Goal: Task Accomplishment & Management: Manage account settings

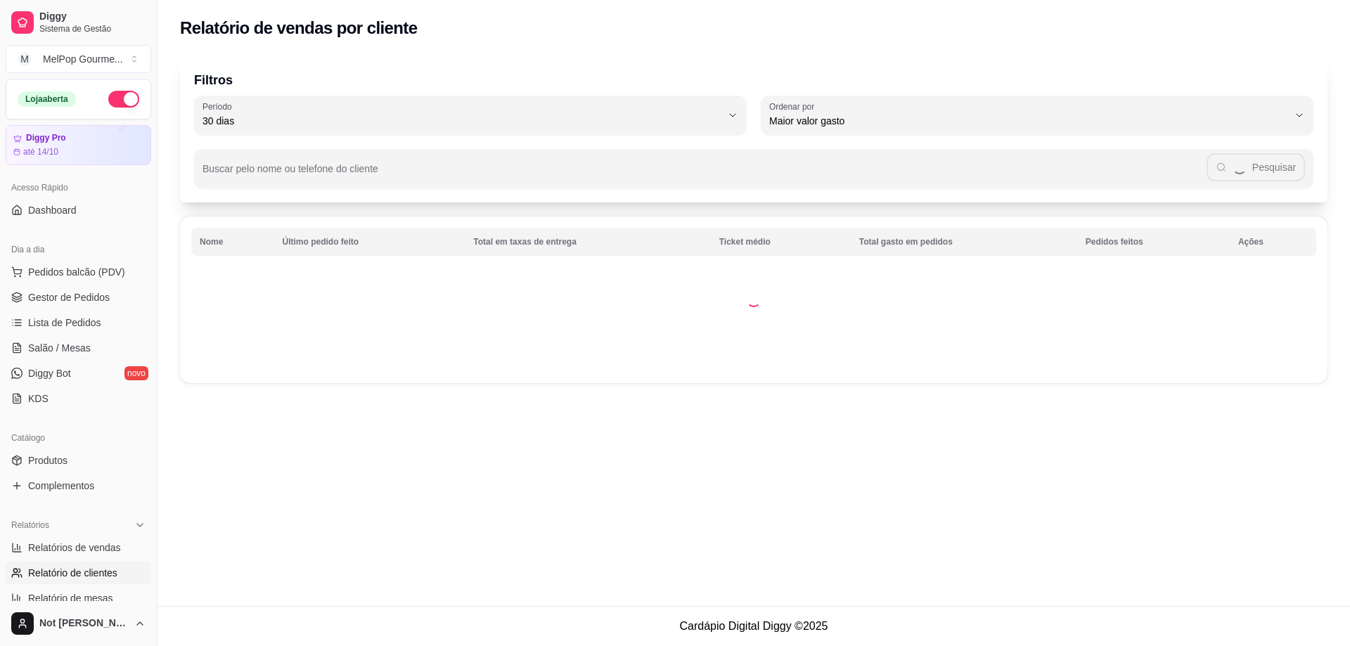
select select "30"
select select "HIGHEST_TOTAL_SPENT_WITH_ORDERS"
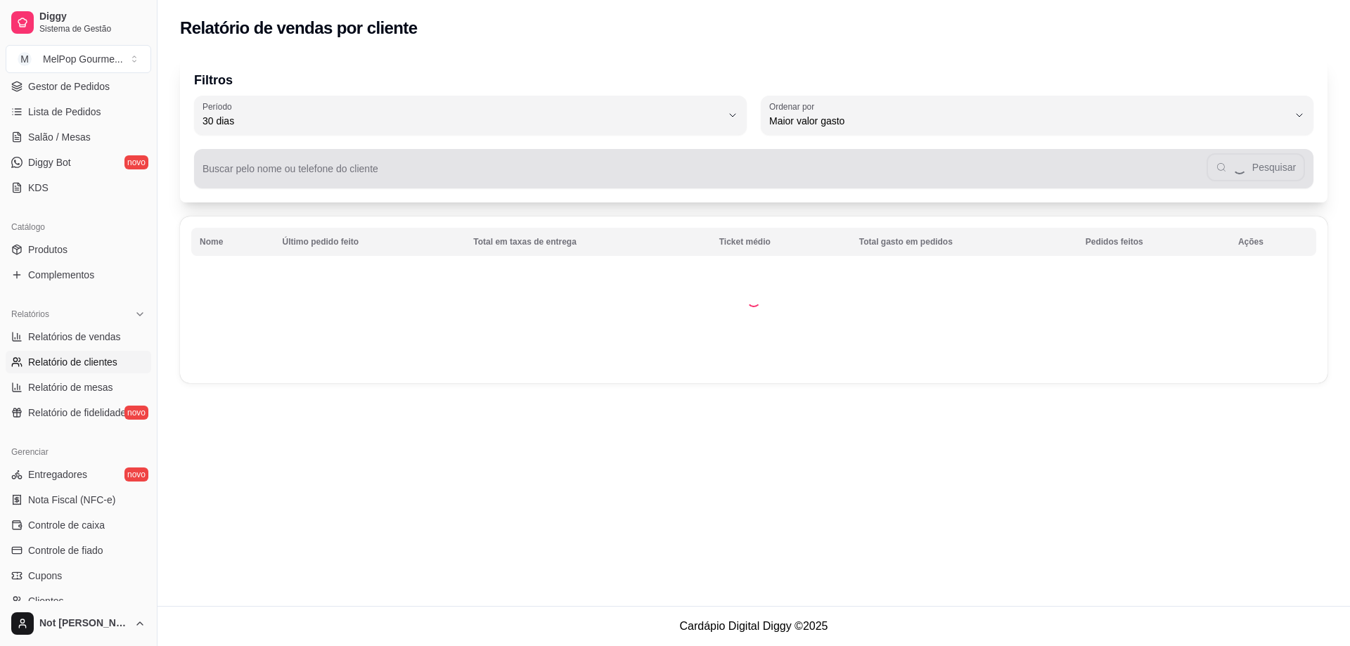
click at [1228, 162] on div "Pesquisar" at bounding box center [754, 169] width 1103 height 28
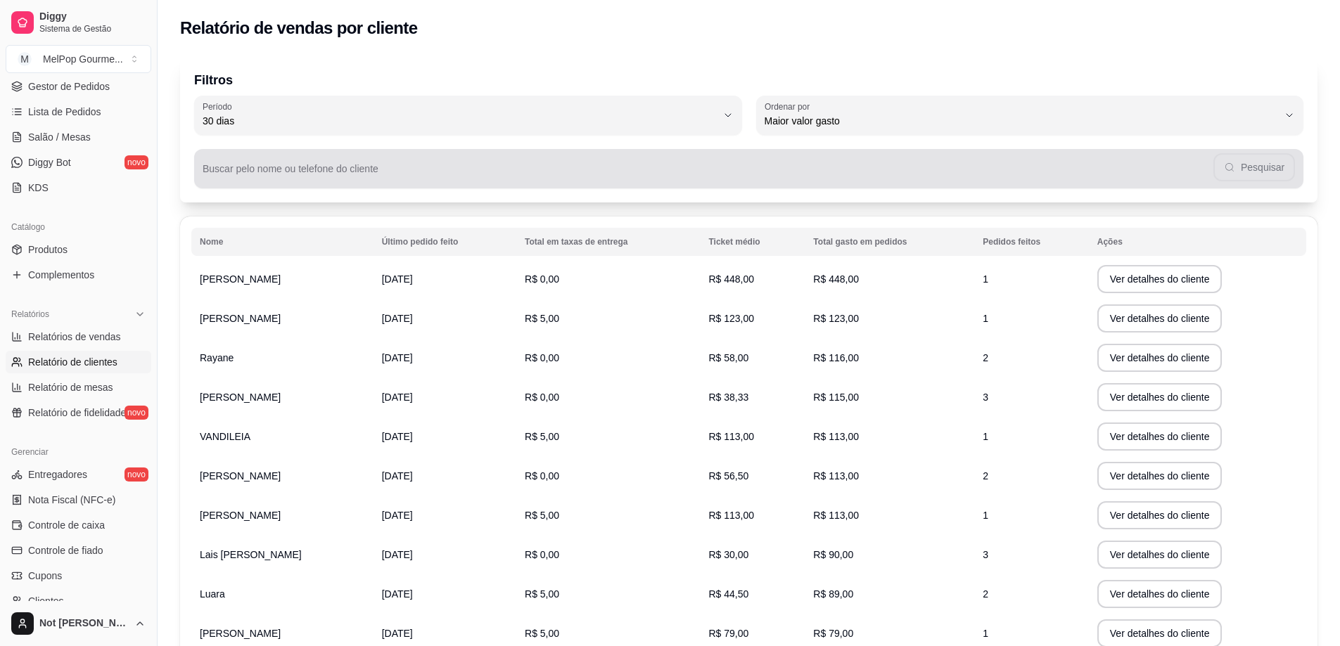
click at [1231, 163] on div "Pesquisar" at bounding box center [749, 169] width 1092 height 28
click at [1250, 169] on div "Pesquisar" at bounding box center [749, 169] width 1092 height 28
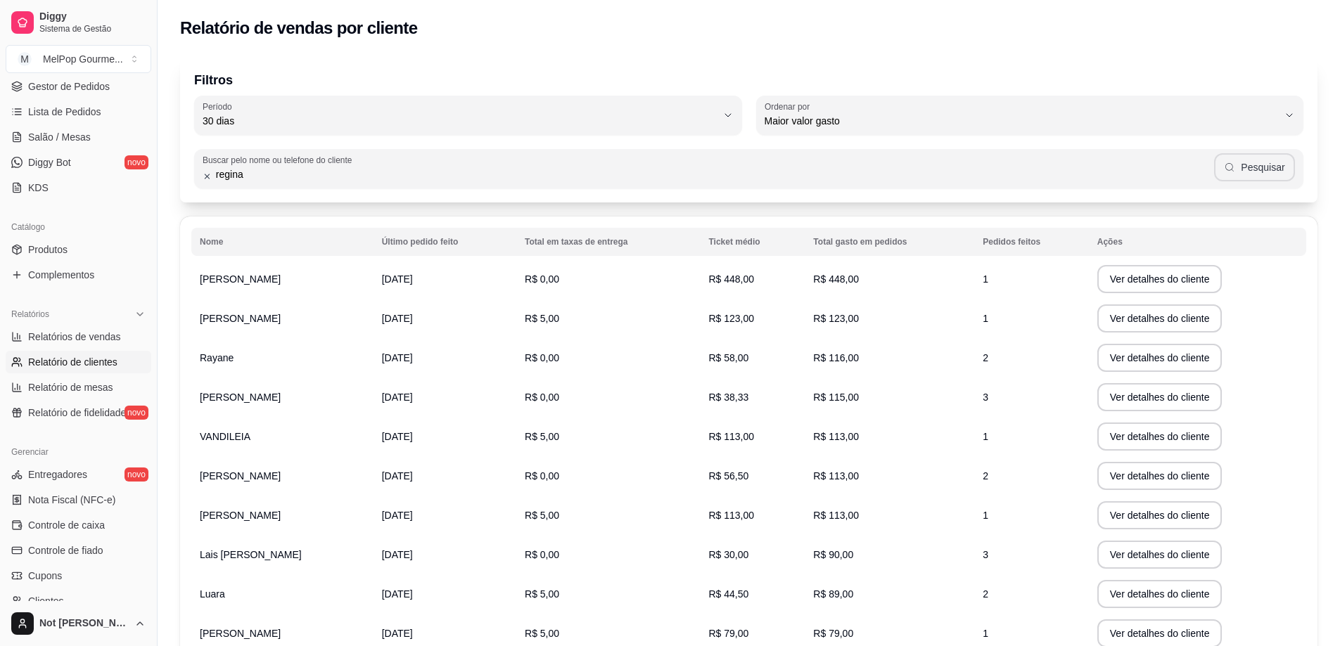
type input "regina"
click at [1250, 169] on button "Pesquisar" at bounding box center [1254, 167] width 81 height 28
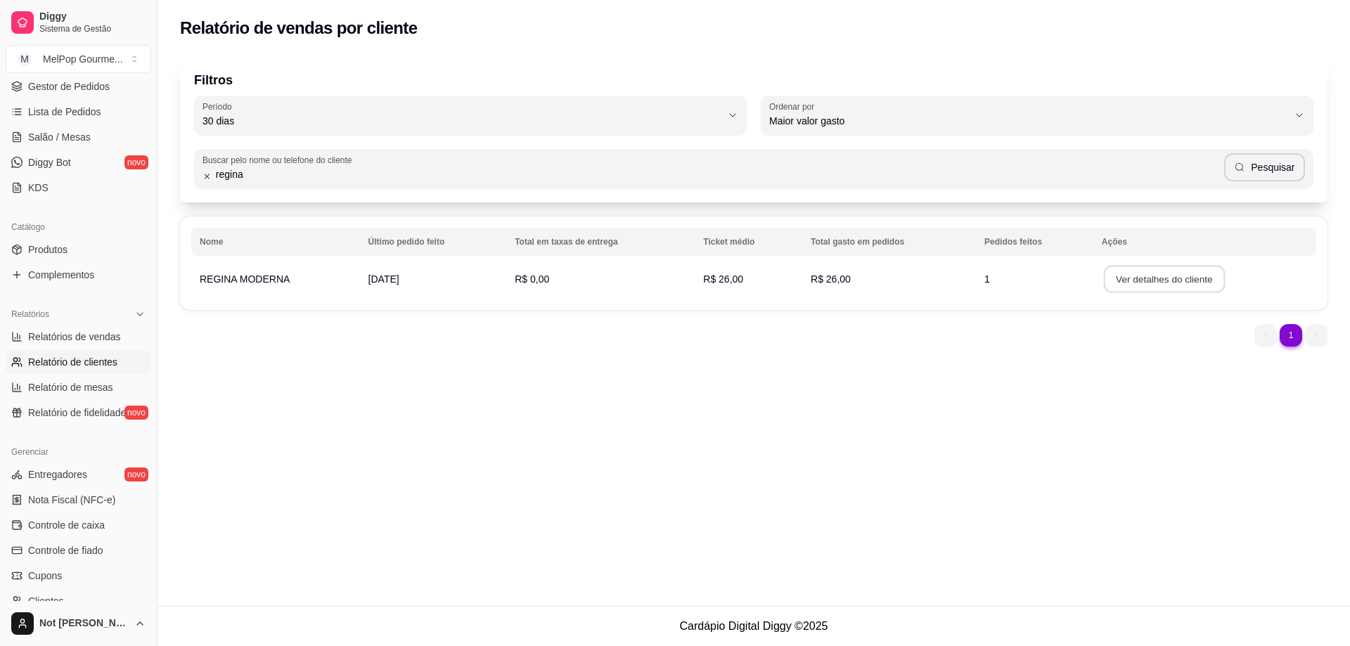
click at [1146, 286] on button "Ver detalhes do cliente" at bounding box center [1163, 279] width 121 height 27
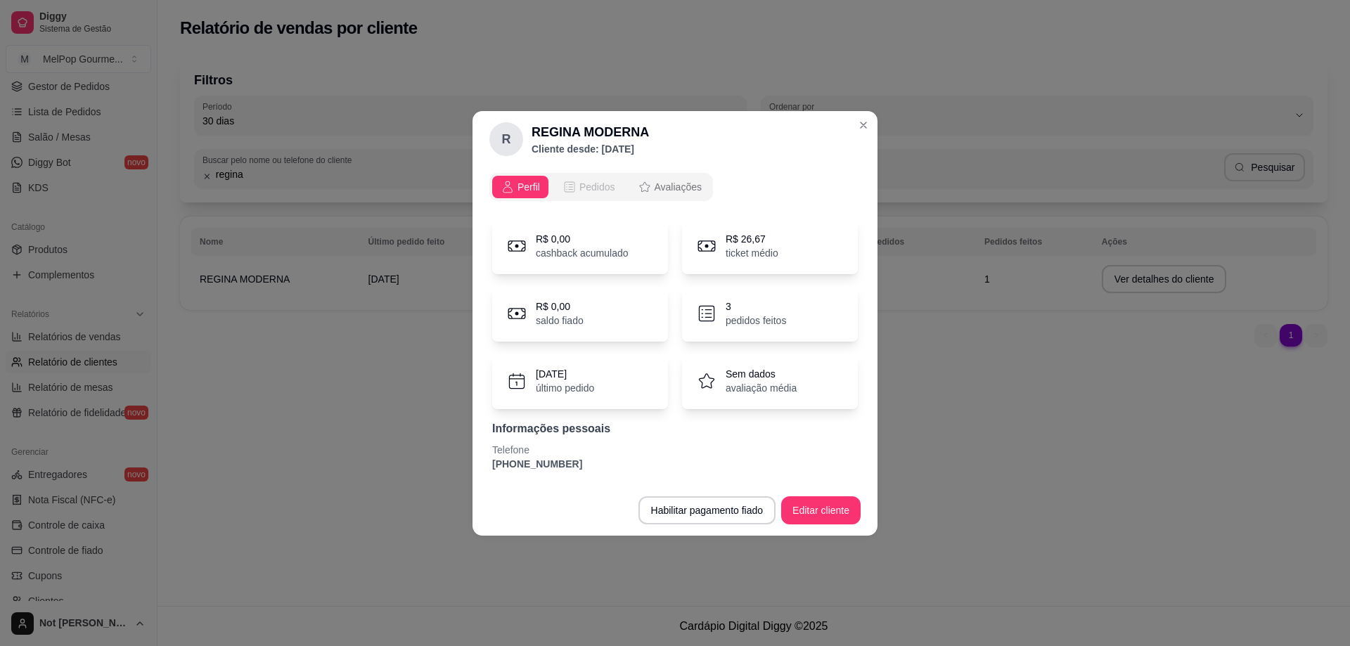
click at [593, 184] on span "Pedidos" at bounding box center [598, 187] width 36 height 14
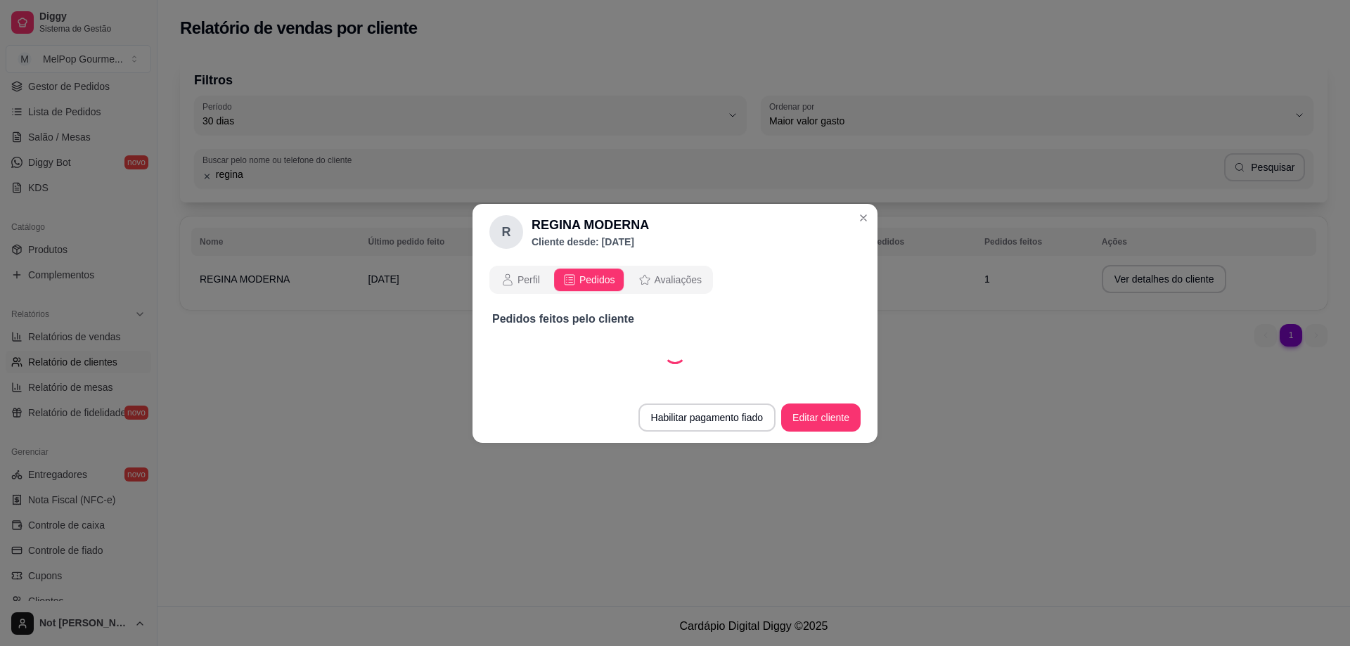
select select "30"
select select "ALL"
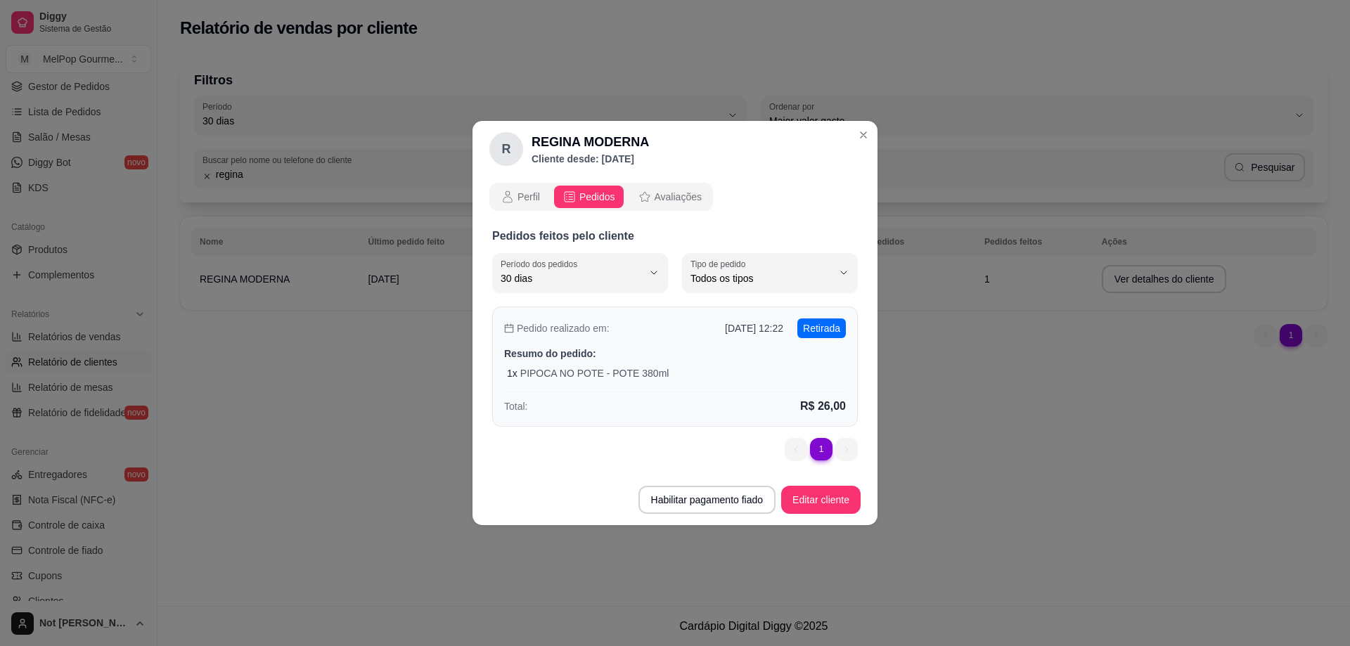
click at [635, 365] on div "Pedido realizado em: [DATE] 12:22 Retirada Resumo do pedido: 1 x PIPOCA NO POTE…" at bounding box center [675, 367] width 366 height 120
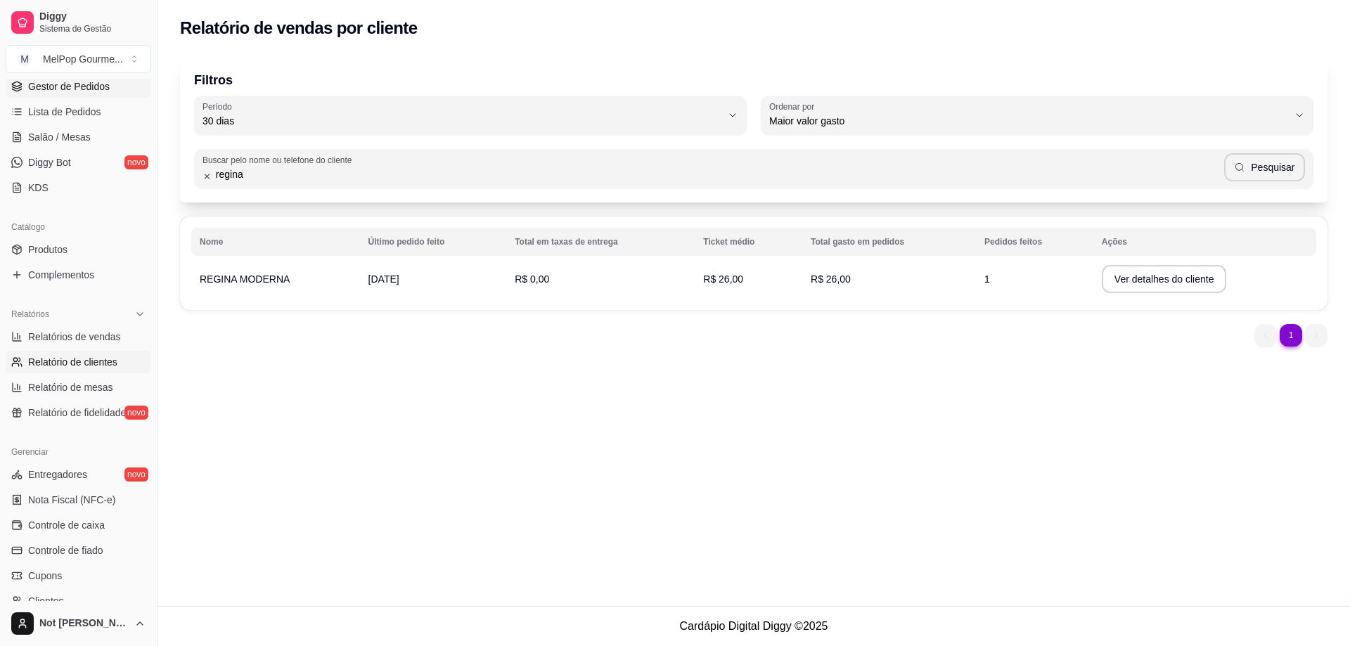
click at [74, 88] on span "Gestor de Pedidos" at bounding box center [69, 86] width 82 height 14
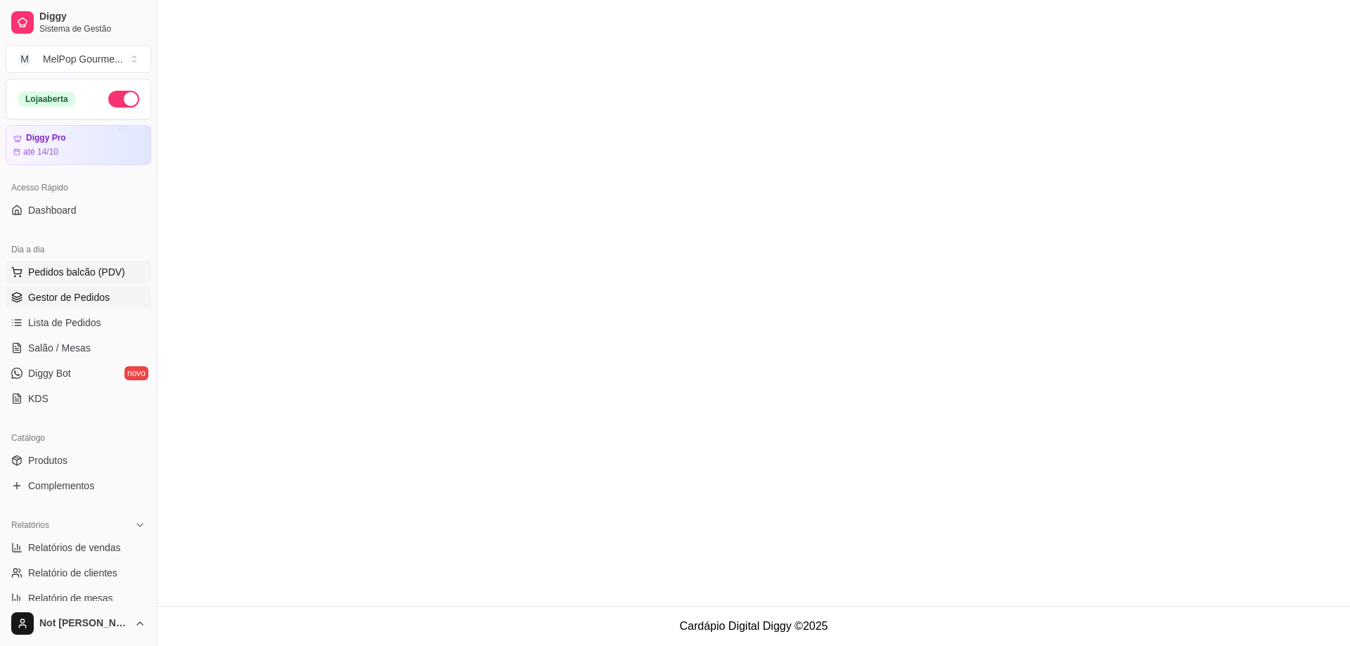
click at [65, 275] on span "Pedidos balcão (PDV)" at bounding box center [76, 272] width 97 height 14
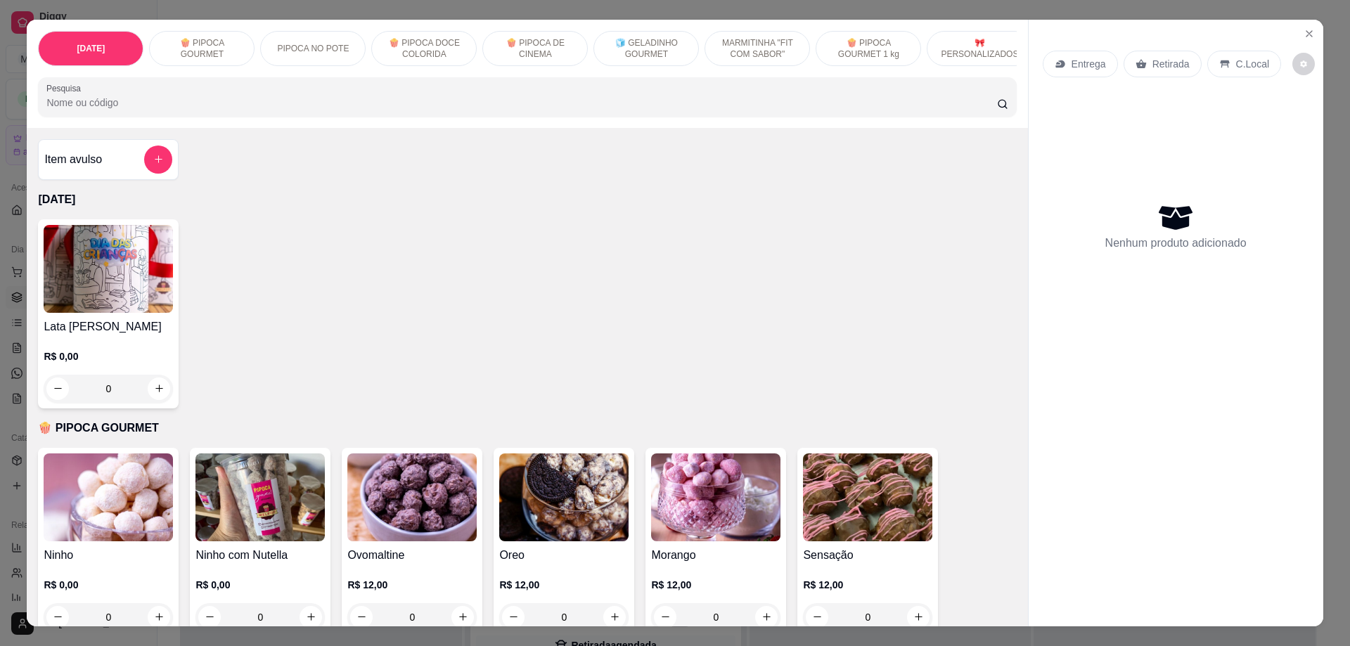
click at [335, 43] on p "PIPOCA NO POTE" at bounding box center [313, 48] width 72 height 11
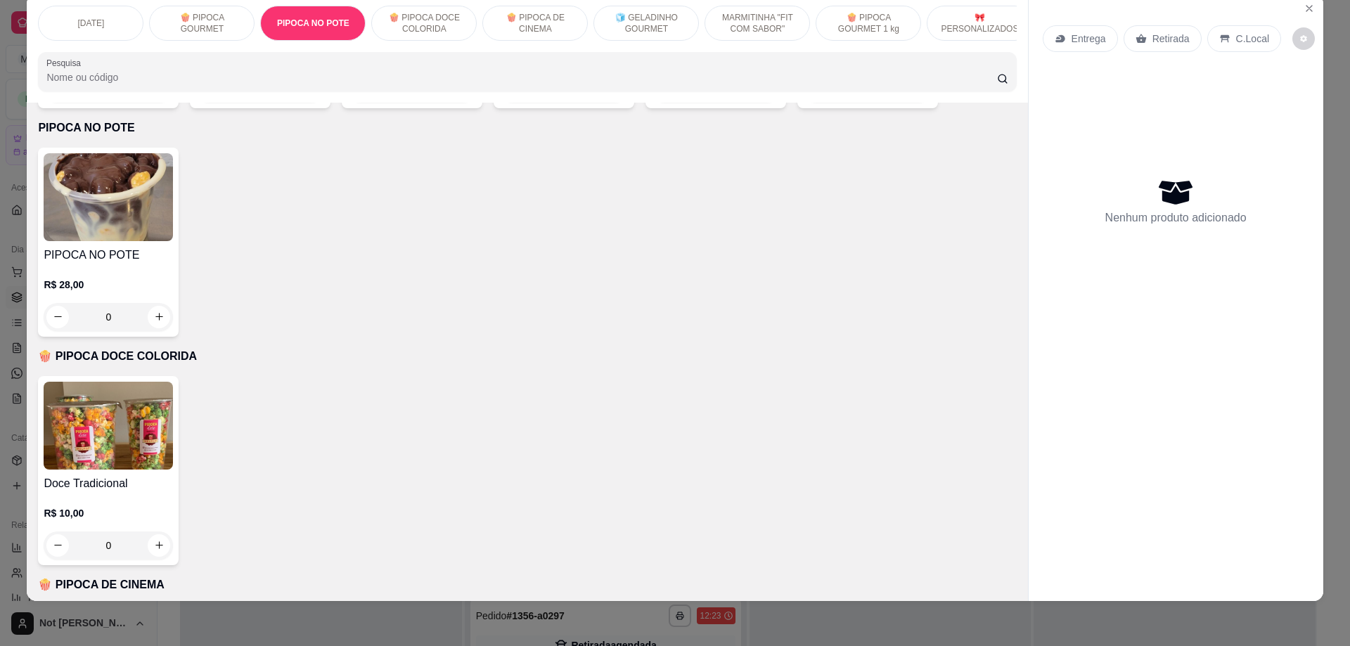
click at [91, 198] on img at bounding box center [108, 197] width 129 height 88
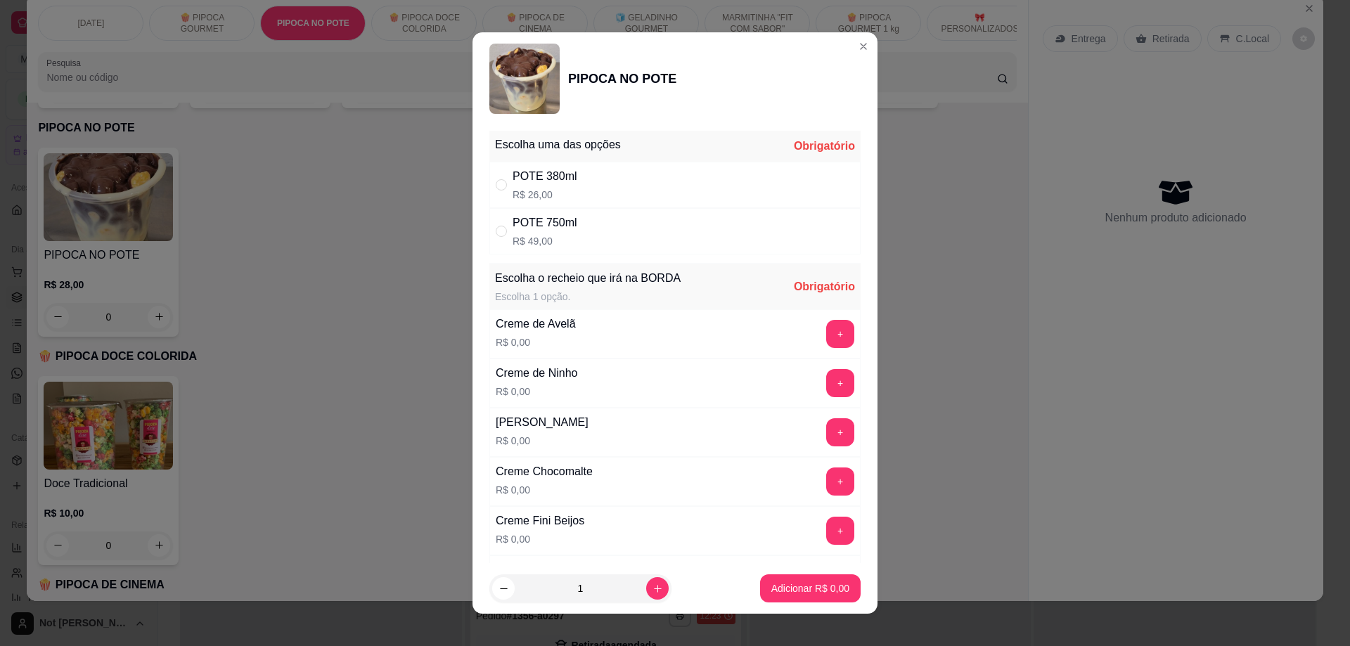
click at [526, 234] on p "R$ 49,00" at bounding box center [545, 241] width 65 height 14
radio input "true"
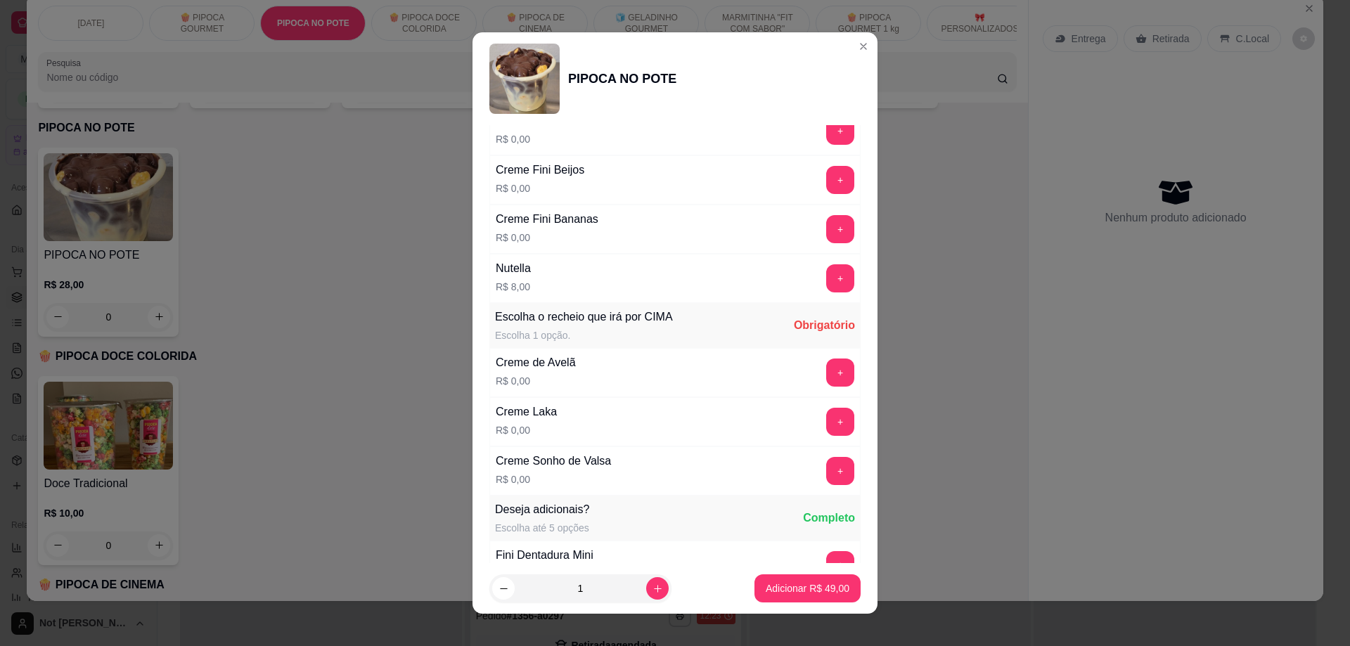
scroll to position [352, 0]
click at [827, 426] on button "+" at bounding box center [840, 421] width 27 height 27
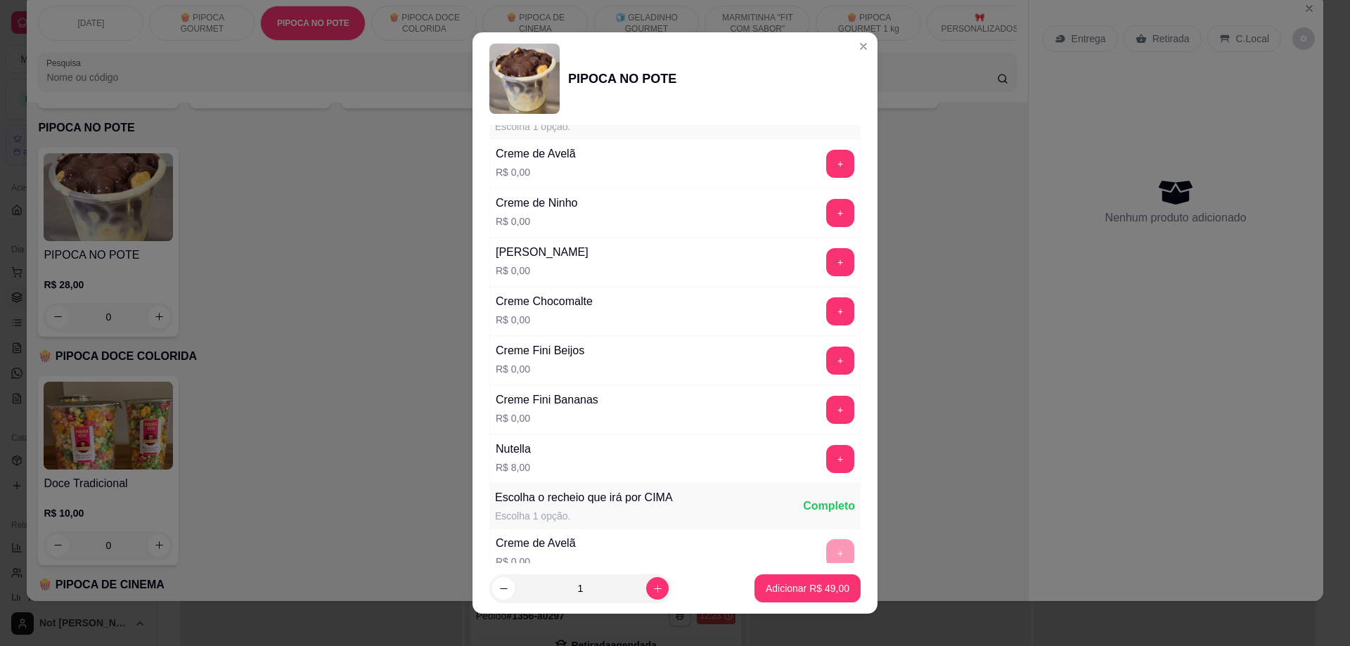
scroll to position [141, 0]
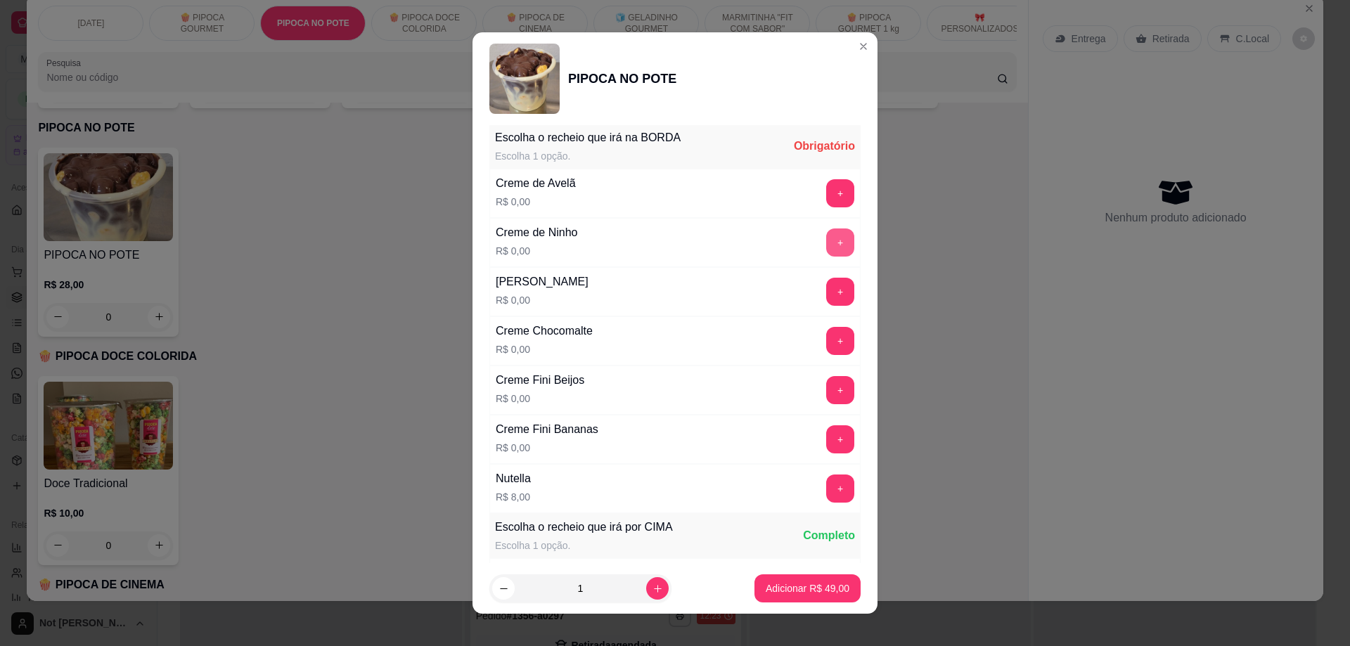
click at [826, 241] on button "+" at bounding box center [840, 243] width 28 height 28
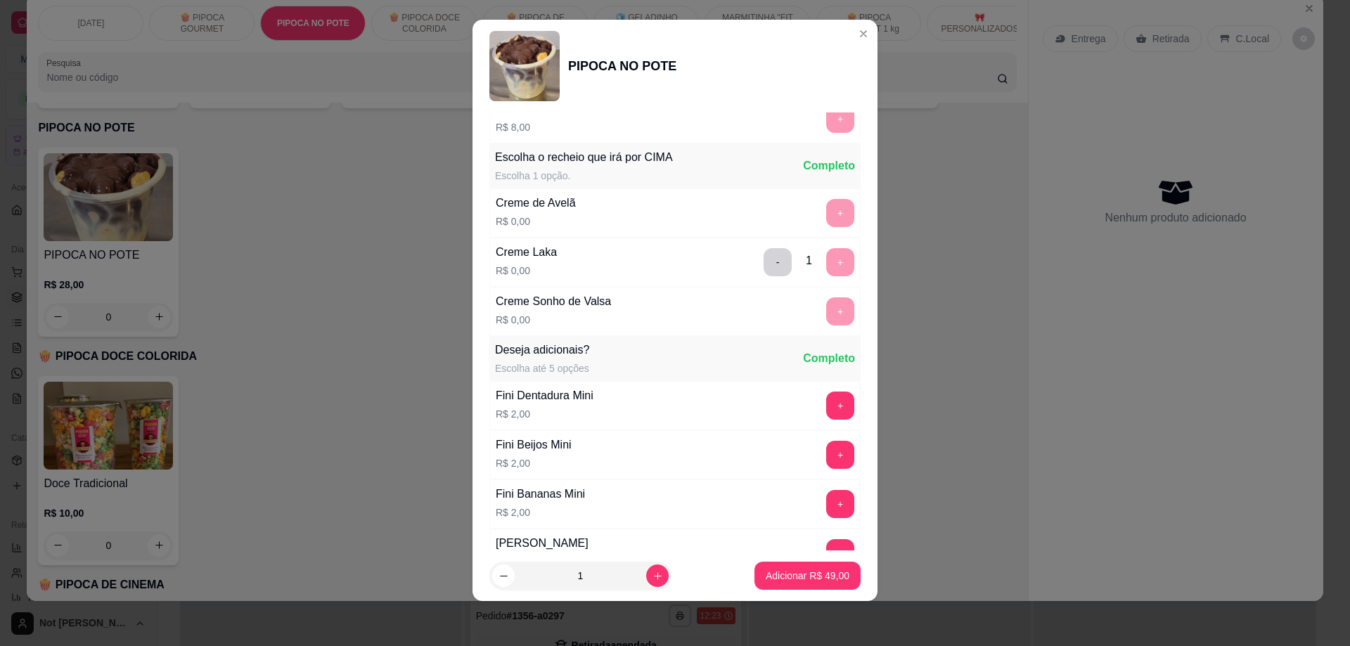
scroll to position [529, 0]
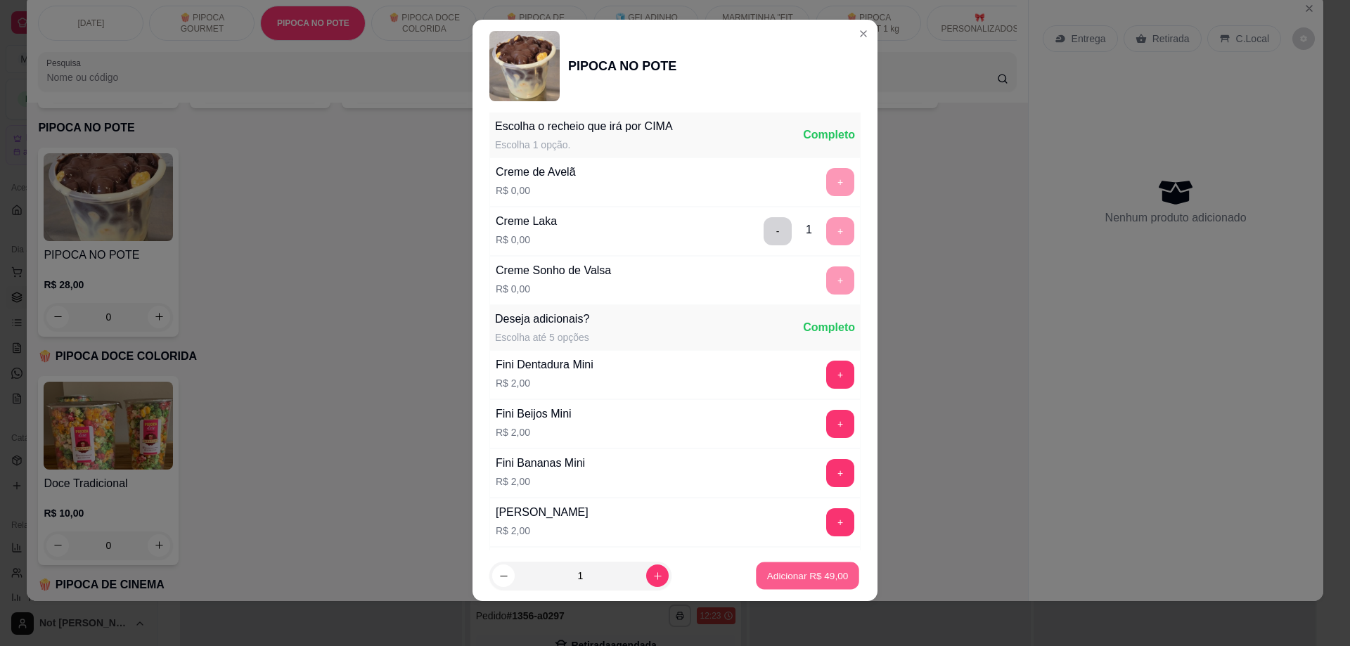
click at [789, 580] on p "Adicionar R$ 49,00" at bounding box center [808, 575] width 82 height 13
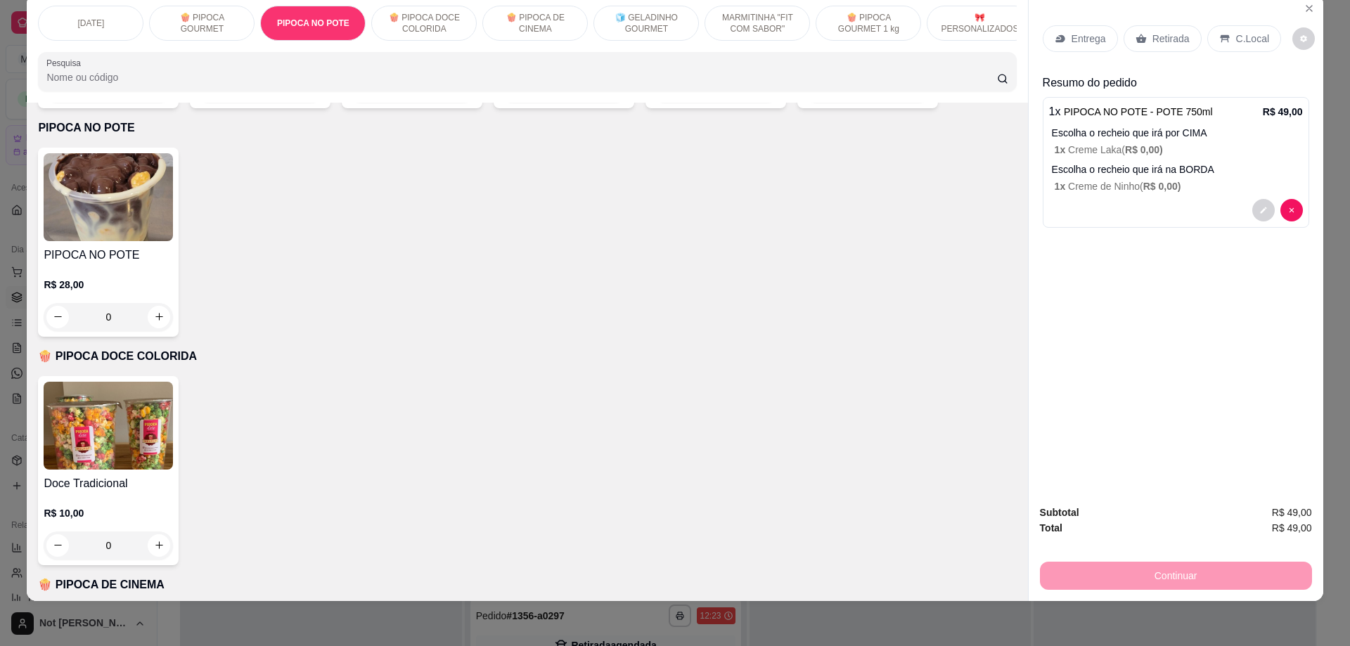
click at [1170, 38] on p "Retirada" at bounding box center [1171, 39] width 37 height 14
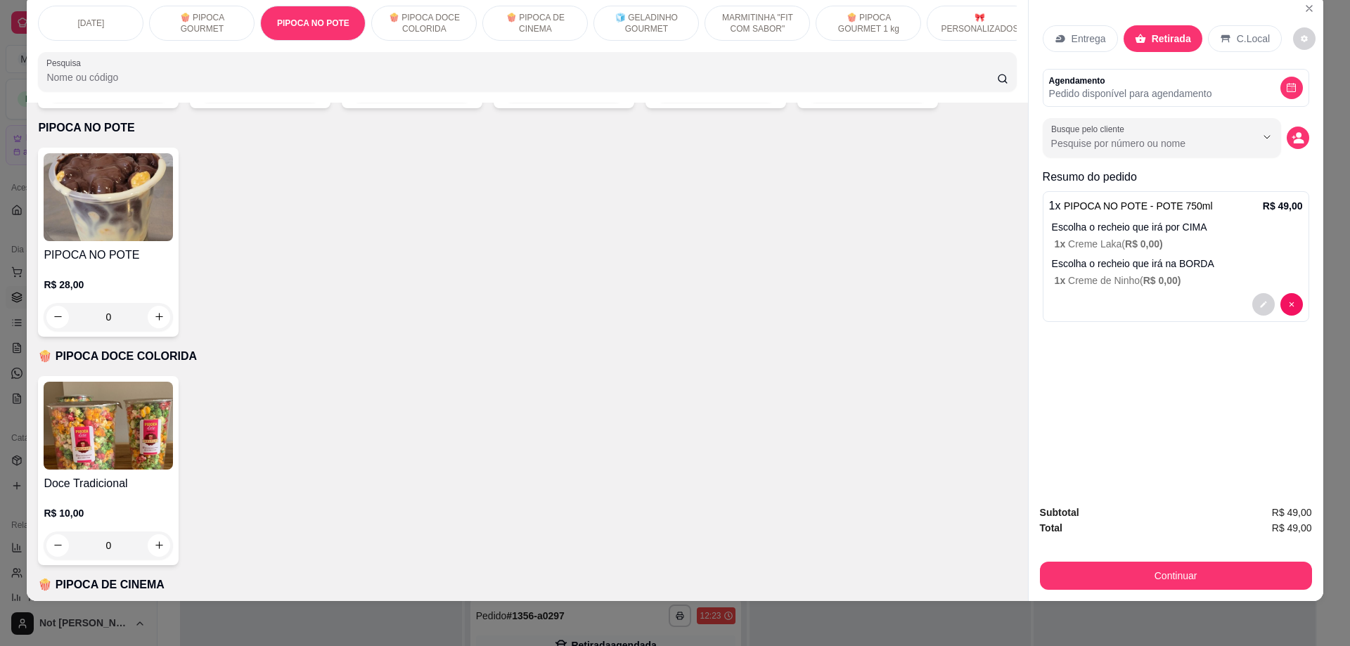
click at [1094, 39] on p "Entrega" at bounding box center [1089, 39] width 34 height 14
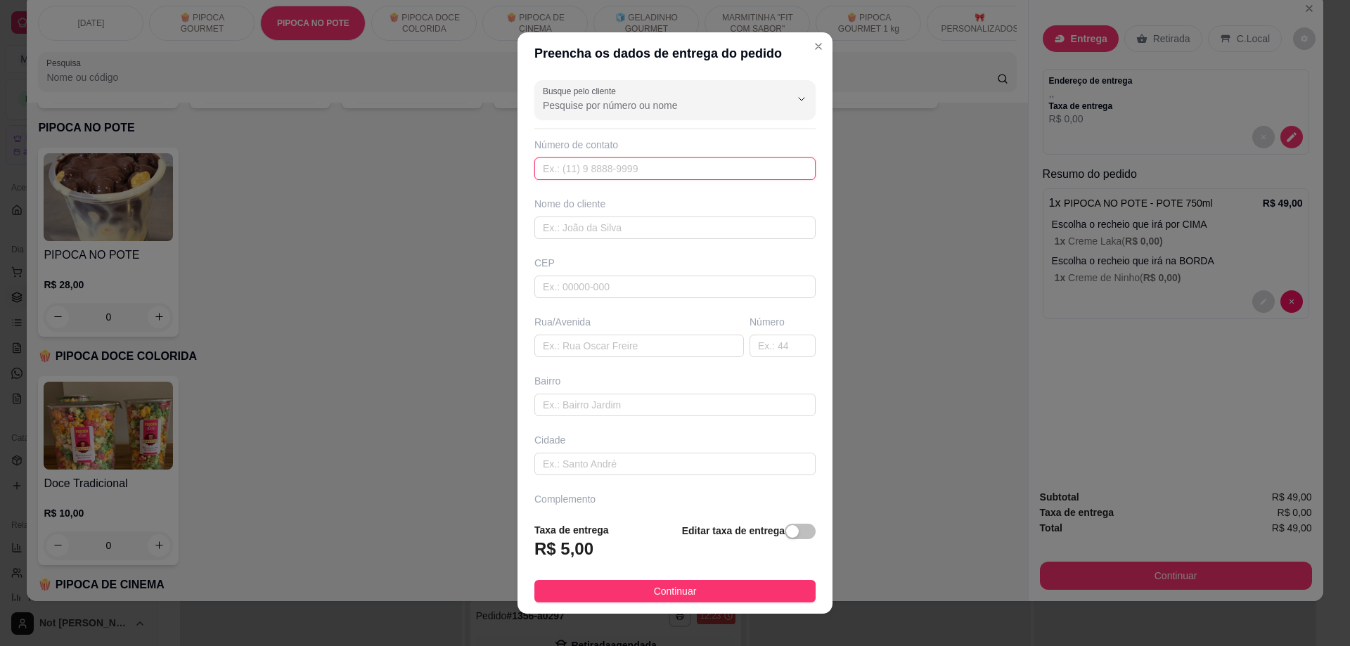
click at [595, 172] on input "text" at bounding box center [675, 169] width 281 height 23
click at [672, 165] on input "text" at bounding box center [675, 169] width 281 height 23
type input "[PHONE_NUMBER]"
click at [605, 229] on input "text" at bounding box center [675, 228] width 281 height 23
type input "VALÉRIA"
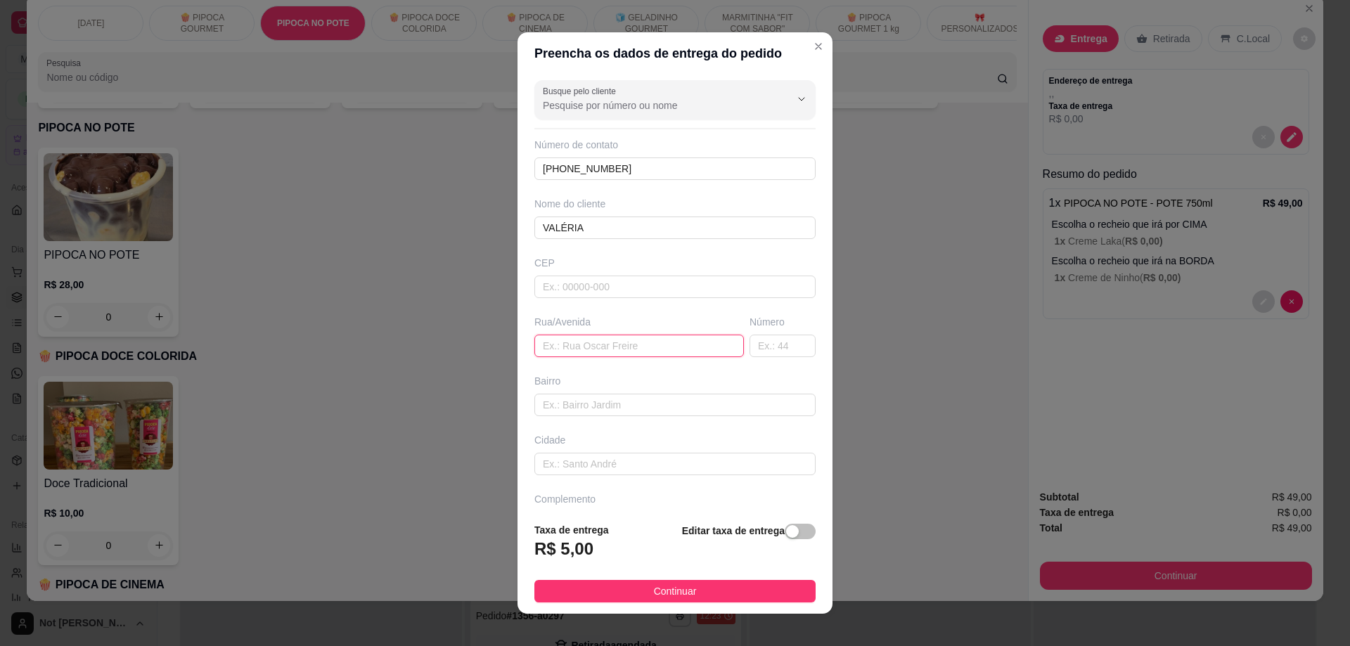
click at [581, 341] on input "text" at bounding box center [640, 346] width 210 height 23
type input "PRAÇA [PERSON_NAME]"
click at [759, 345] on input "text" at bounding box center [783, 346] width 66 height 23
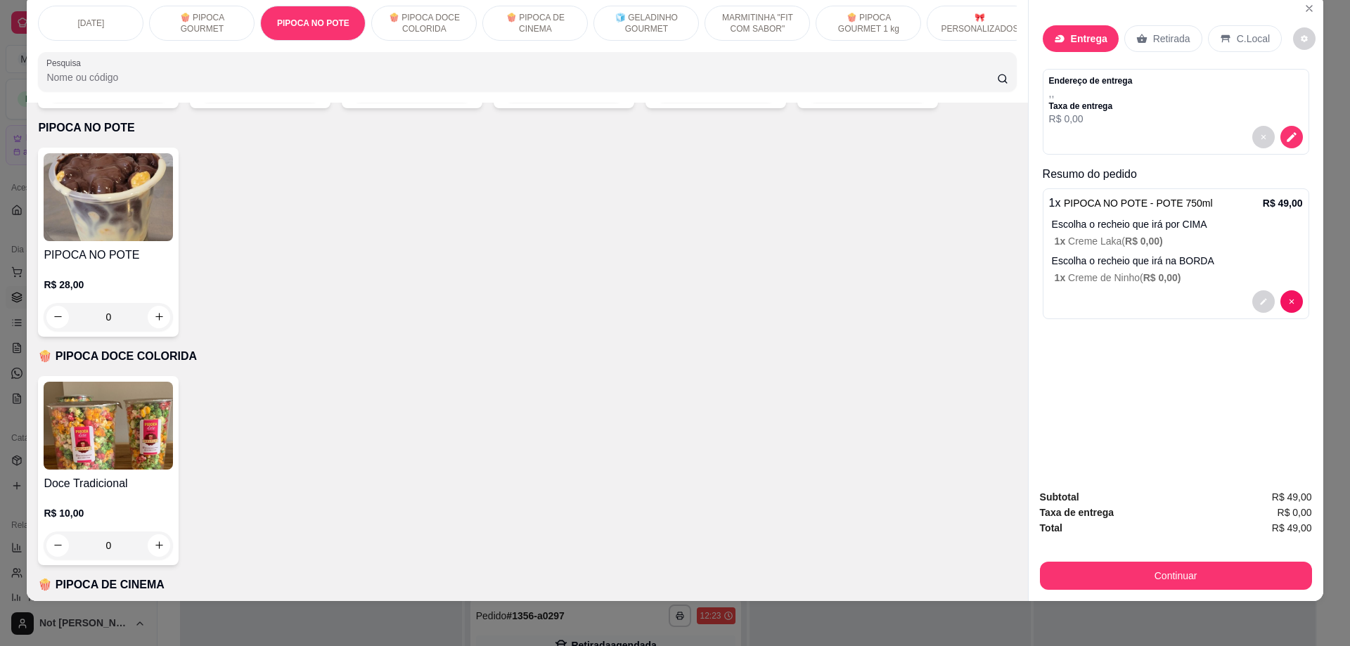
click at [1153, 40] on p "Retirada" at bounding box center [1171, 39] width 37 height 14
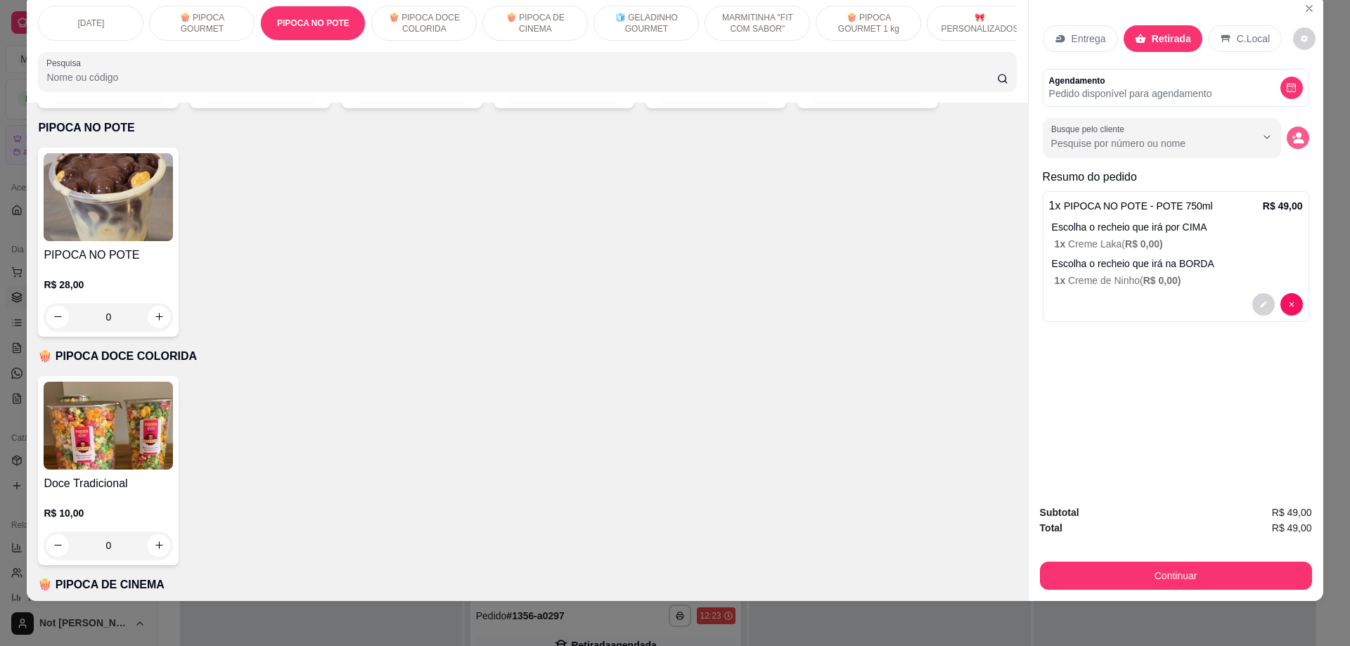
click at [1300, 135] on button "decrease-product-quantity" at bounding box center [1298, 138] width 23 height 23
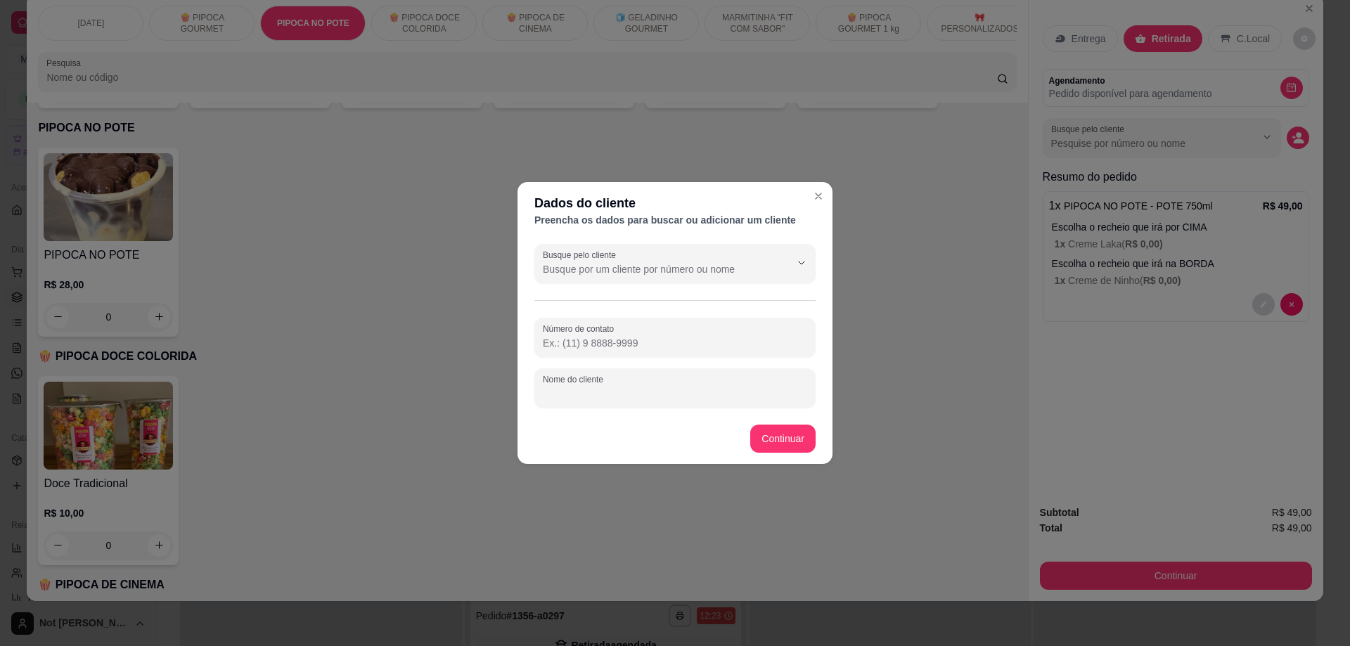
click at [615, 400] on input "Nome do cliente" at bounding box center [675, 394] width 264 height 14
type input "VALÉRIA MODERNA"
click at [618, 343] on input "Número de contato" at bounding box center [675, 343] width 264 height 14
type input "7"
type input "[PHONE_NUMBER]"
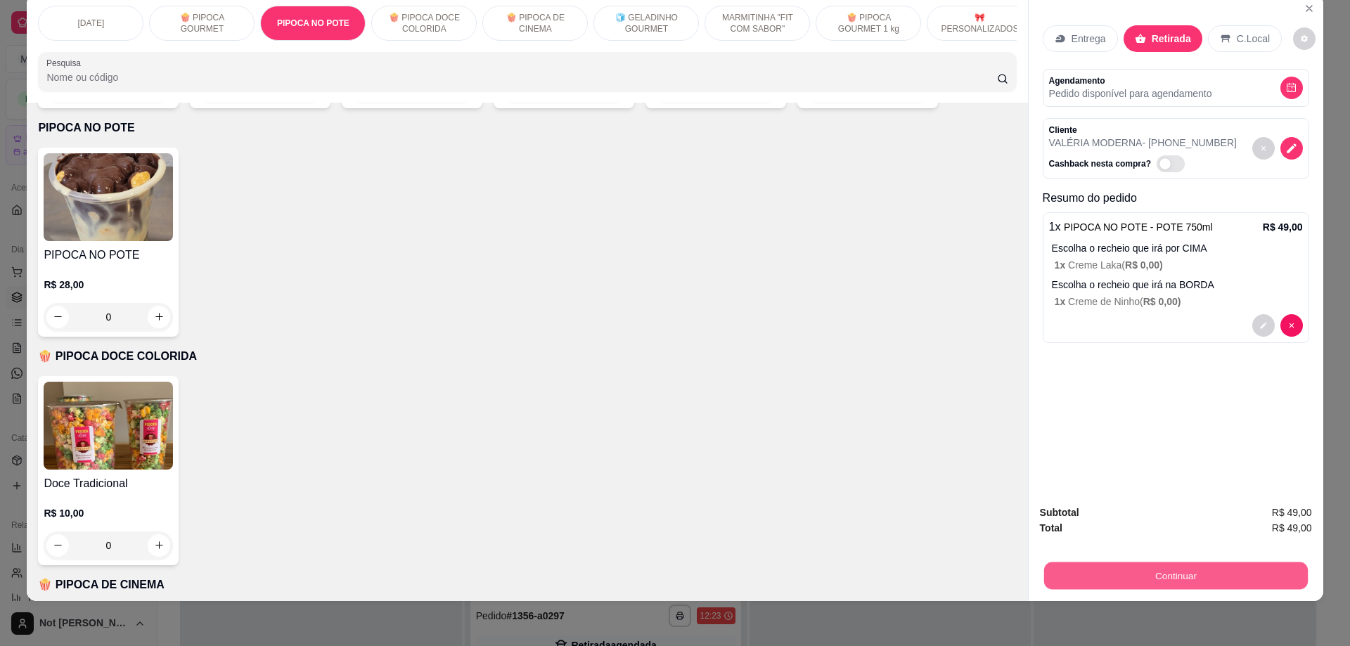
click at [1186, 573] on button "Continuar" at bounding box center [1176, 576] width 264 height 27
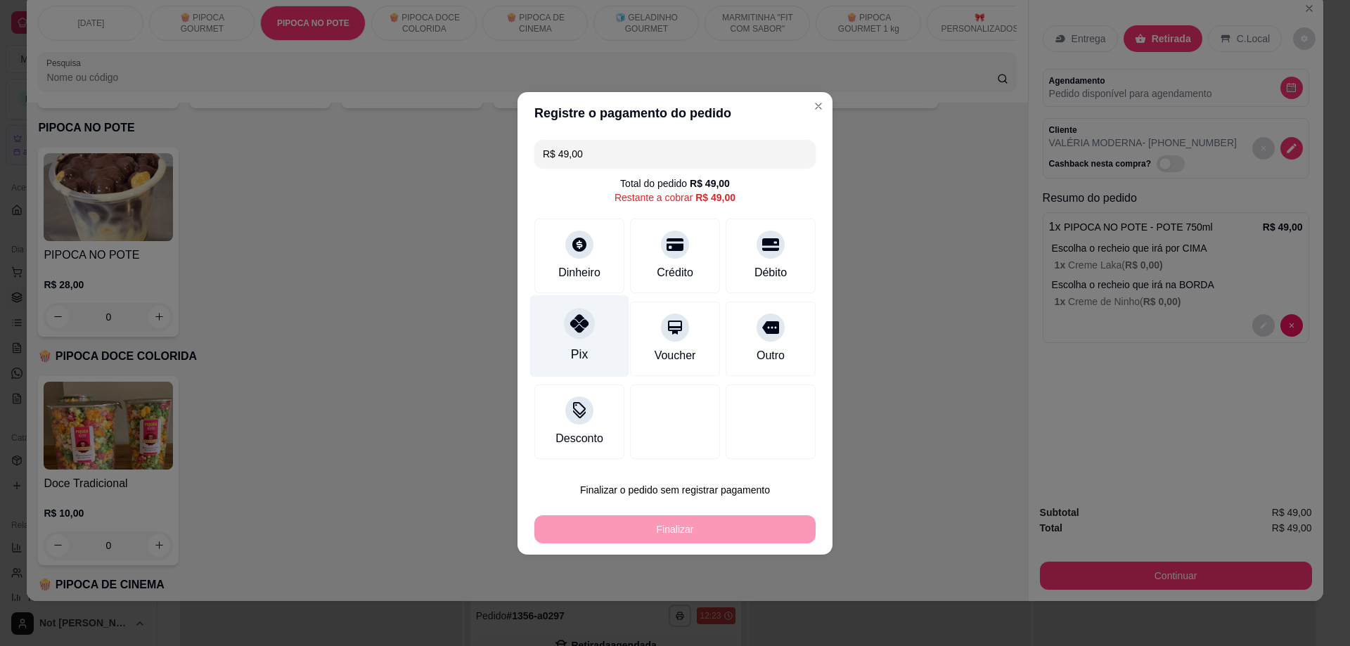
click at [579, 331] on icon at bounding box center [579, 323] width 18 height 18
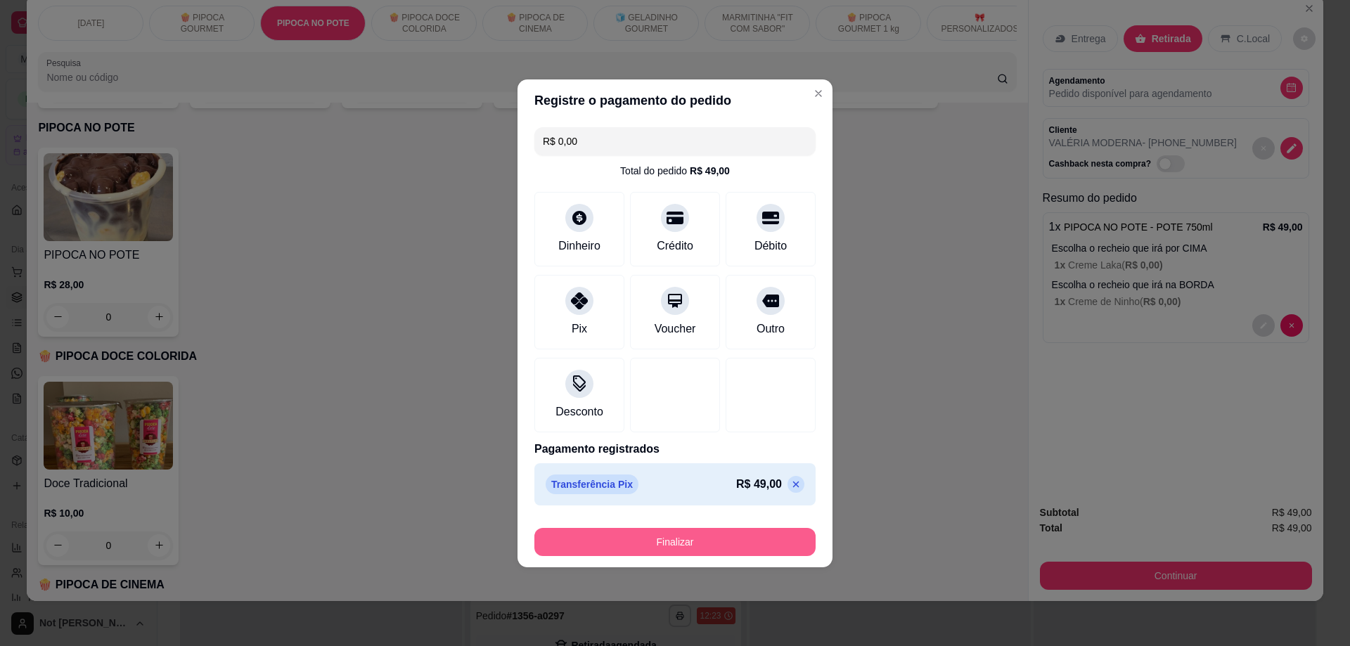
click at [689, 544] on button "Finalizar" at bounding box center [675, 542] width 281 height 28
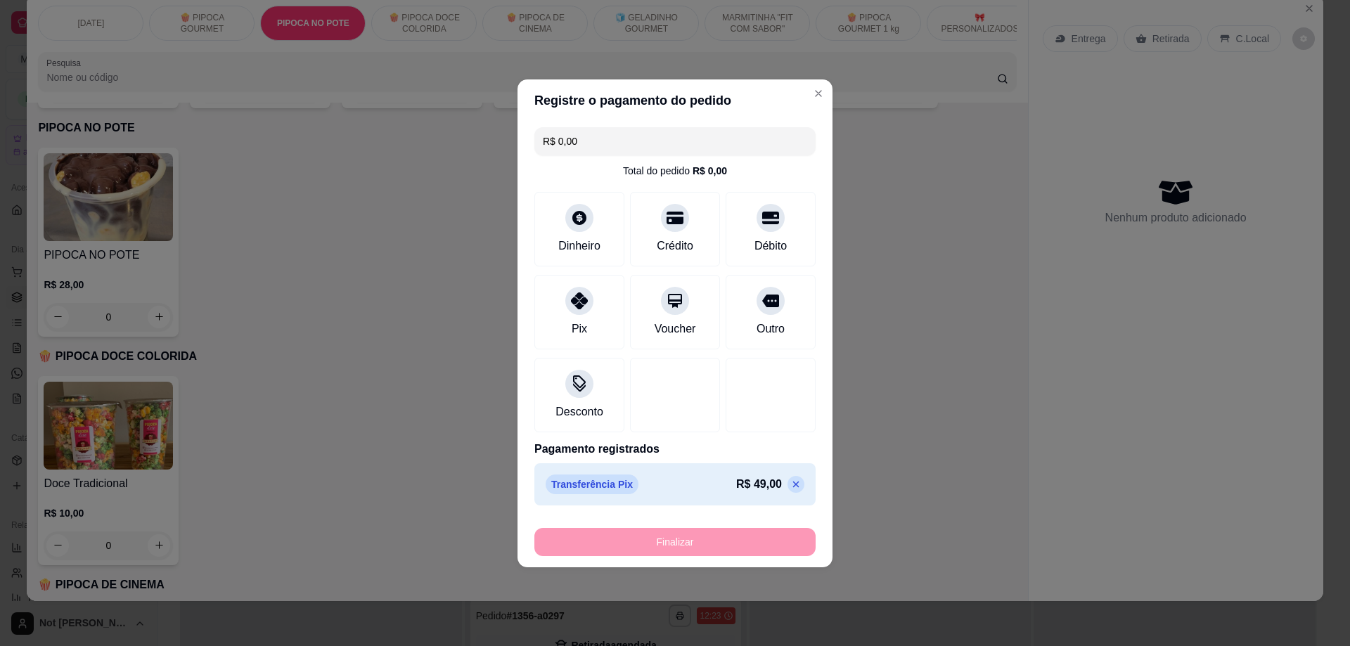
type input "-R$ 49,00"
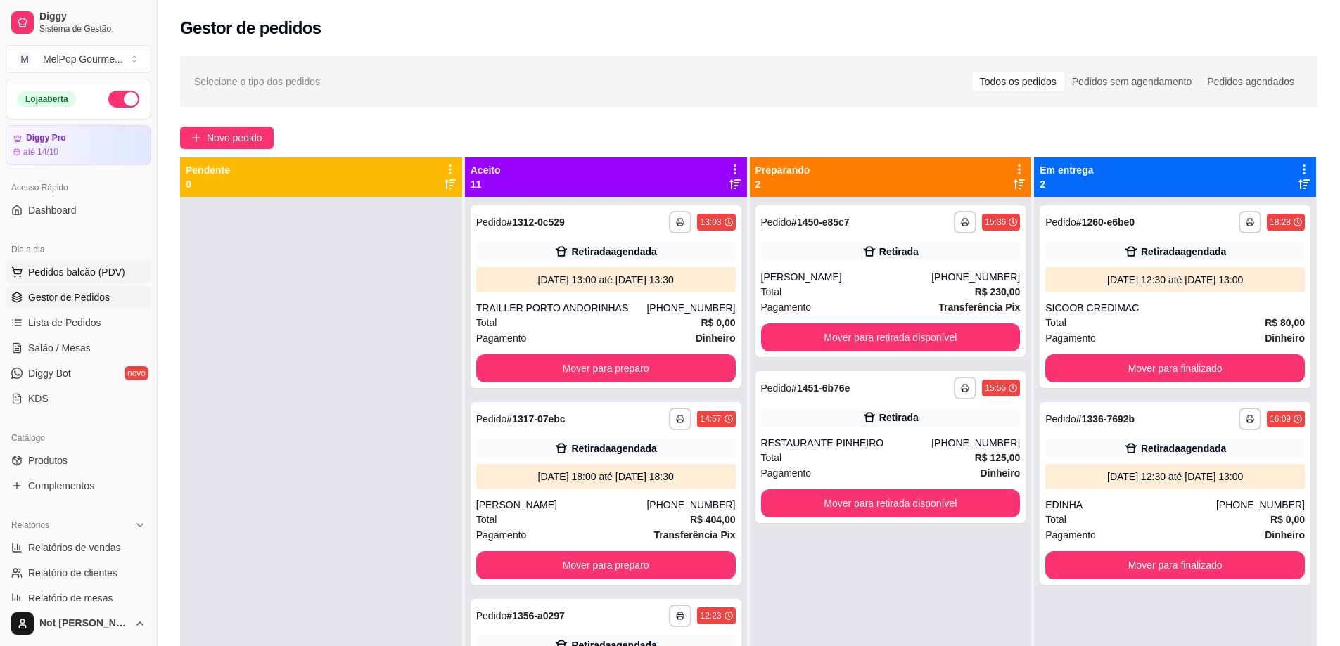
click at [74, 271] on span "Pedidos balcão (PDV)" at bounding box center [76, 272] width 97 height 14
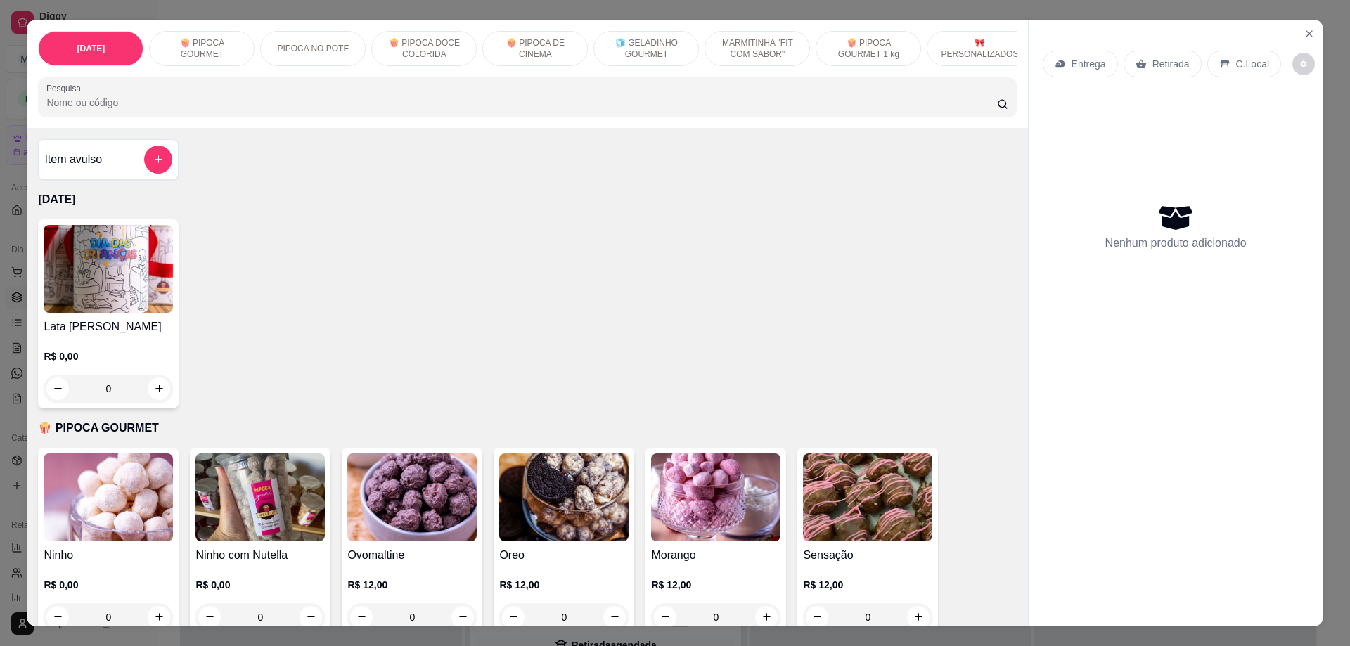
click at [205, 46] on p "🍿 PIPOCA GOURMET" at bounding box center [202, 48] width 82 height 23
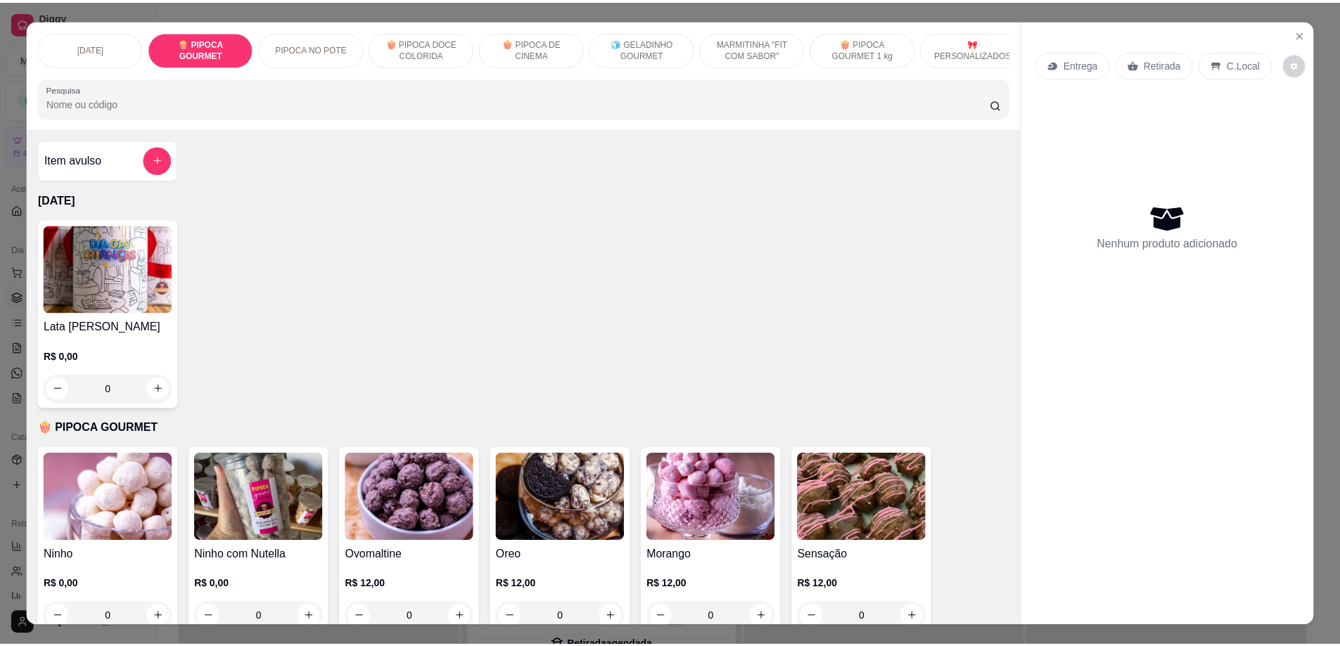
scroll to position [25, 0]
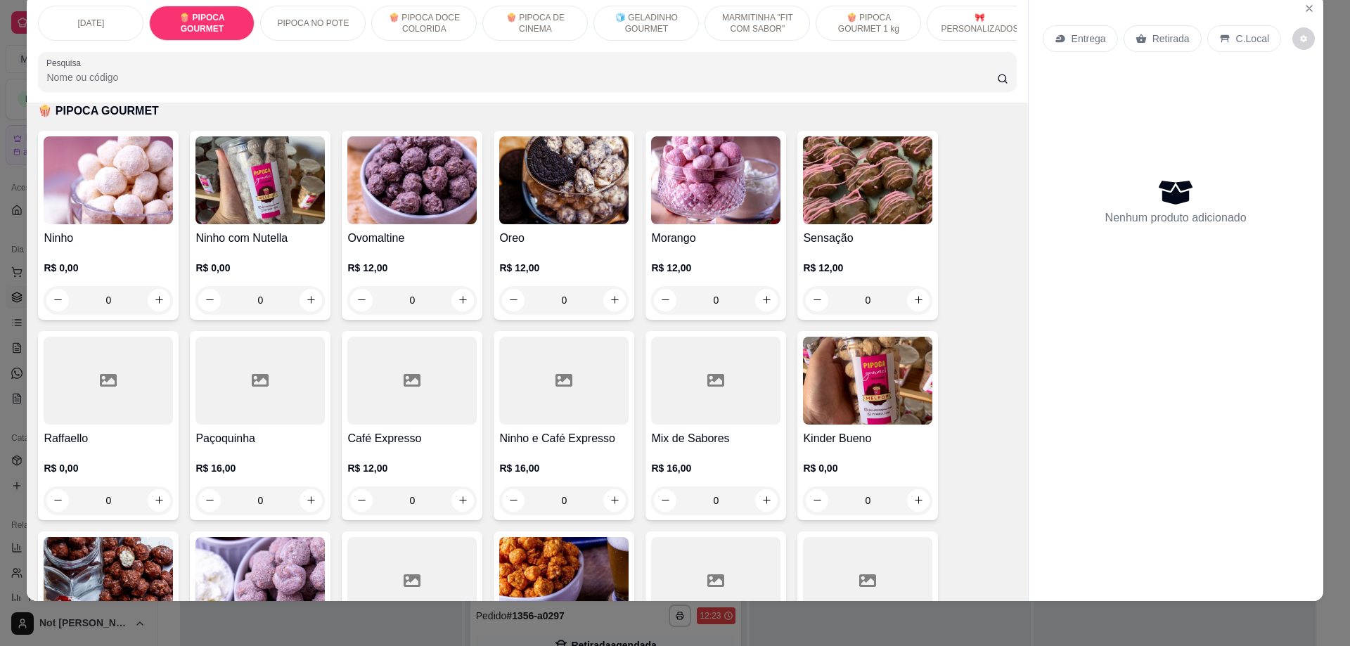
click at [107, 182] on img at bounding box center [108, 180] width 129 height 88
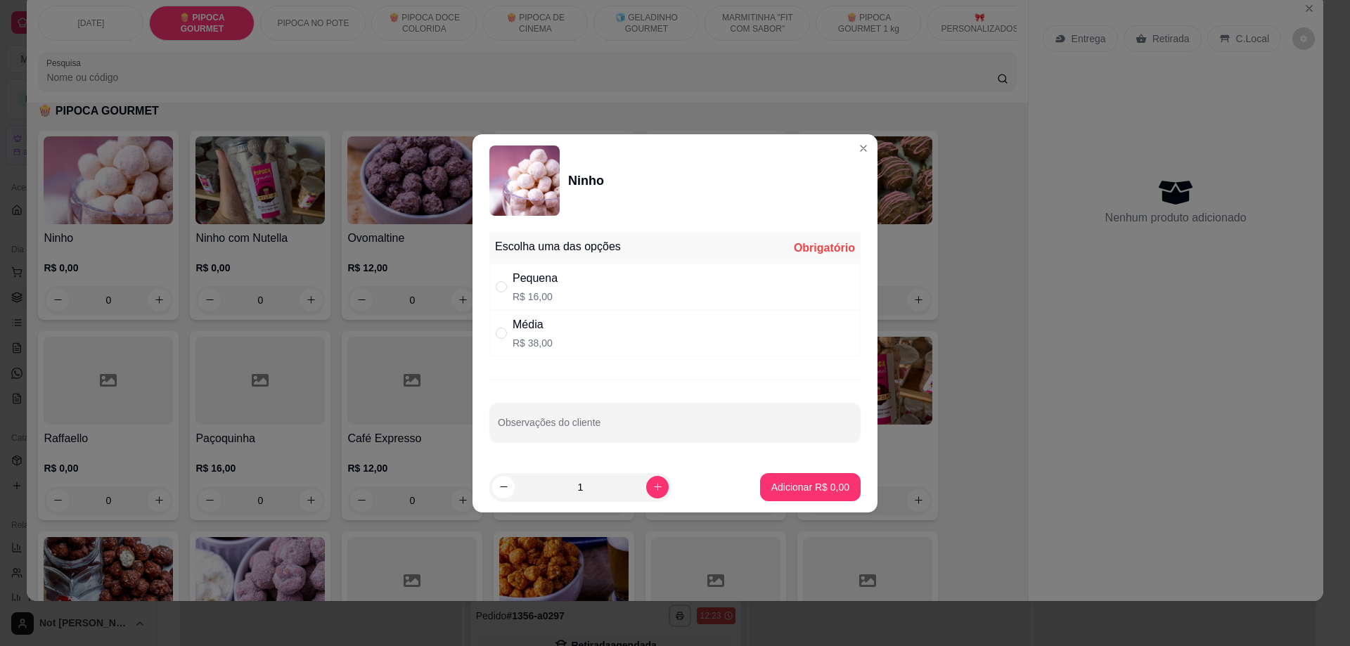
click at [553, 293] on p "R$ 16,00" at bounding box center [535, 297] width 45 height 14
radio input "true"
click at [779, 485] on p "Adicionar R$ 16,00" at bounding box center [808, 486] width 82 height 13
type input "1"
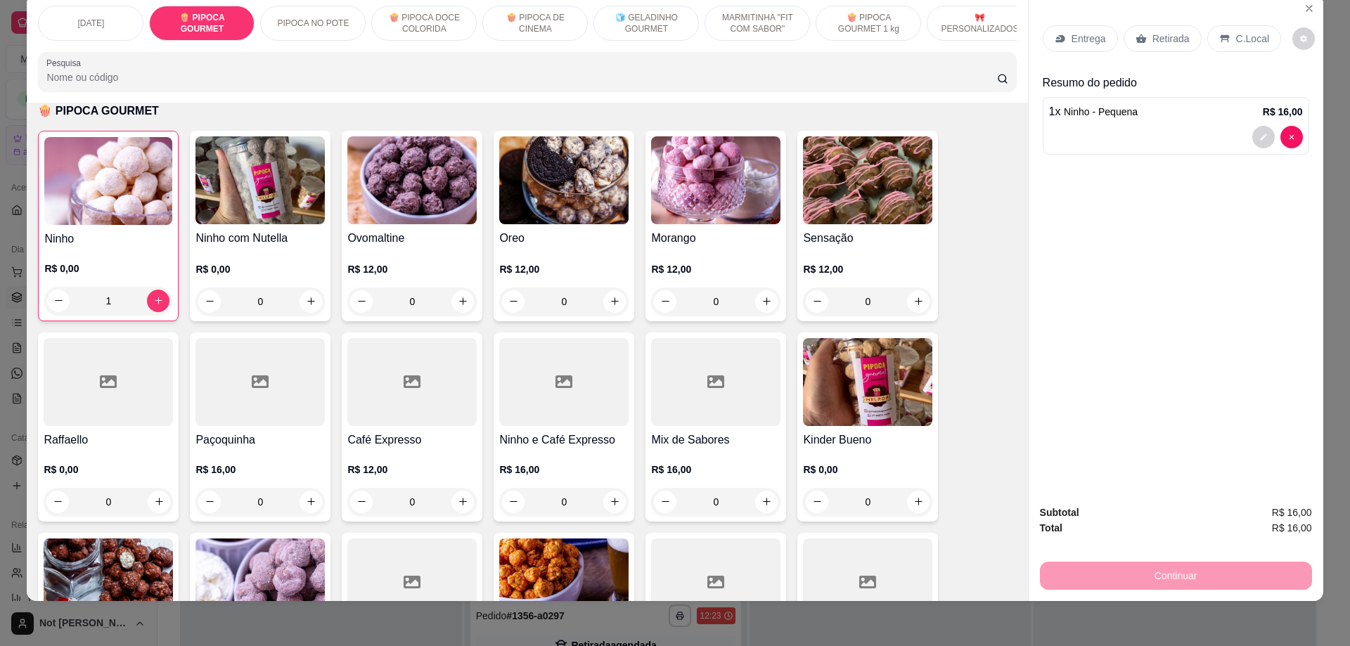
click at [1153, 42] on p "Retirada" at bounding box center [1171, 39] width 37 height 14
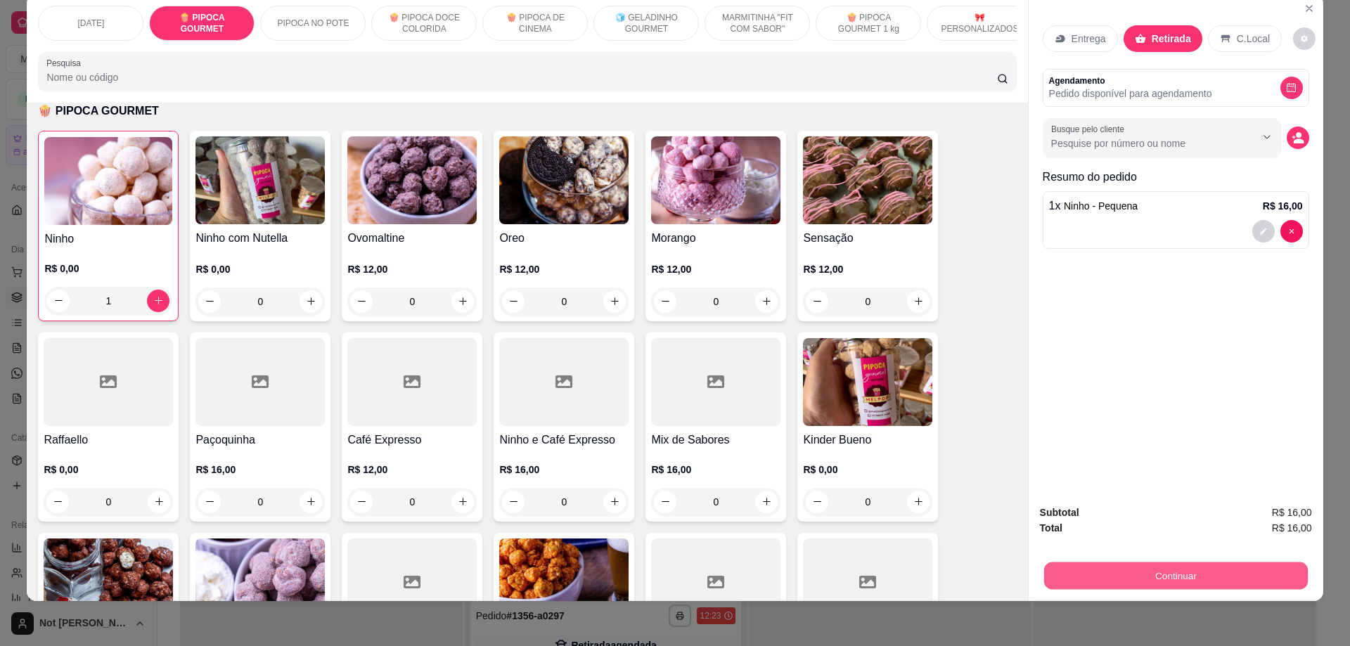
click at [1124, 576] on button "Continuar" at bounding box center [1176, 576] width 264 height 27
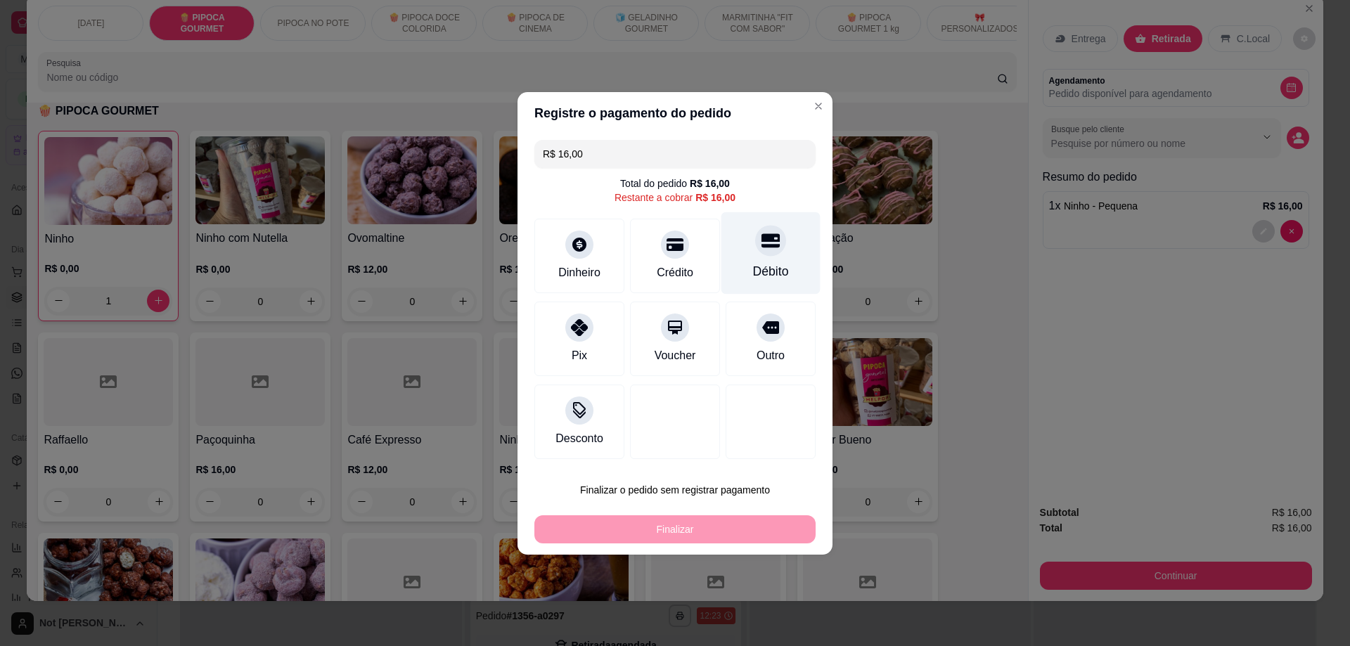
click at [744, 233] on div "Débito" at bounding box center [771, 253] width 99 height 82
type input "R$ 0,00"
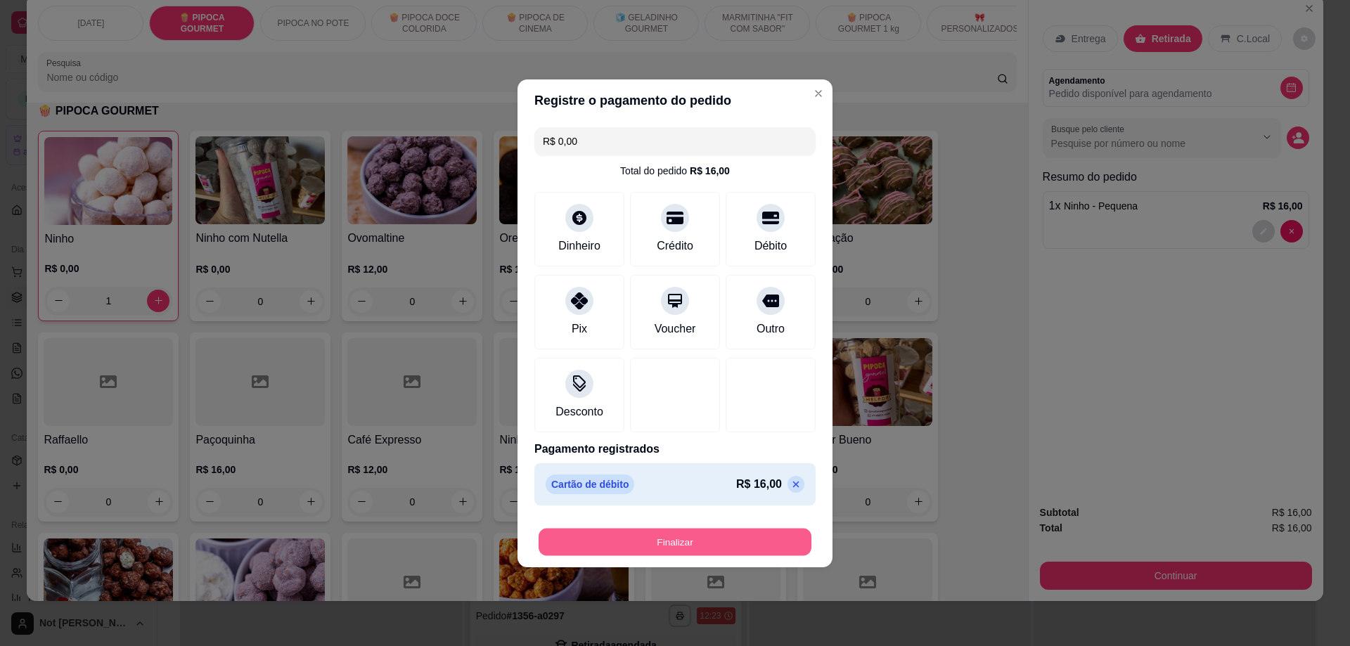
click at [695, 540] on button "Finalizar" at bounding box center [675, 541] width 273 height 27
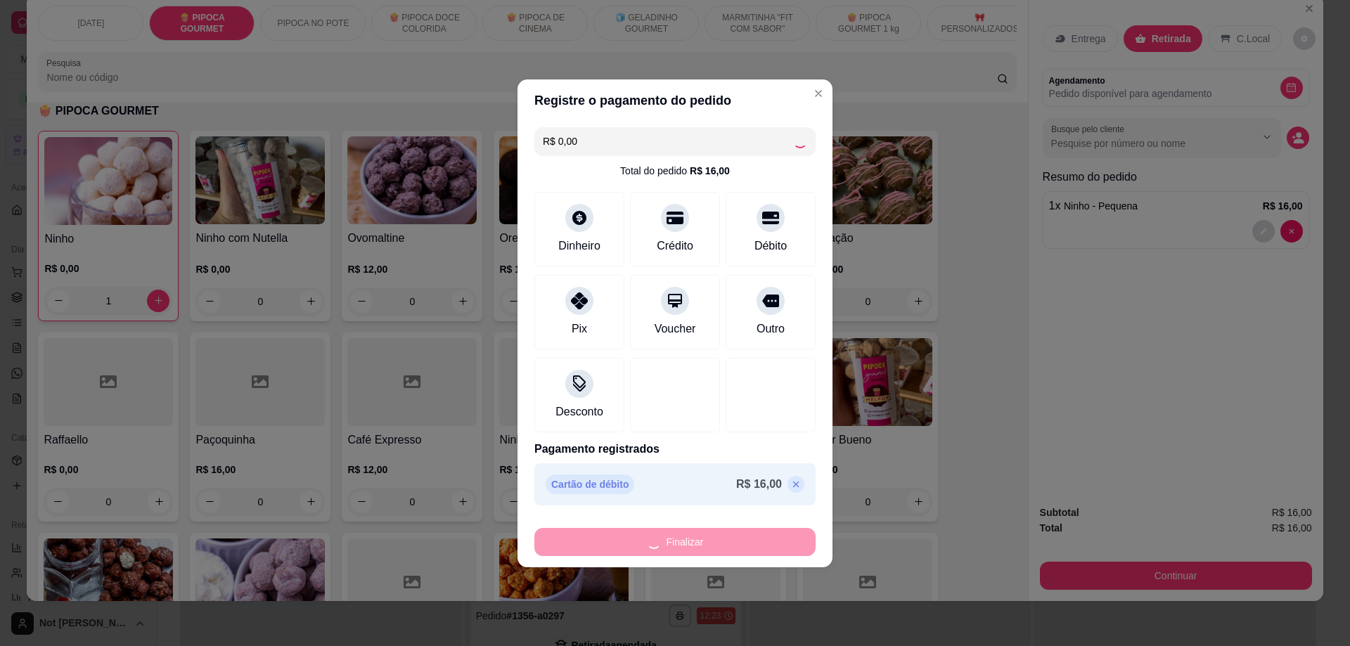
type input "0"
type input "-R$ 16,00"
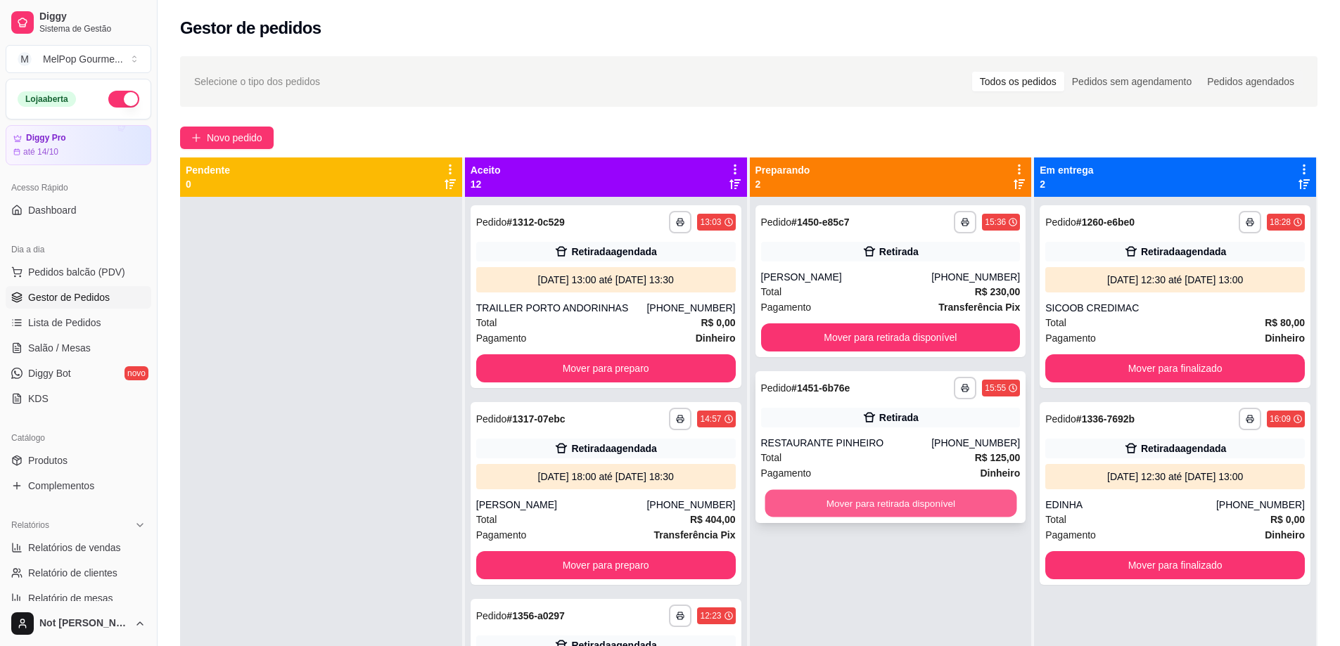
click at [814, 498] on button "Mover para retirada disponível" at bounding box center [890, 503] width 252 height 27
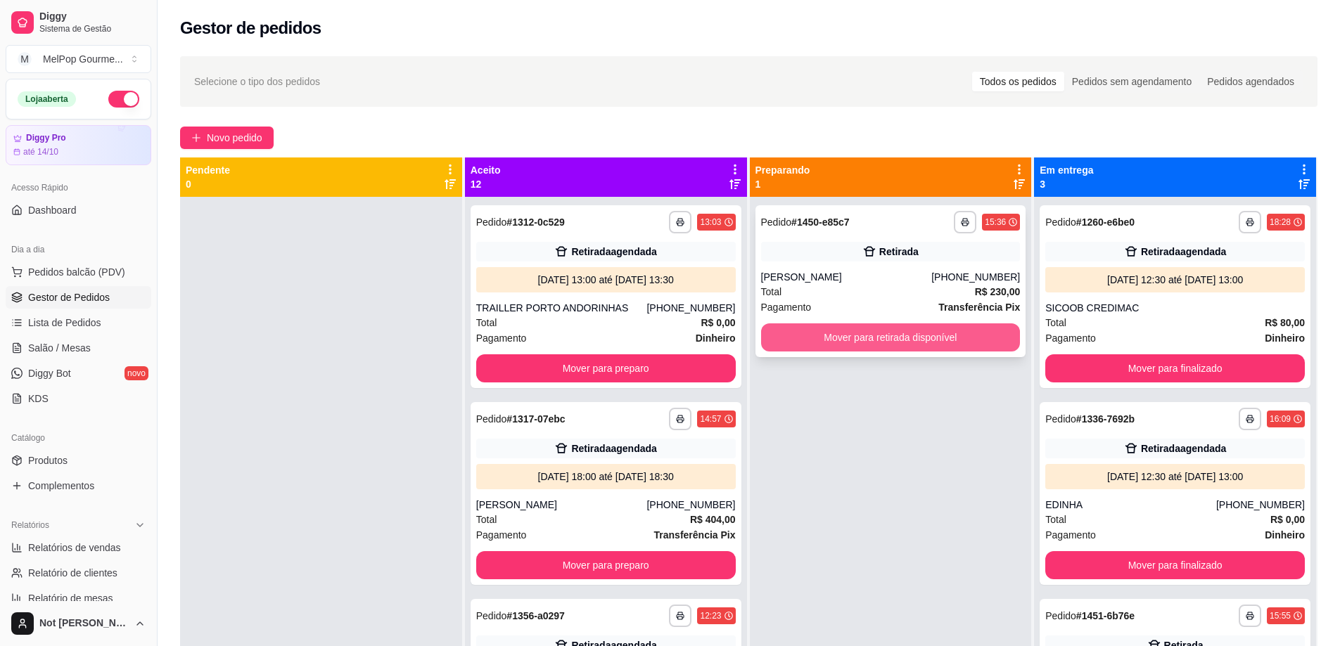
click at [882, 336] on button "Mover para retirada disponível" at bounding box center [891, 338] width 260 height 28
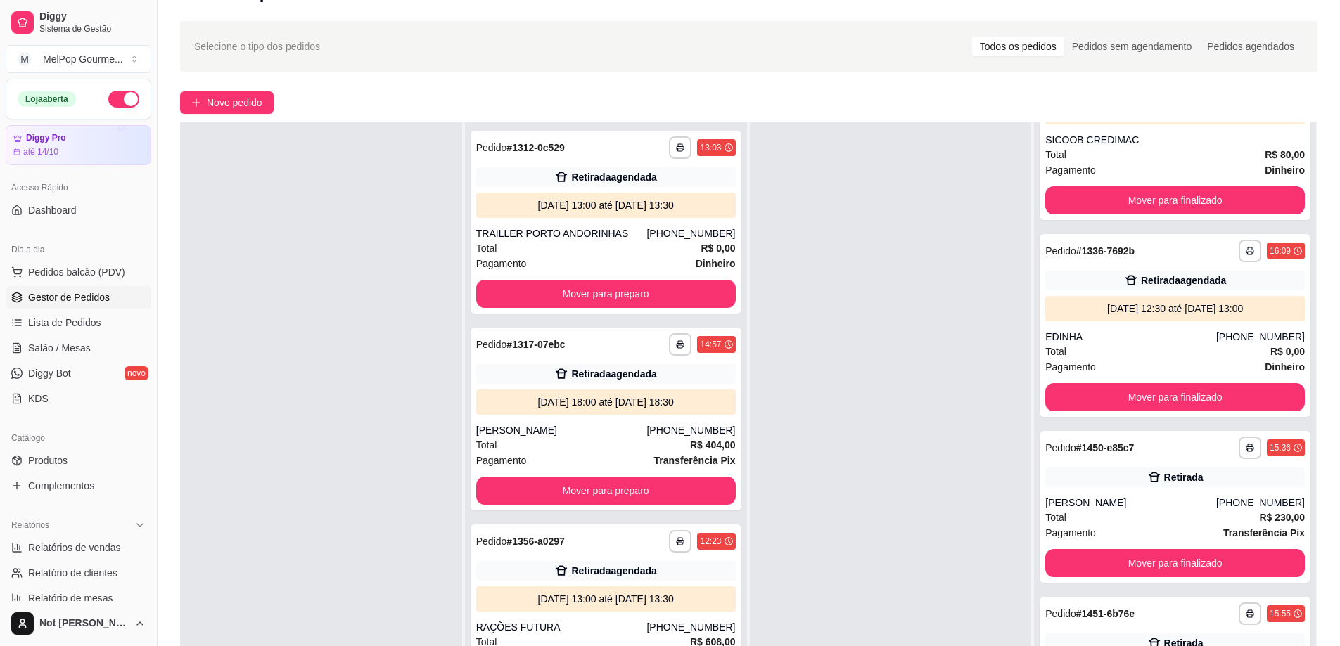
scroll to position [70, 0]
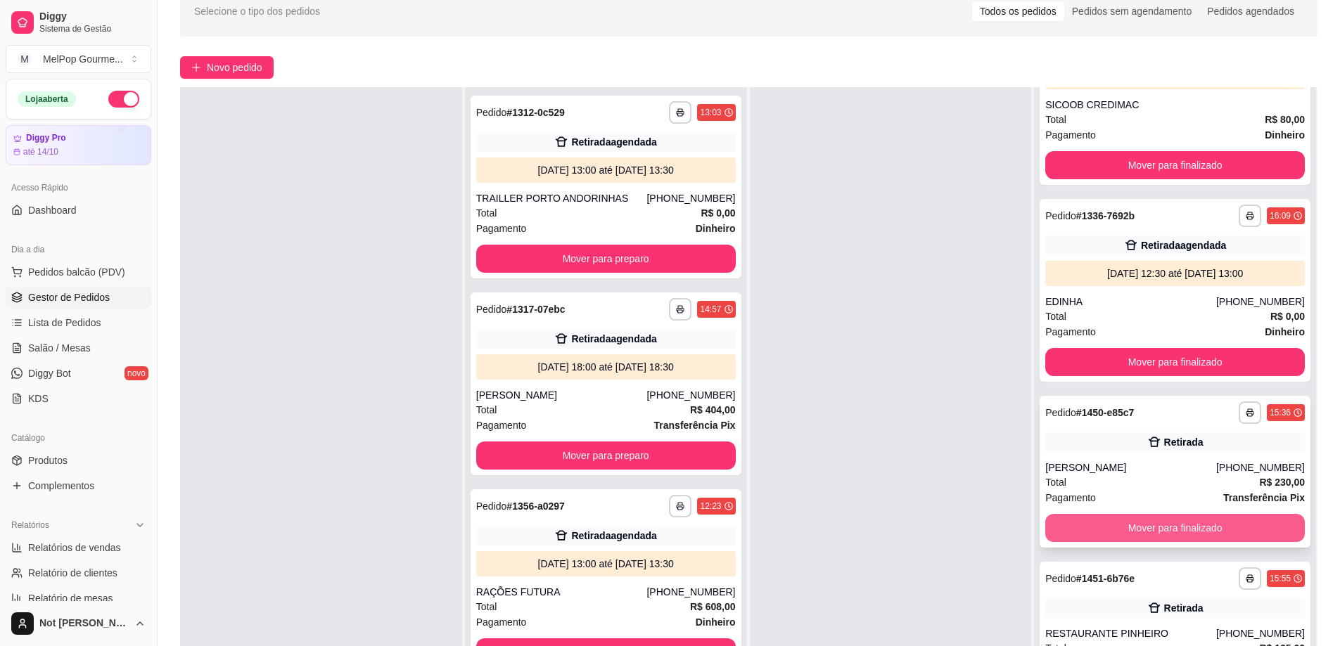
click at [1118, 527] on button "Mover para finalizado" at bounding box center [1175, 528] width 260 height 28
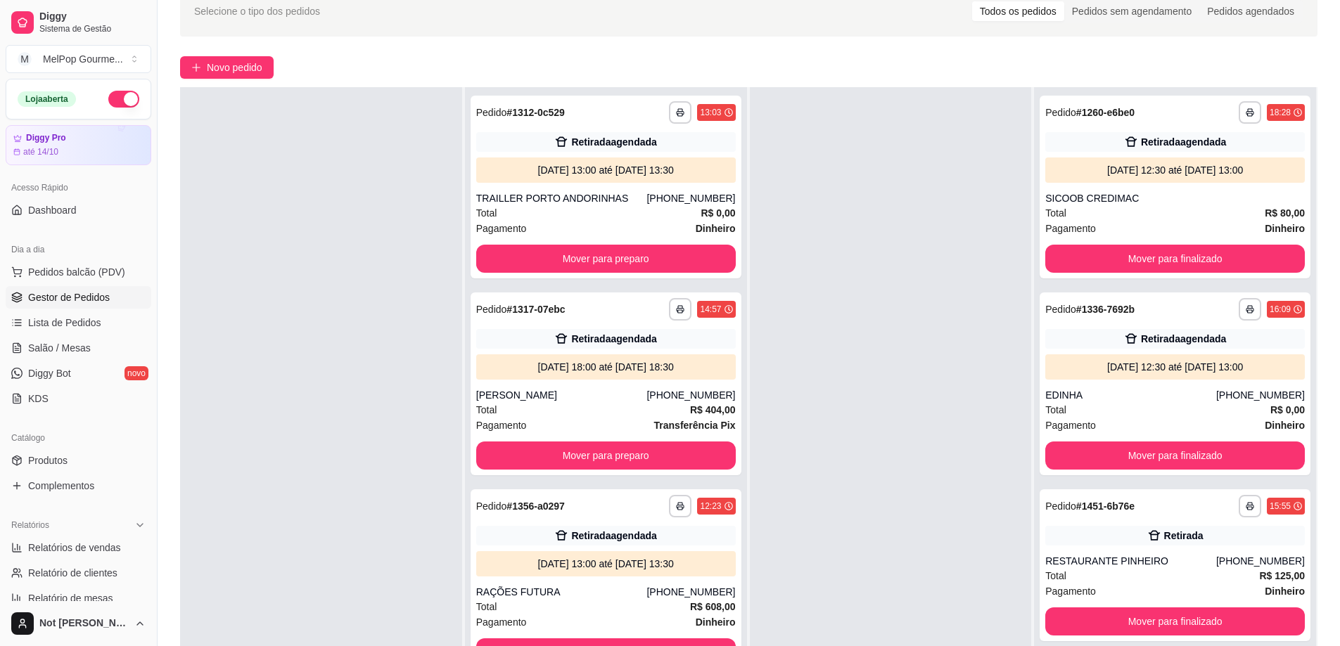
scroll to position [0, 0]
click at [576, 454] on button "Mover para preparo" at bounding box center [606, 455] width 252 height 27
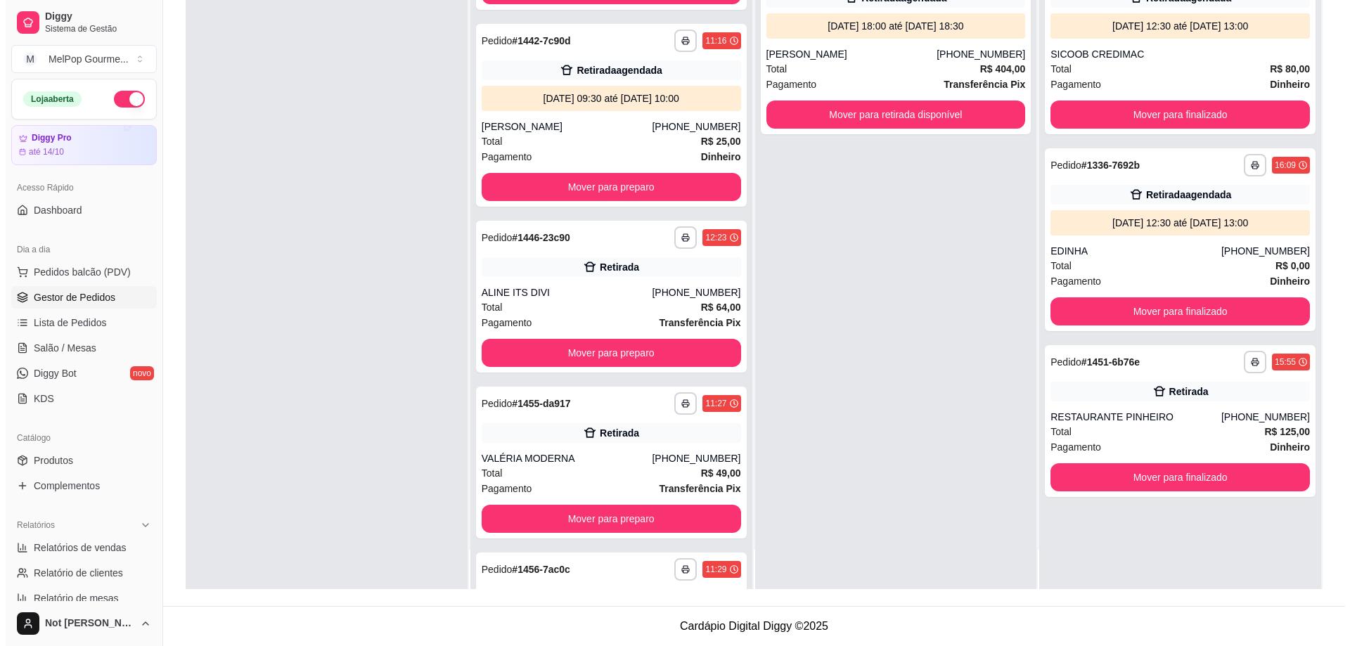
scroll to position [1336, 0]
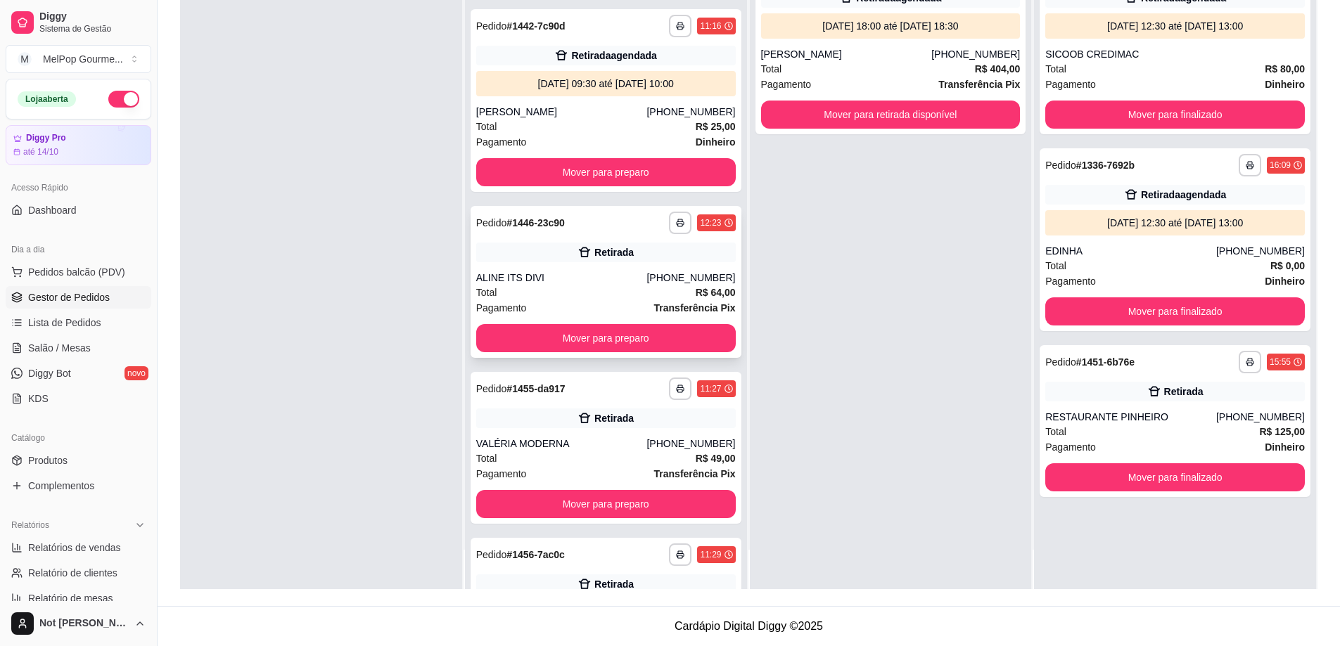
click at [592, 309] on div "Pagamento Transferência Pix" at bounding box center [606, 307] width 260 height 15
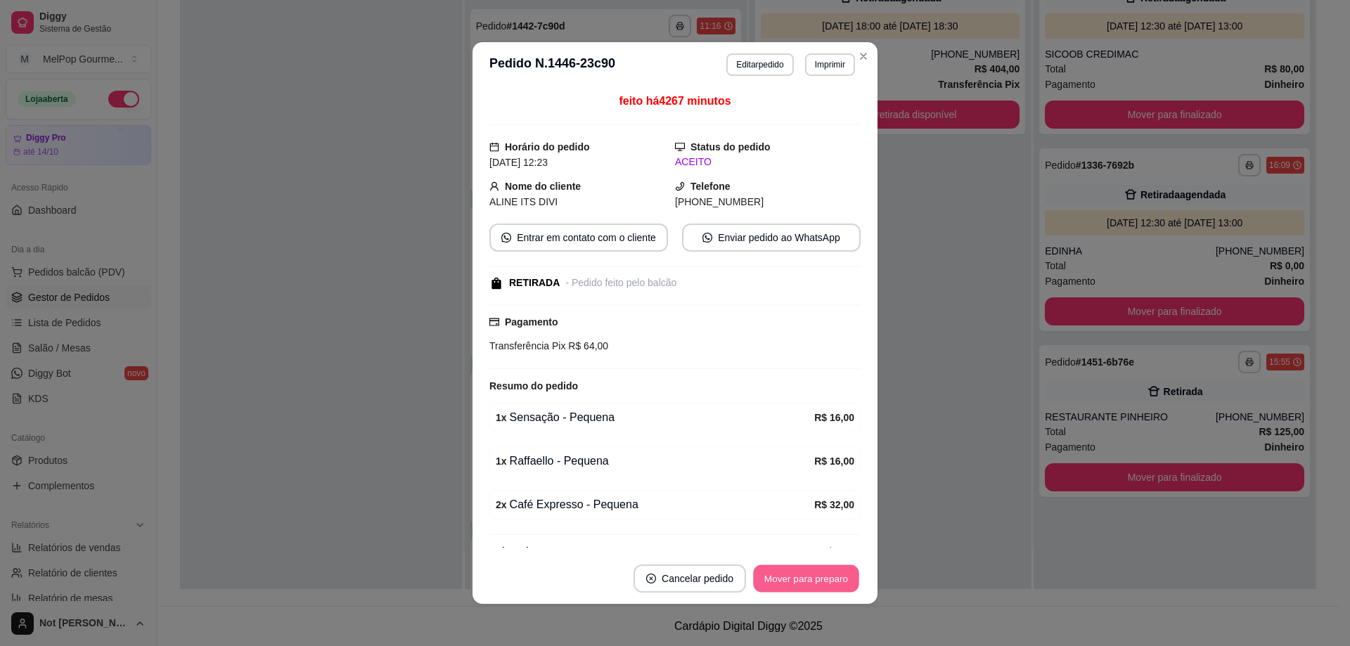
click at [786, 580] on button "Mover para preparo" at bounding box center [805, 578] width 105 height 27
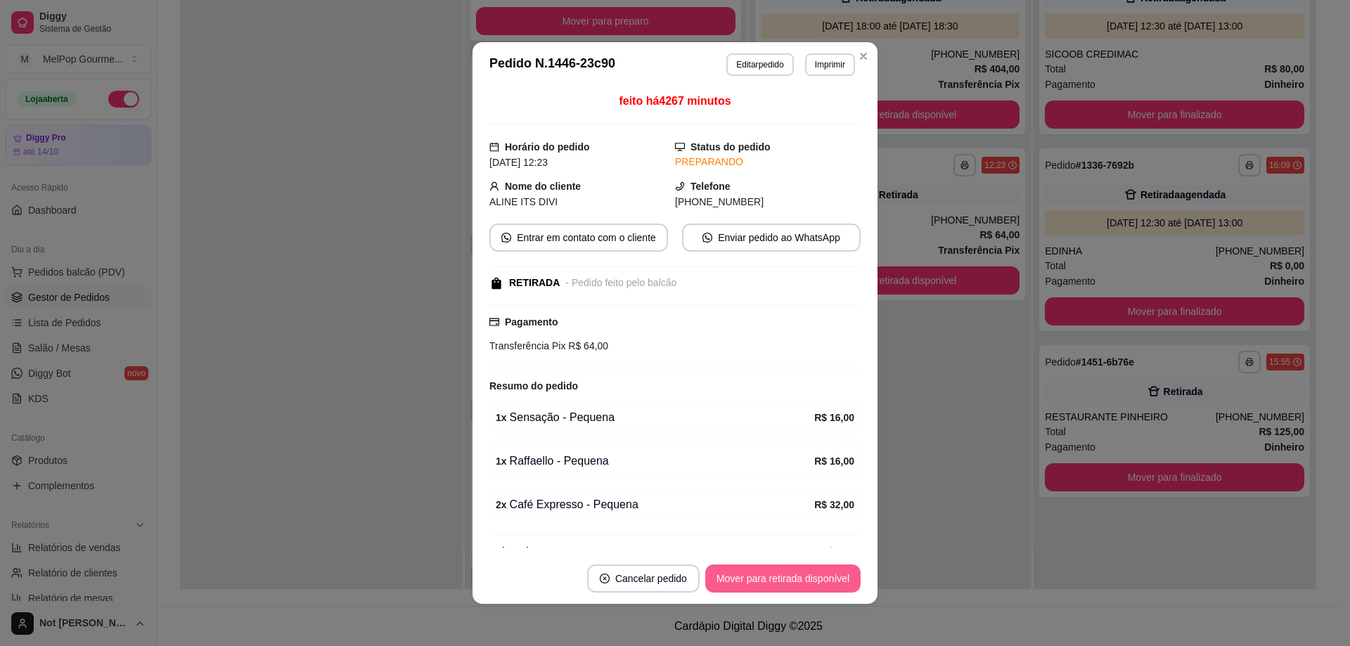
scroll to position [1291, 0]
click at [784, 582] on button "Mover para retirada disponível" at bounding box center [783, 578] width 151 height 27
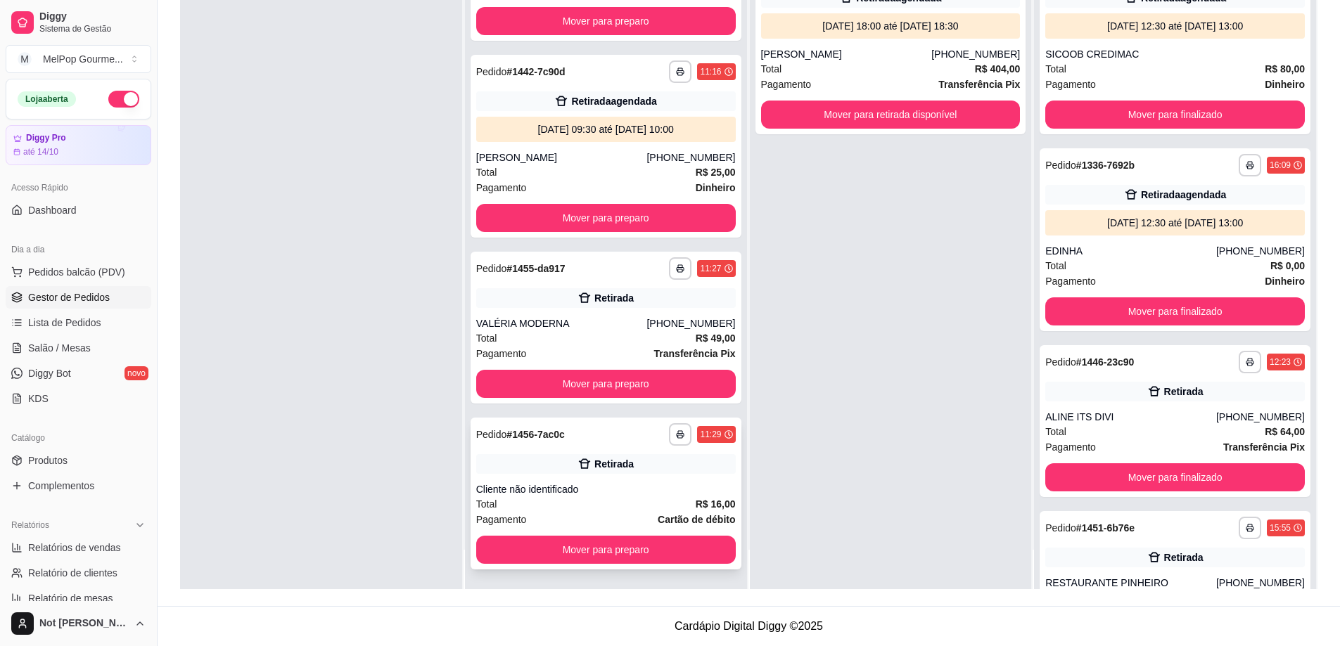
click at [601, 501] on div "Total R$ 16,00" at bounding box center [606, 504] width 260 height 15
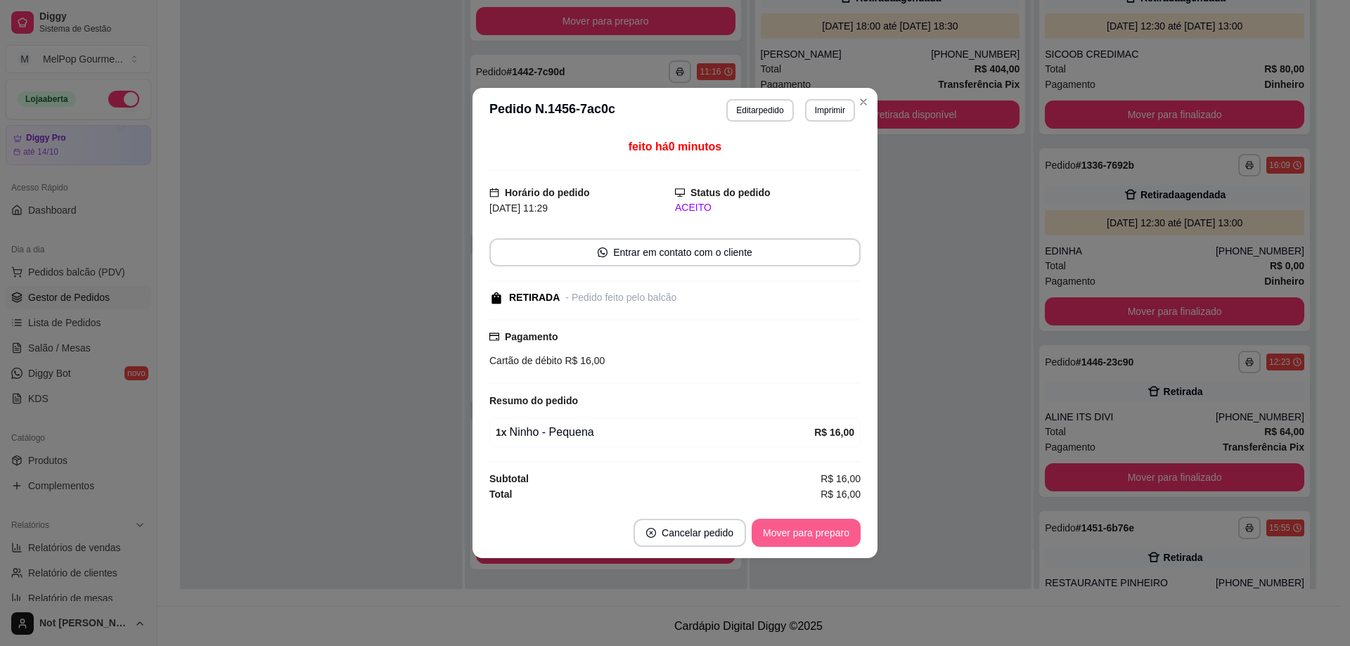
click at [806, 535] on button "Mover para preparo" at bounding box center [806, 533] width 109 height 28
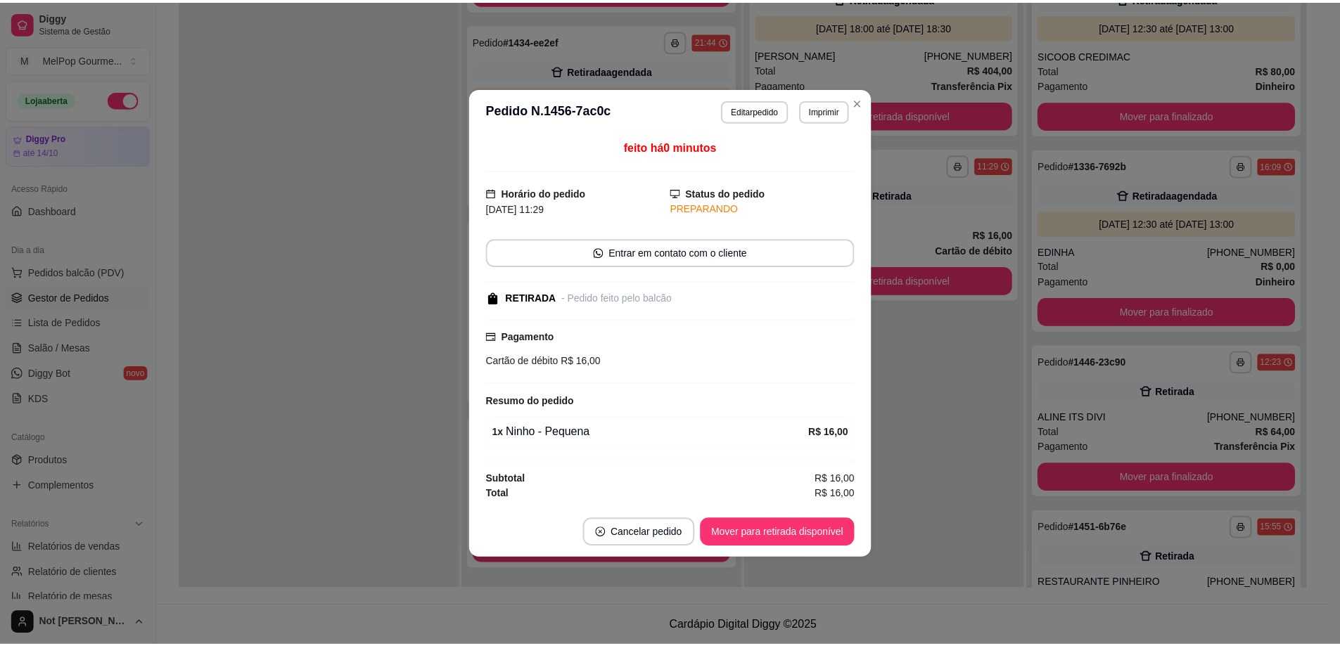
scroll to position [1125, 0]
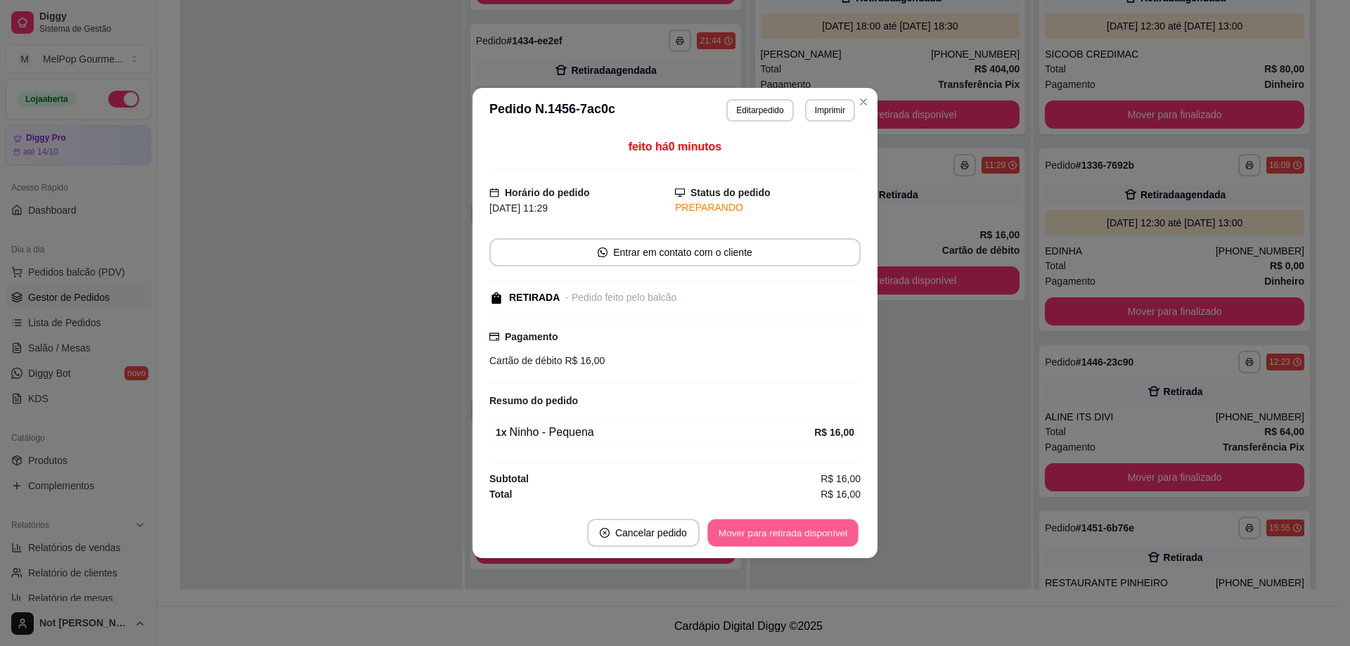
click at [807, 535] on button "Mover para retirada disponível" at bounding box center [783, 533] width 151 height 27
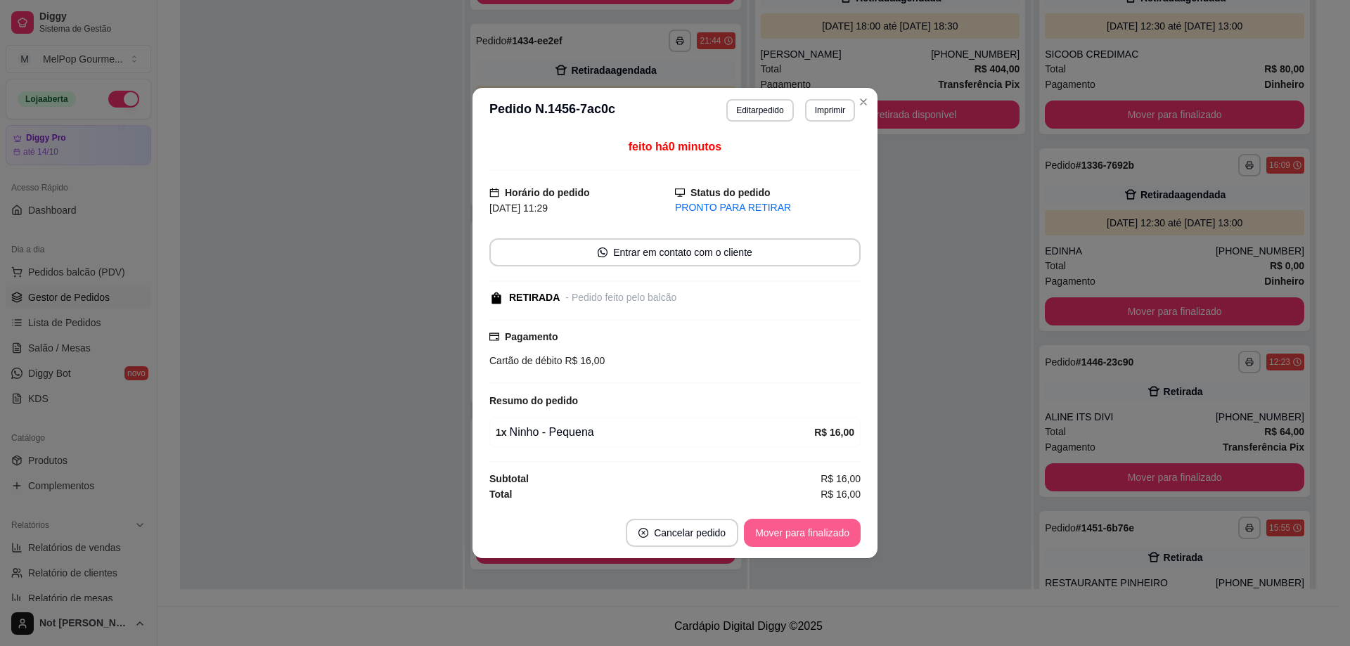
click at [800, 537] on button "Mover para finalizado" at bounding box center [802, 533] width 117 height 28
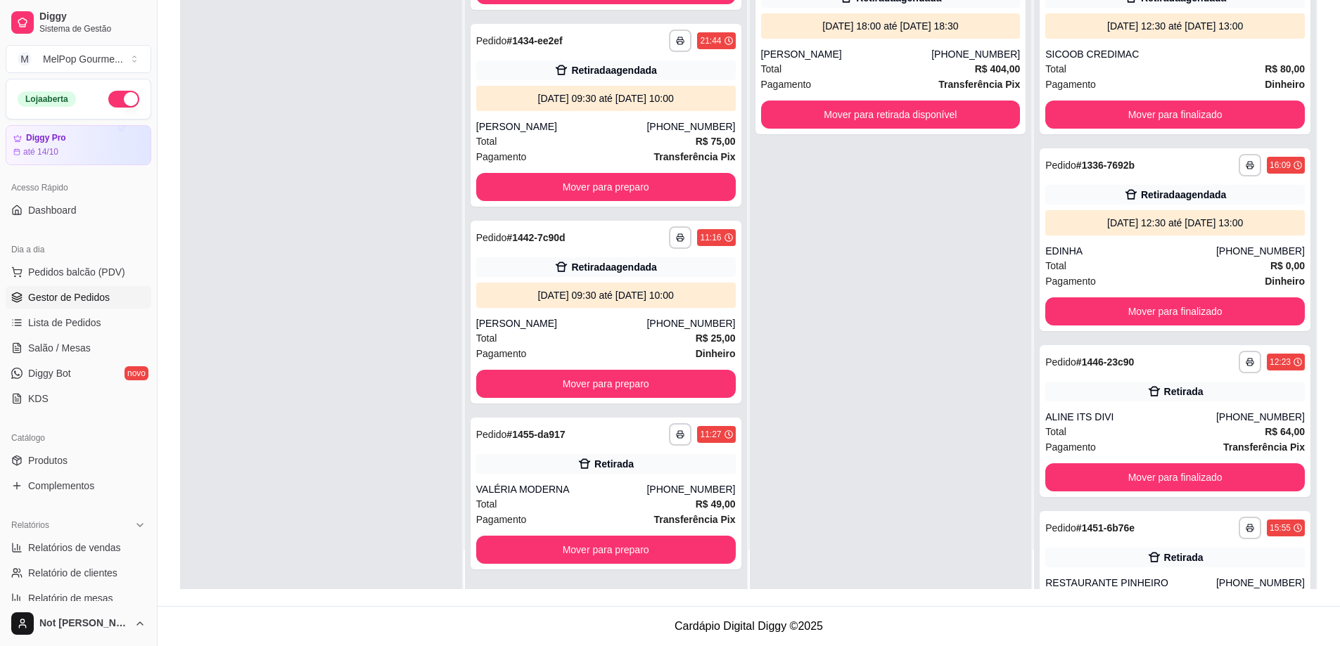
click at [345, 290] on div at bounding box center [321, 266] width 282 height 646
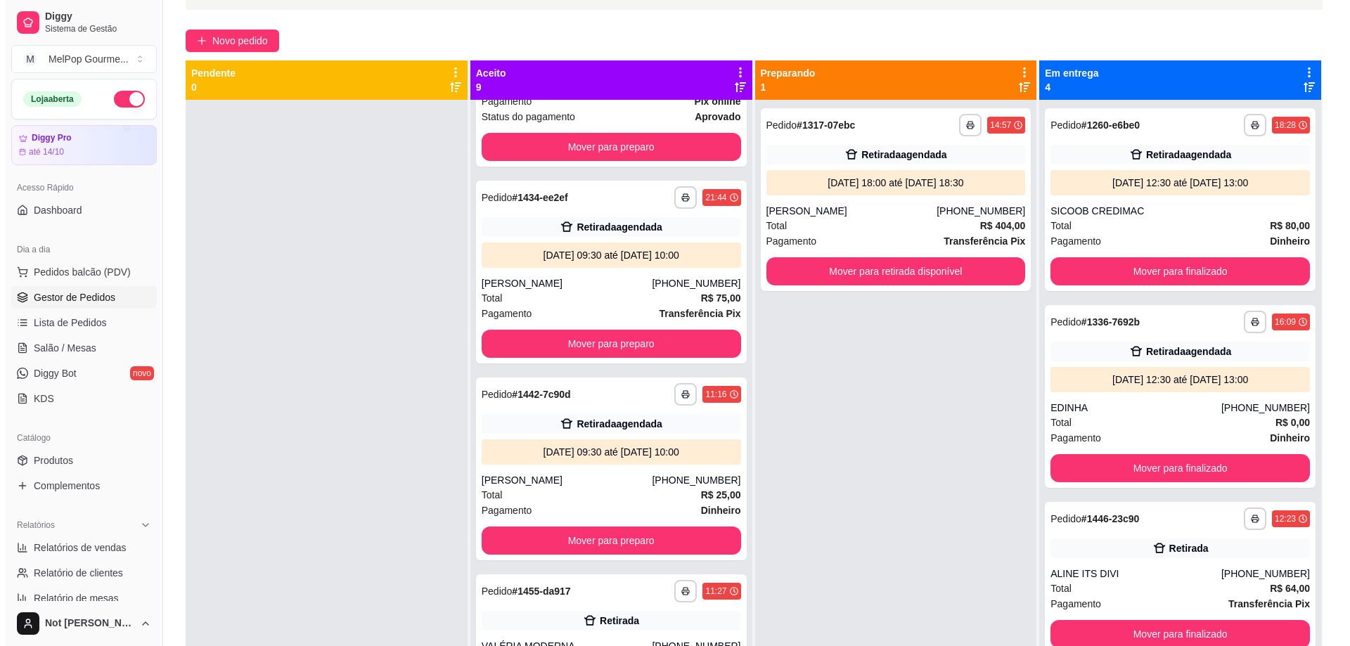
scroll to position [0, 0]
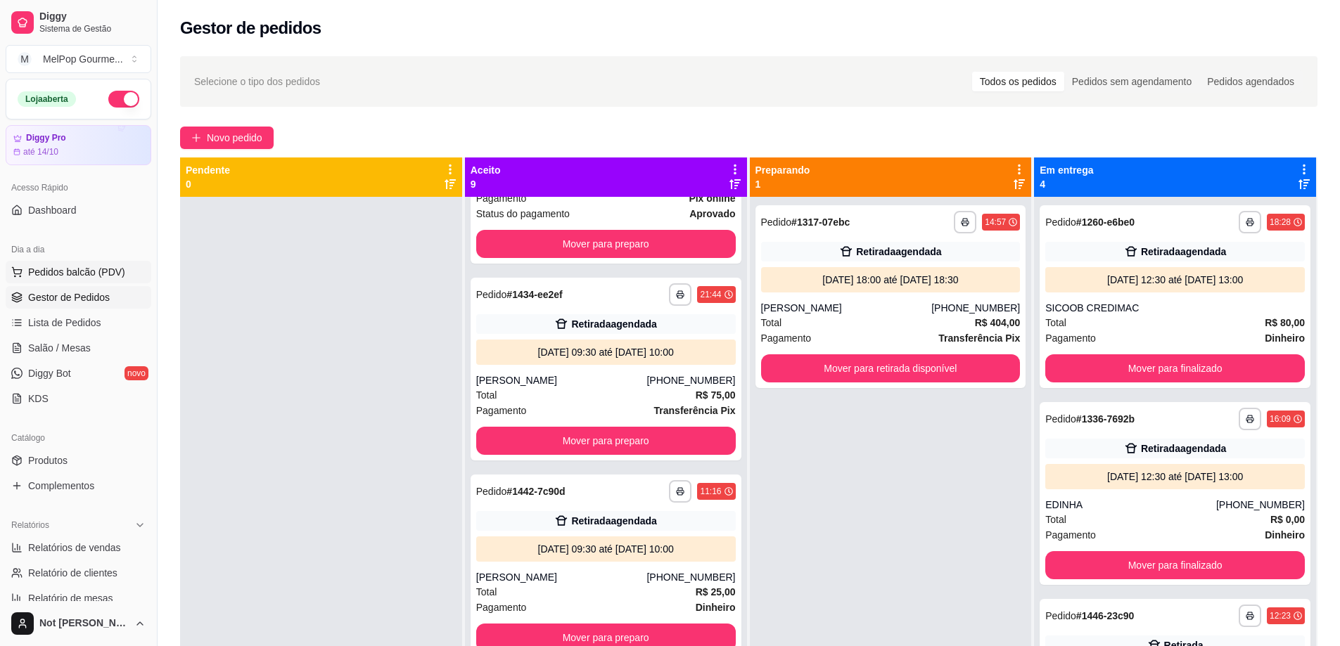
click at [67, 269] on span "Pedidos balcão (PDV)" at bounding box center [76, 272] width 97 height 14
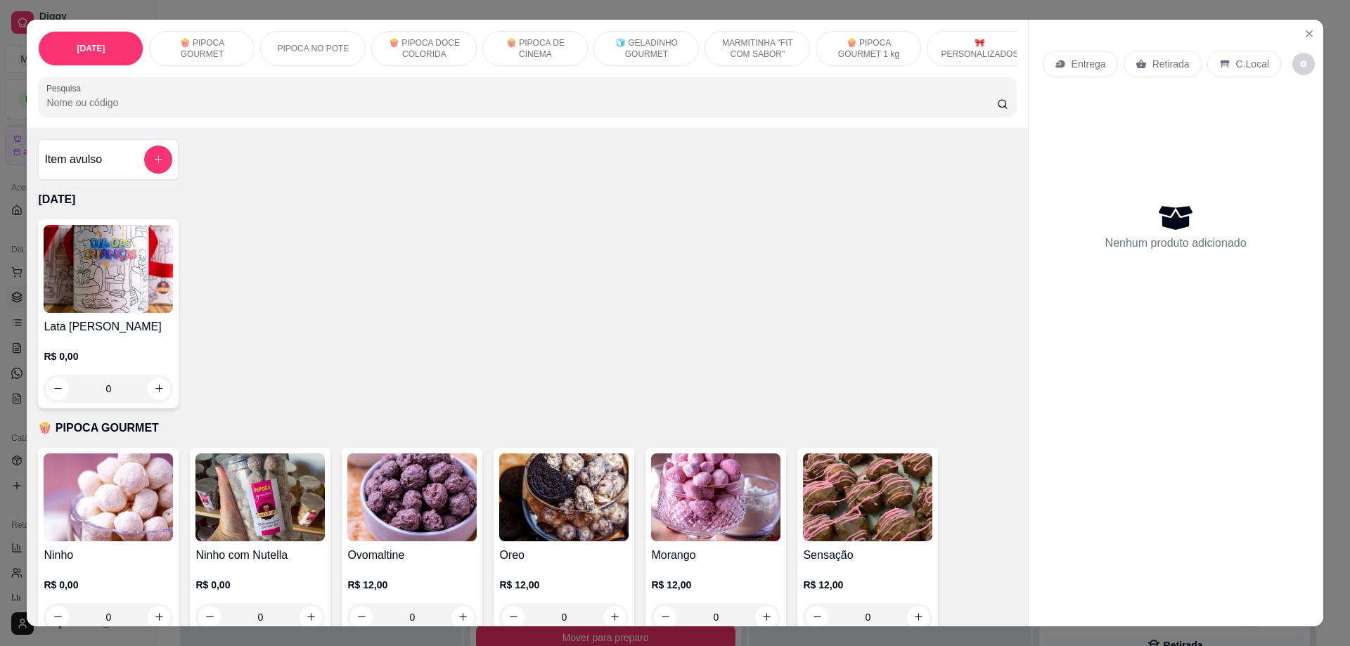
click at [738, 44] on p "MARMITINHA "FIT COM SABOR"" at bounding box center [758, 48] width 82 height 23
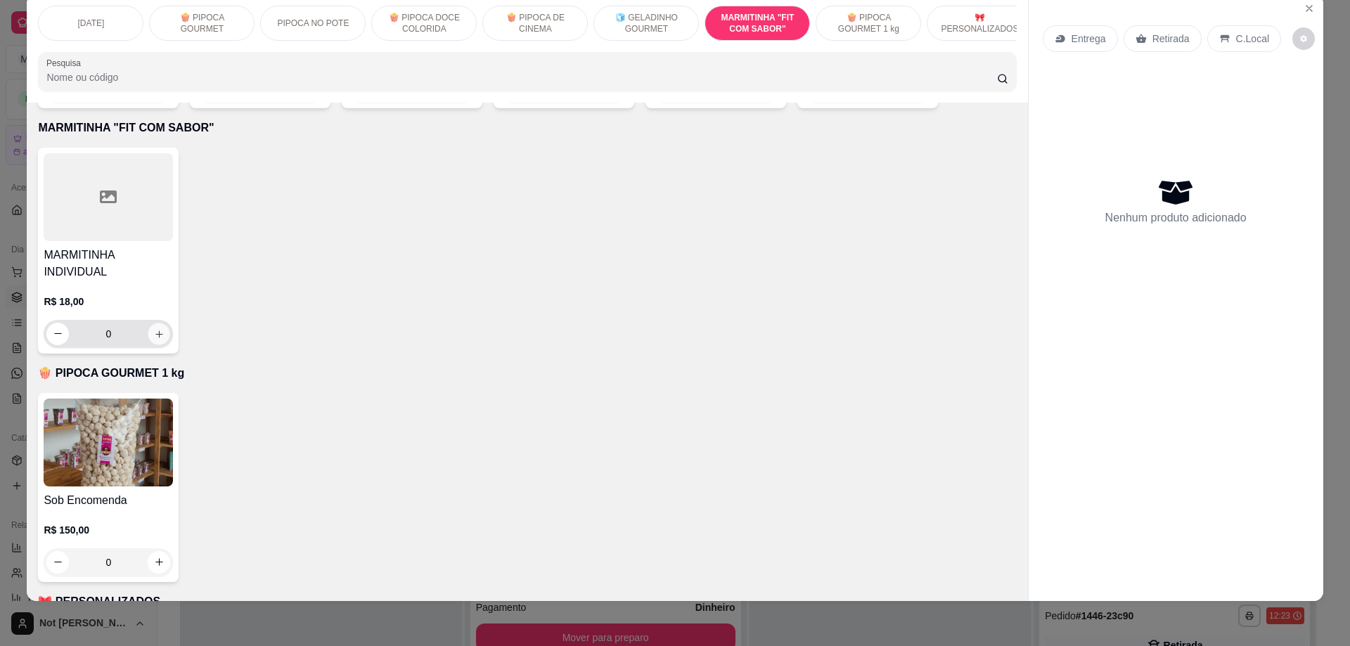
click at [157, 328] on icon "increase-product-quantity" at bounding box center [159, 333] width 11 height 11
type input "1"
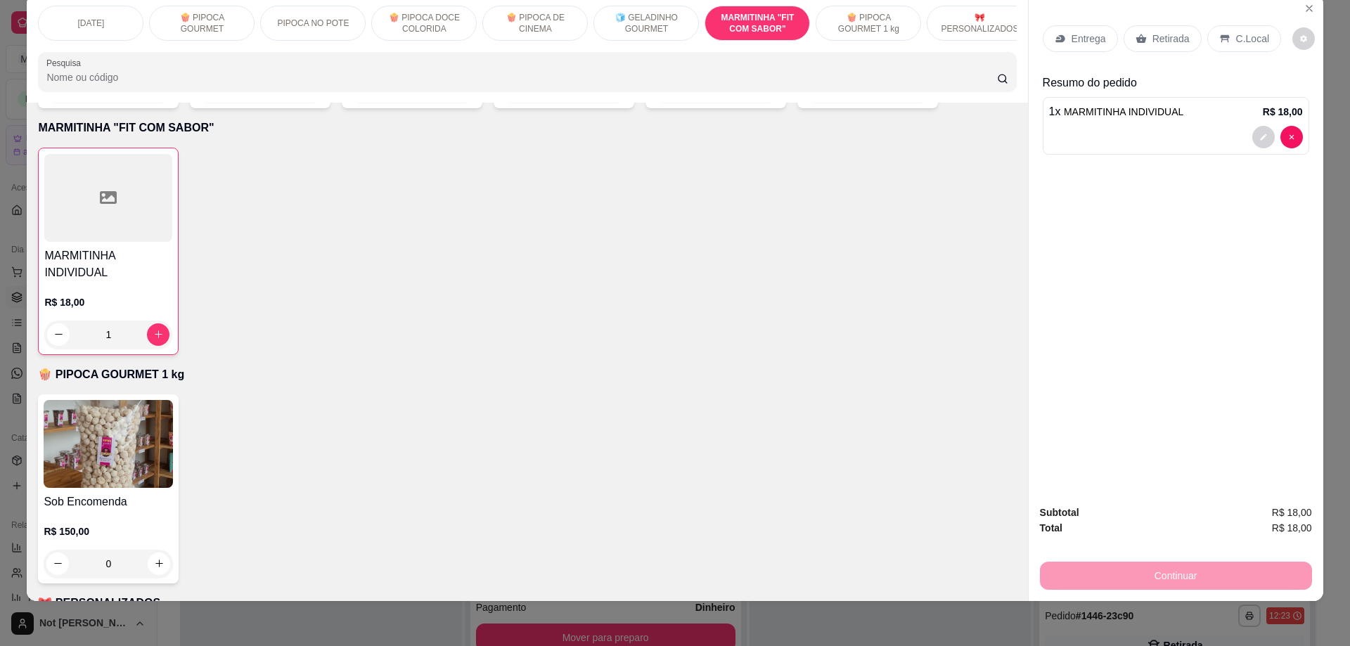
click at [1153, 35] on p "Retirada" at bounding box center [1171, 39] width 37 height 14
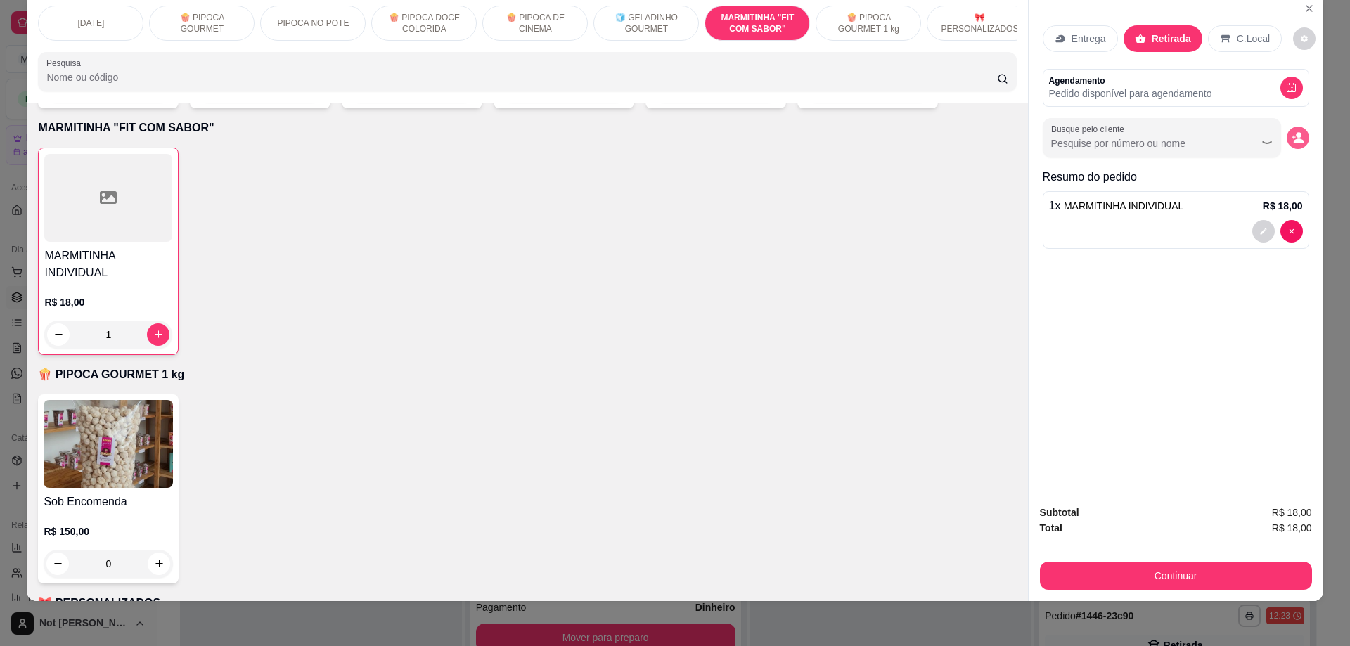
click at [1296, 139] on icon "decrease-product-quantity" at bounding box center [1298, 138] width 13 height 13
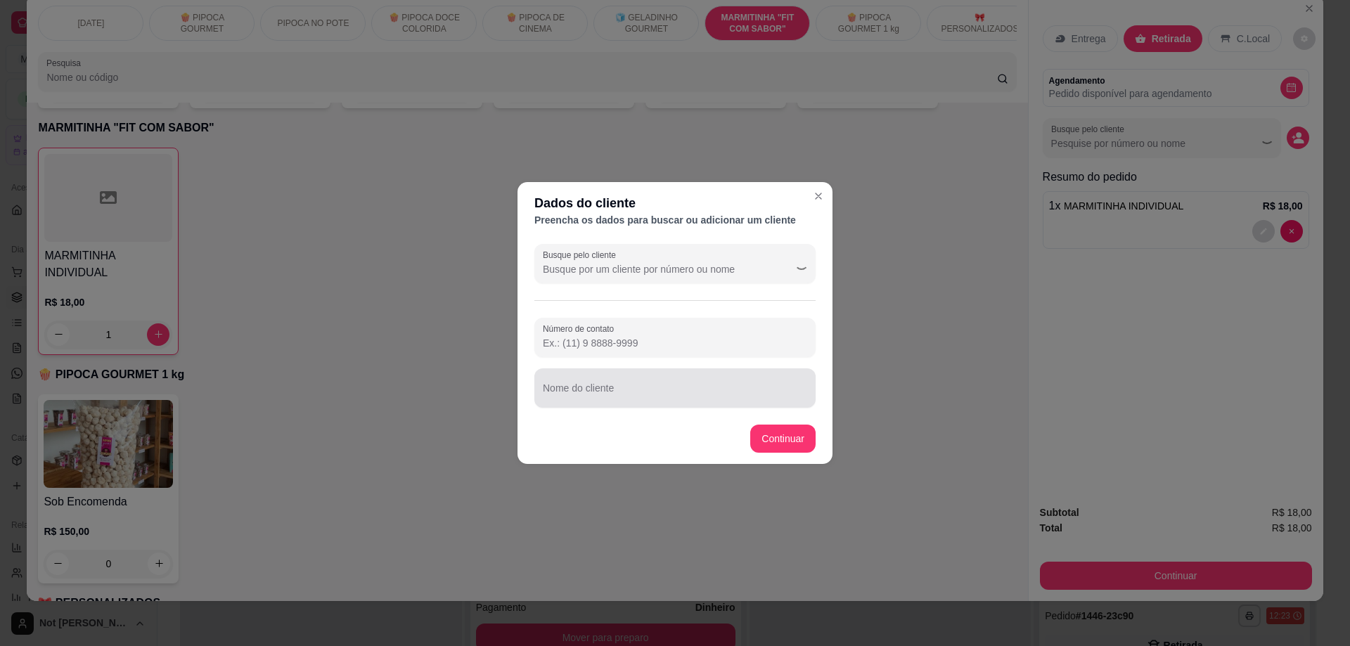
click at [628, 388] on input "Nome do cliente" at bounding box center [675, 394] width 264 height 14
type input "c"
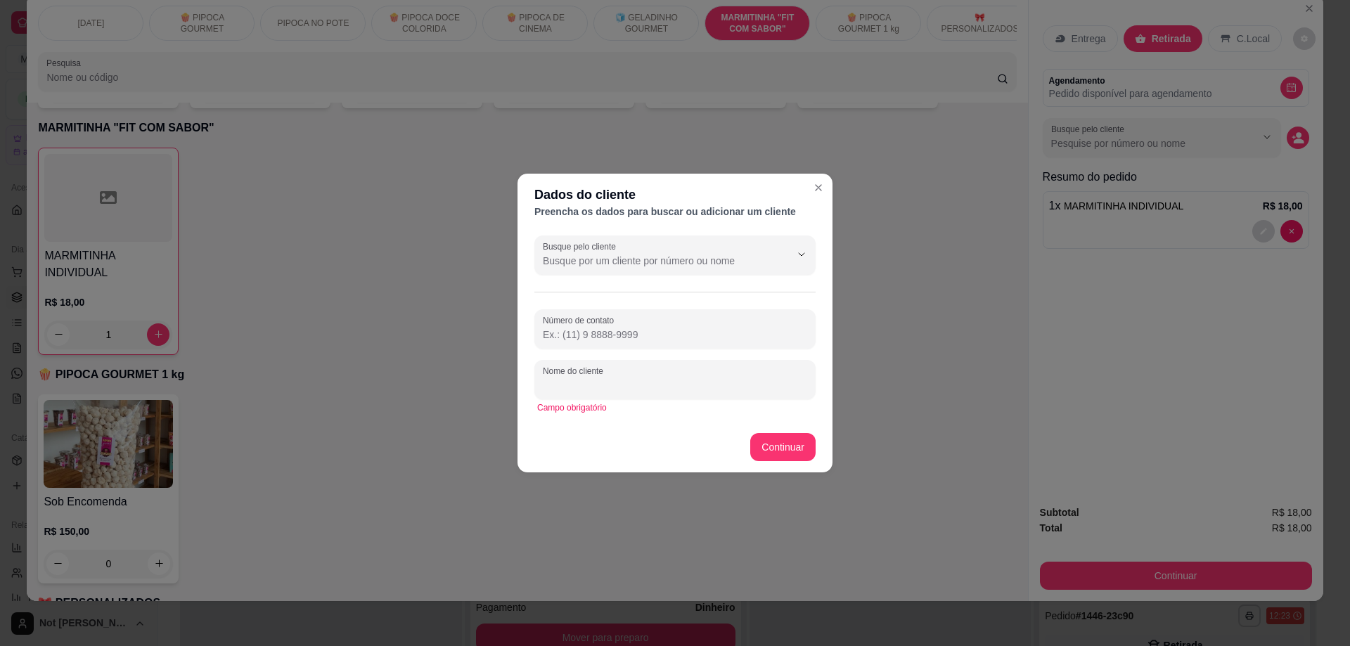
type input "c"
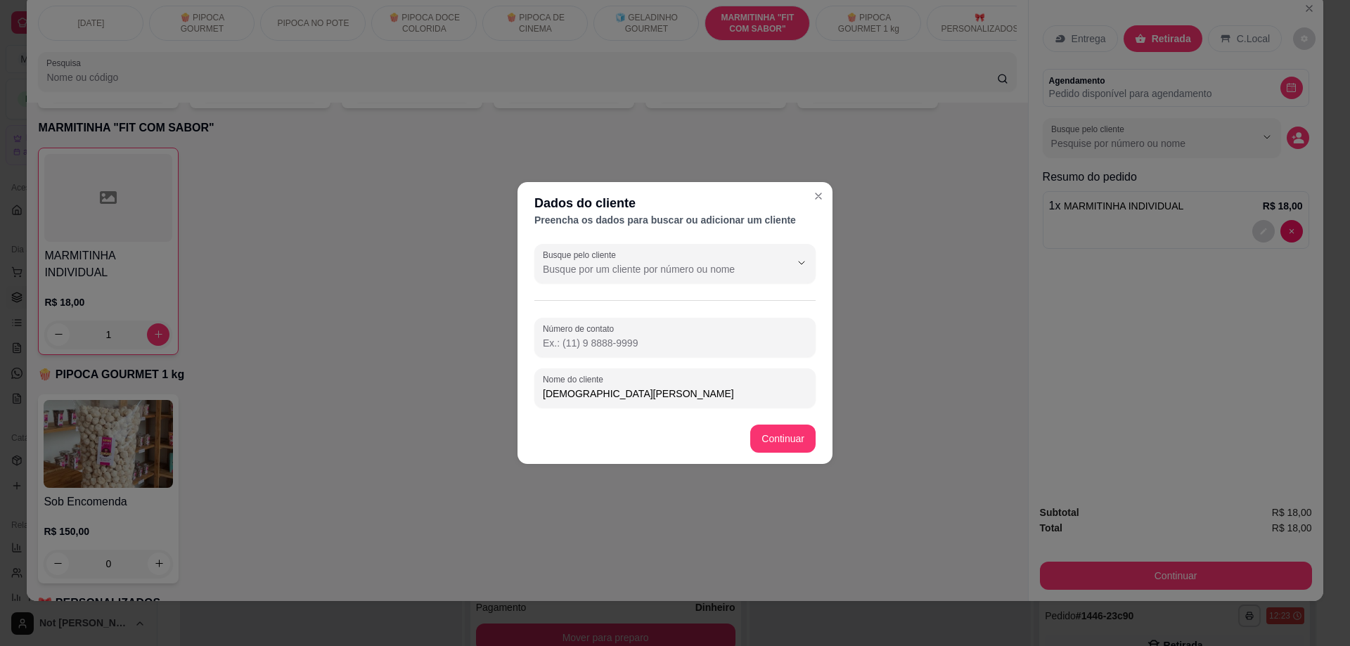
type input "[DEMOGRAPHIC_DATA][PERSON_NAME]"
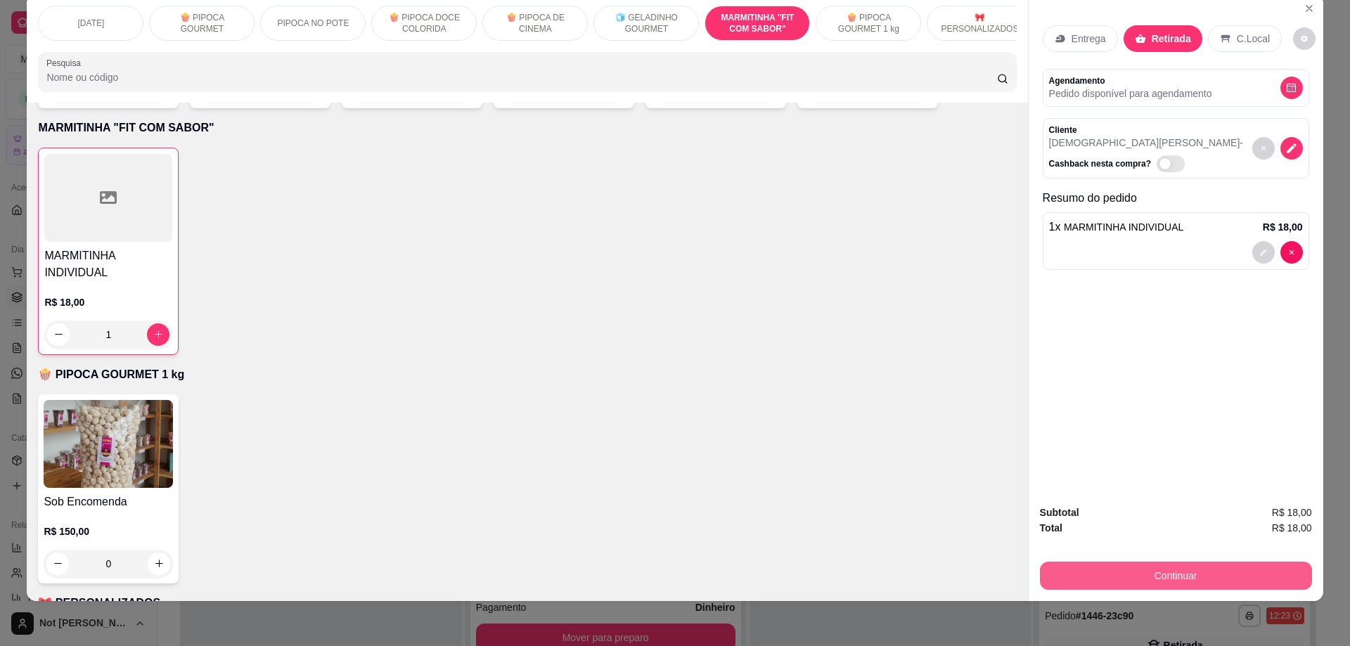
click at [1139, 576] on button "Continuar" at bounding box center [1176, 576] width 272 height 28
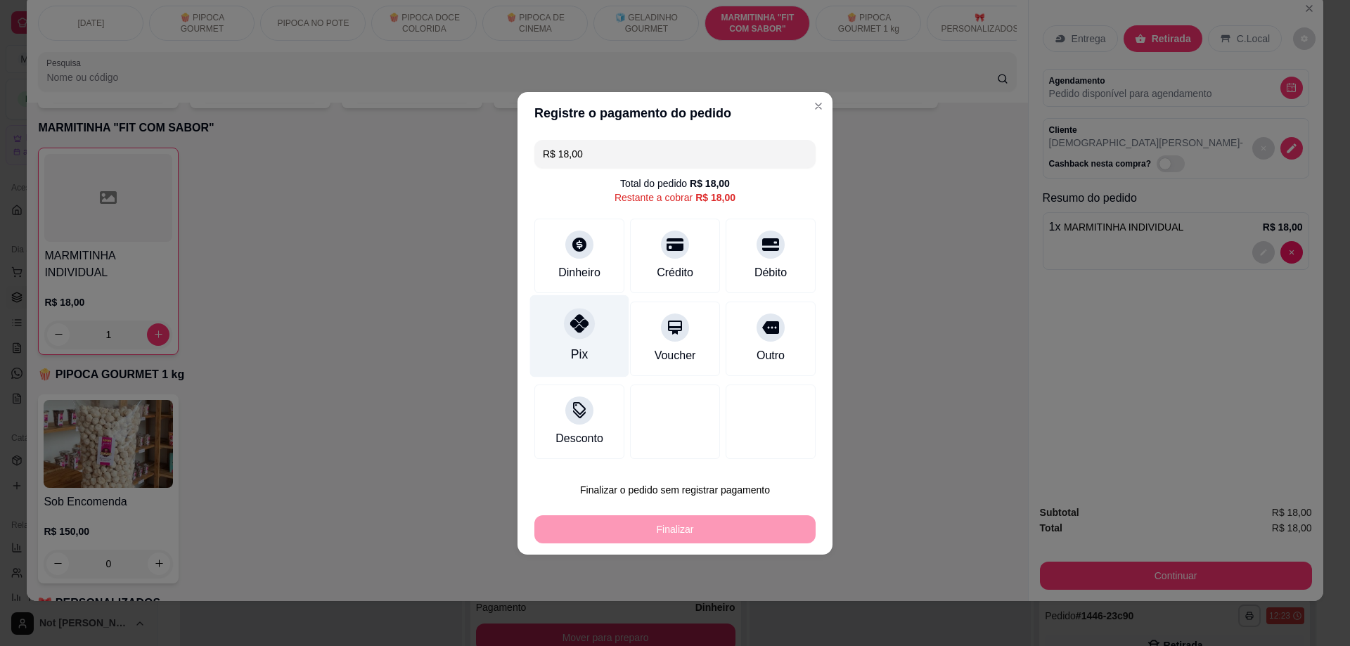
click at [565, 332] on div "Pix" at bounding box center [579, 336] width 99 height 82
type input "R$ 0,00"
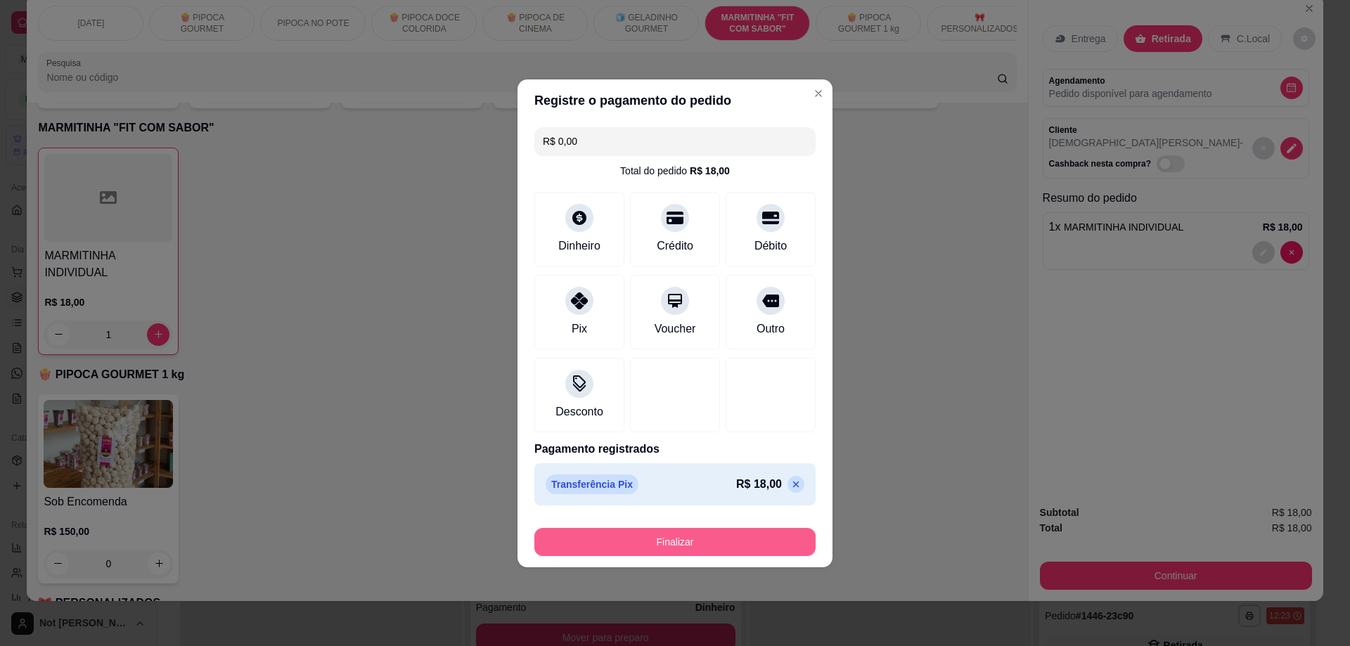
click at [664, 540] on button "Finalizar" at bounding box center [675, 542] width 281 height 28
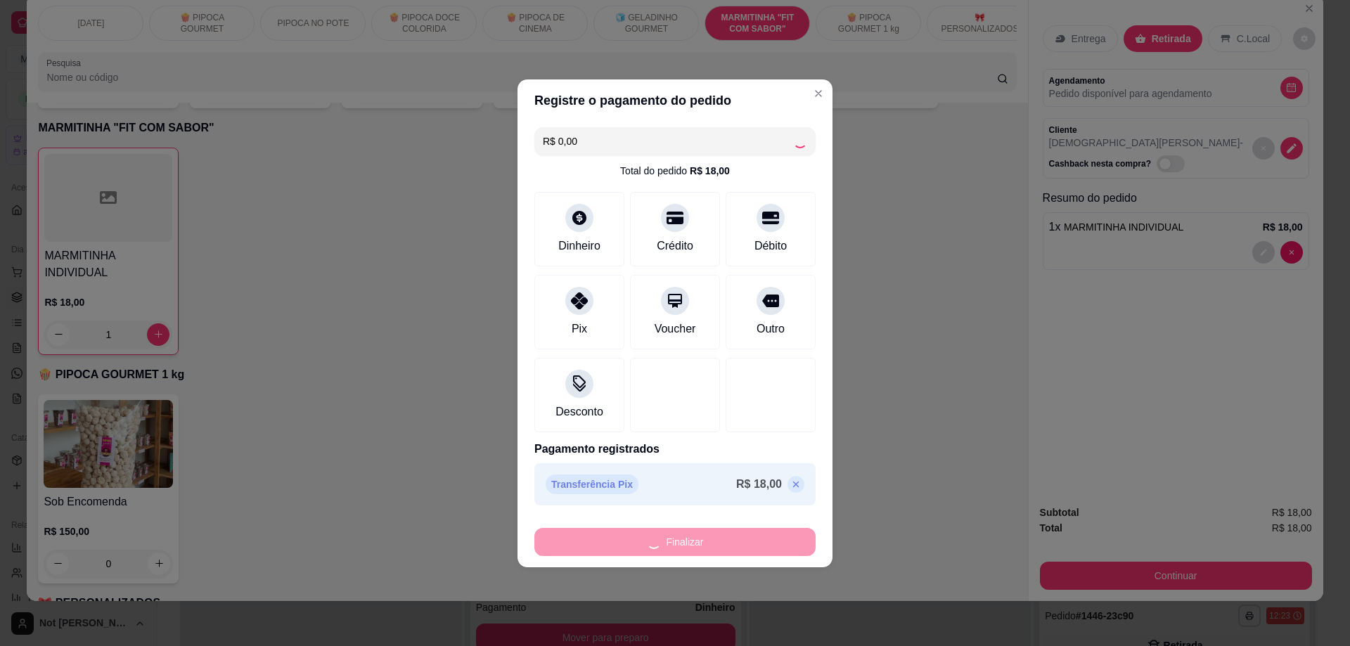
type input "0"
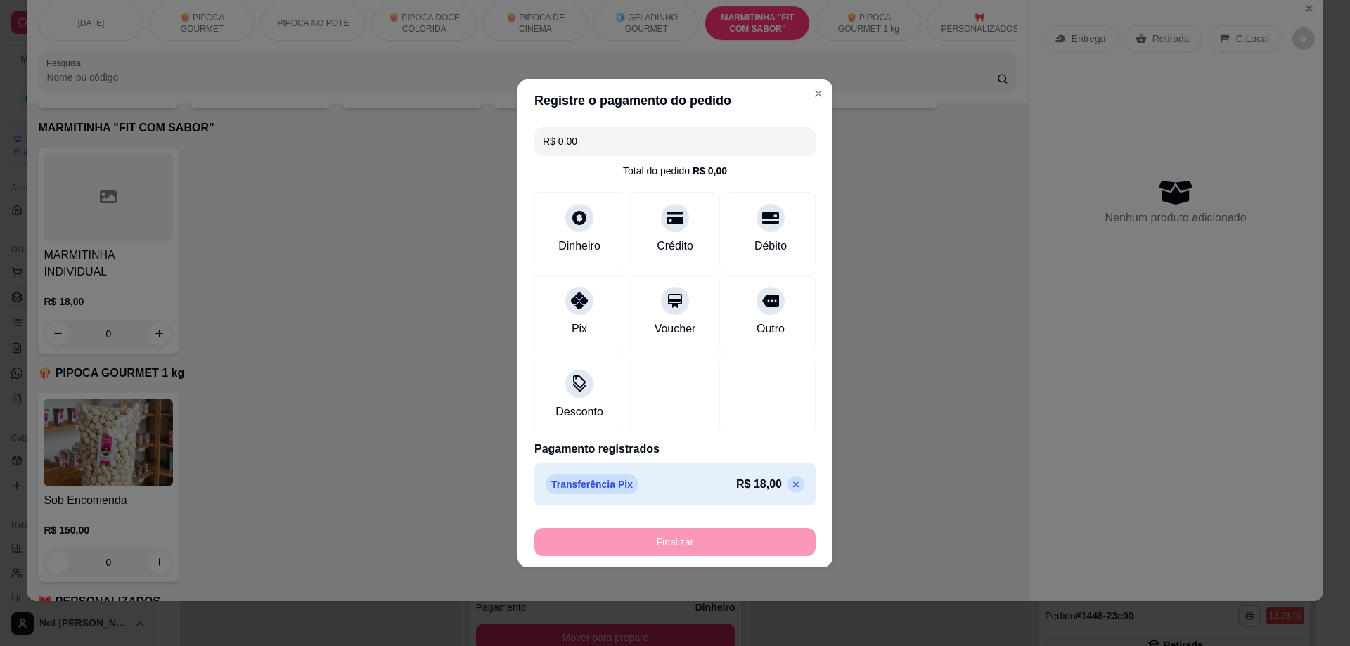
type input "-R$ 18,00"
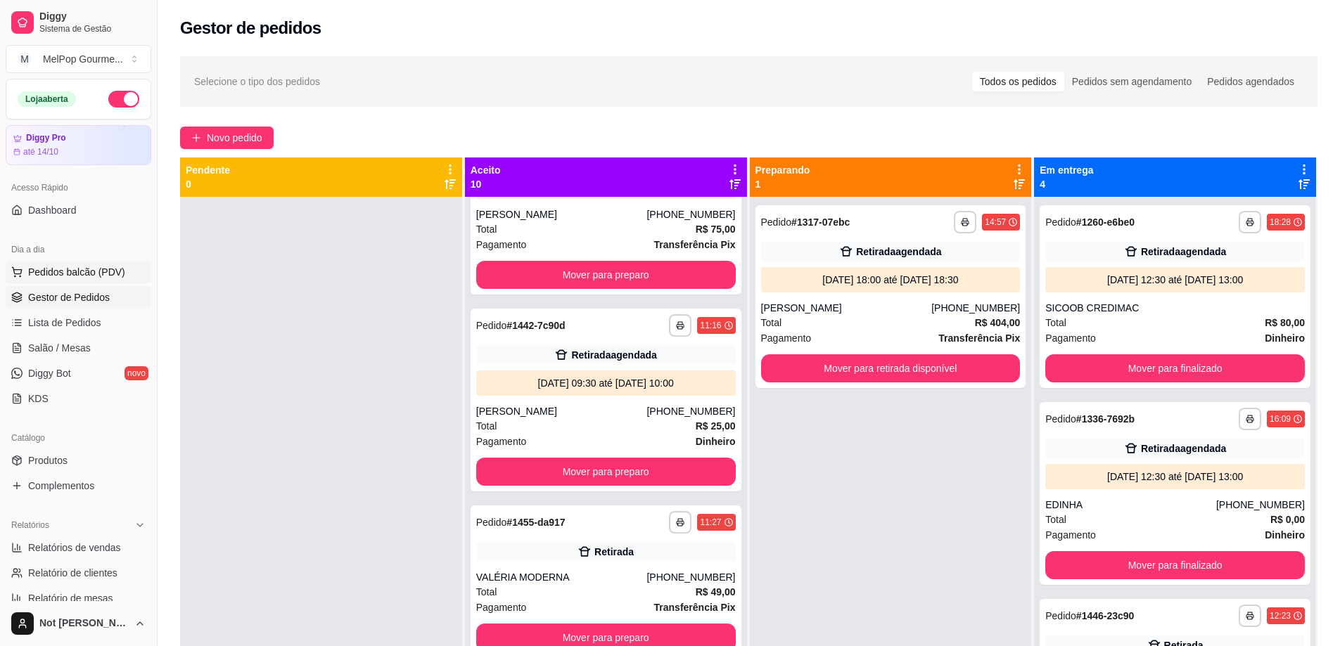
click at [55, 274] on span "Pedidos balcão (PDV)" at bounding box center [76, 272] width 97 height 14
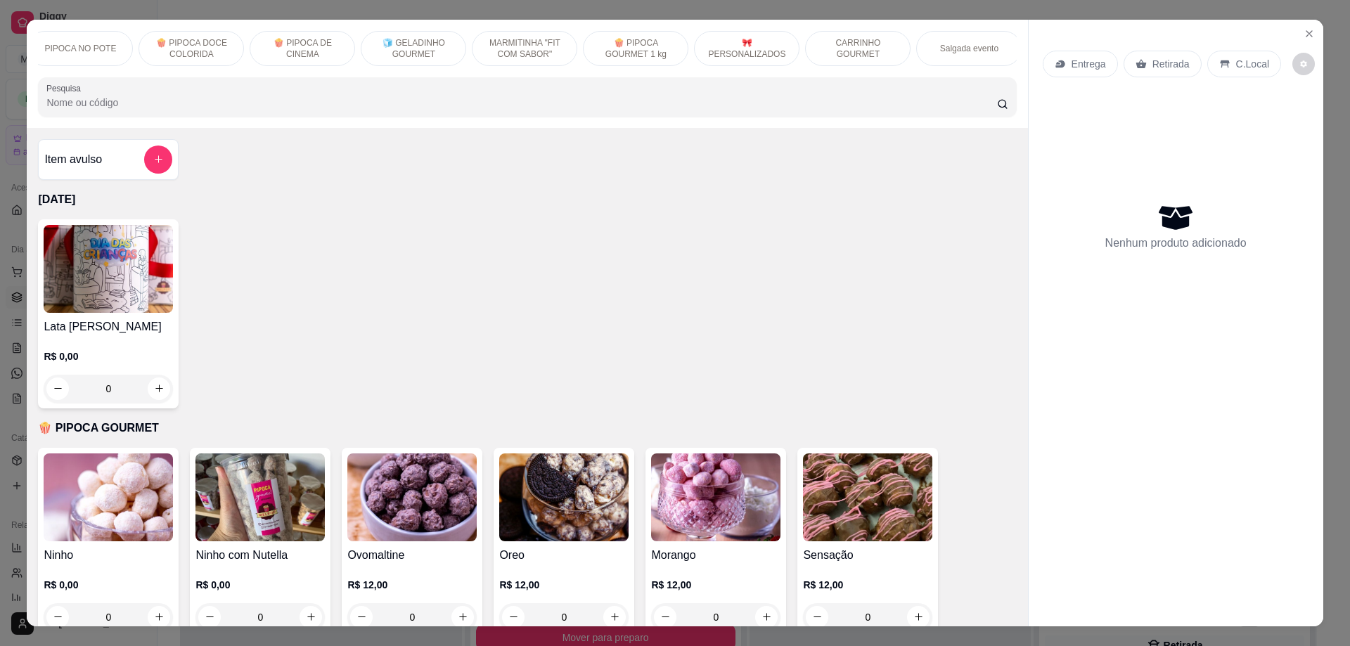
scroll to position [0, 238]
click at [860, 51] on p "CARRINHO GOURMET" at bounding box center [853, 48] width 82 height 23
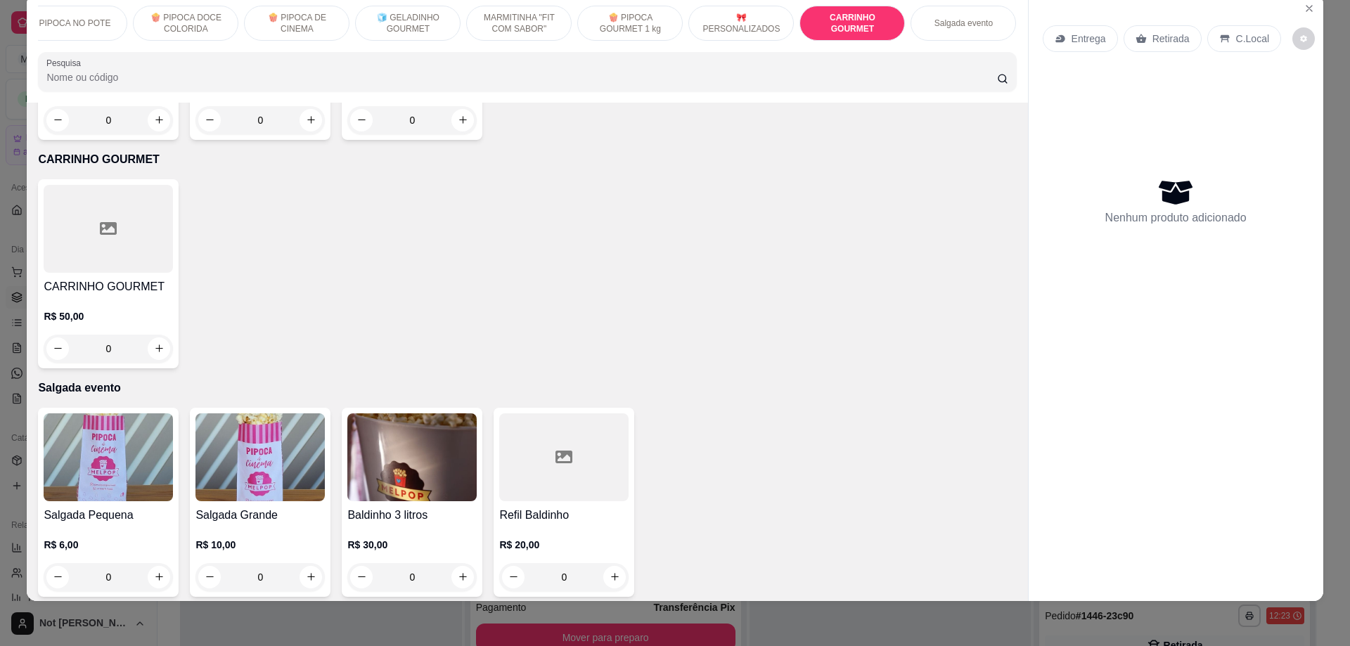
click at [122, 215] on div at bounding box center [108, 229] width 129 height 88
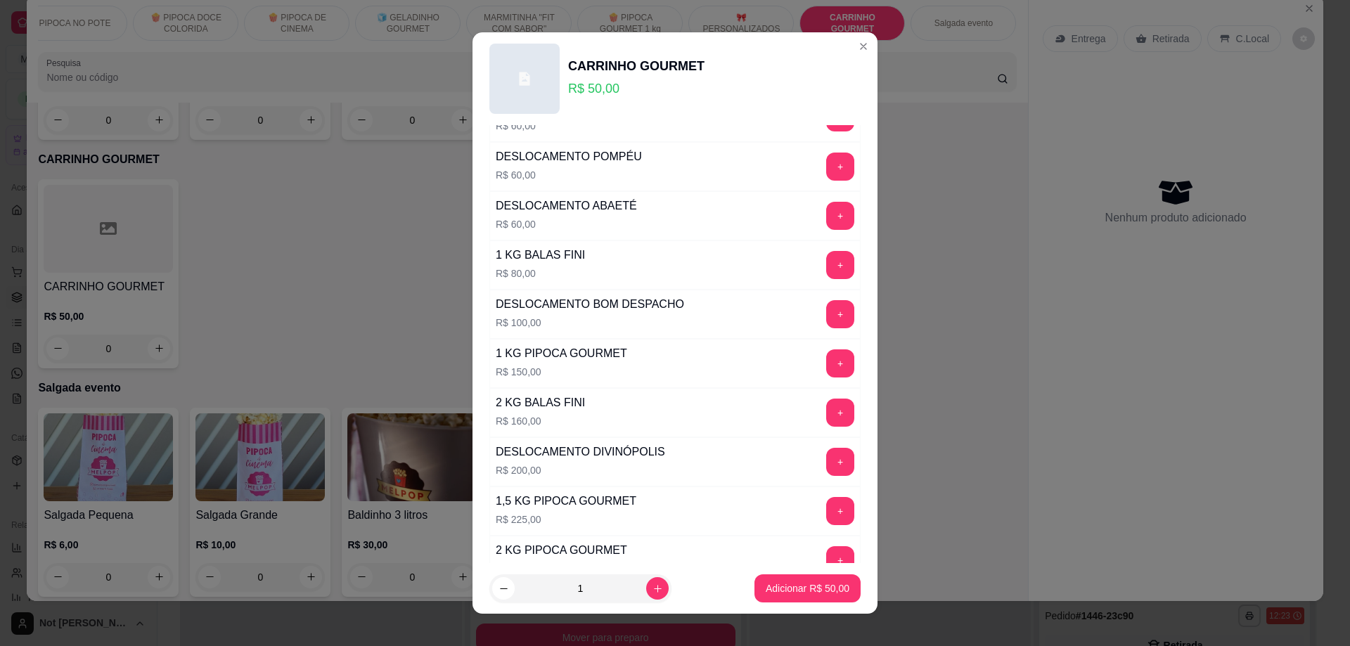
scroll to position [352, 0]
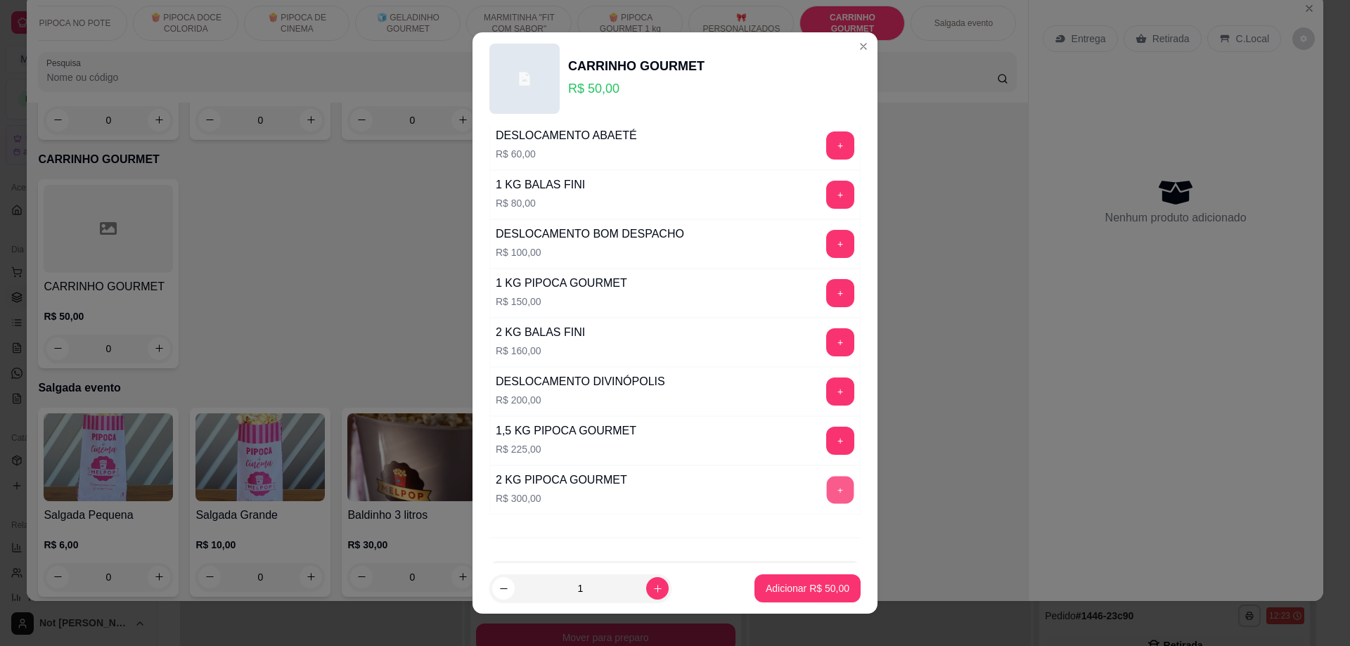
click at [827, 493] on button "+" at bounding box center [840, 490] width 27 height 27
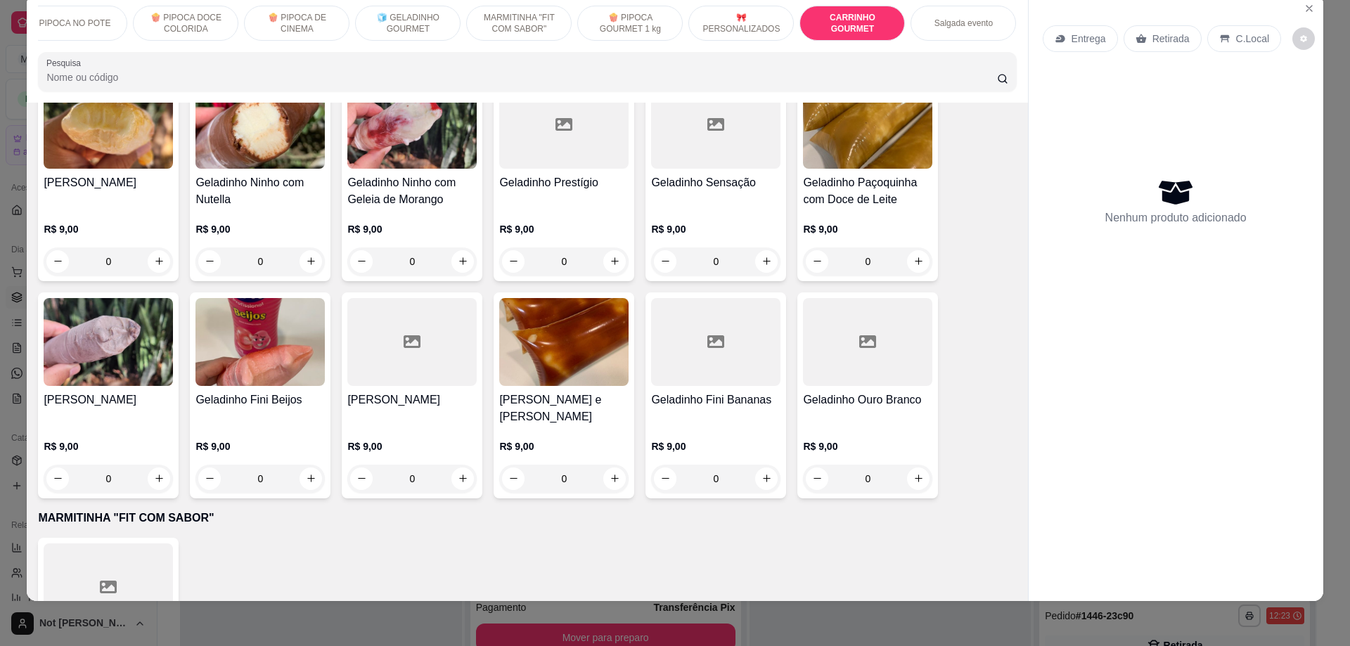
scroll to position [1675, 0]
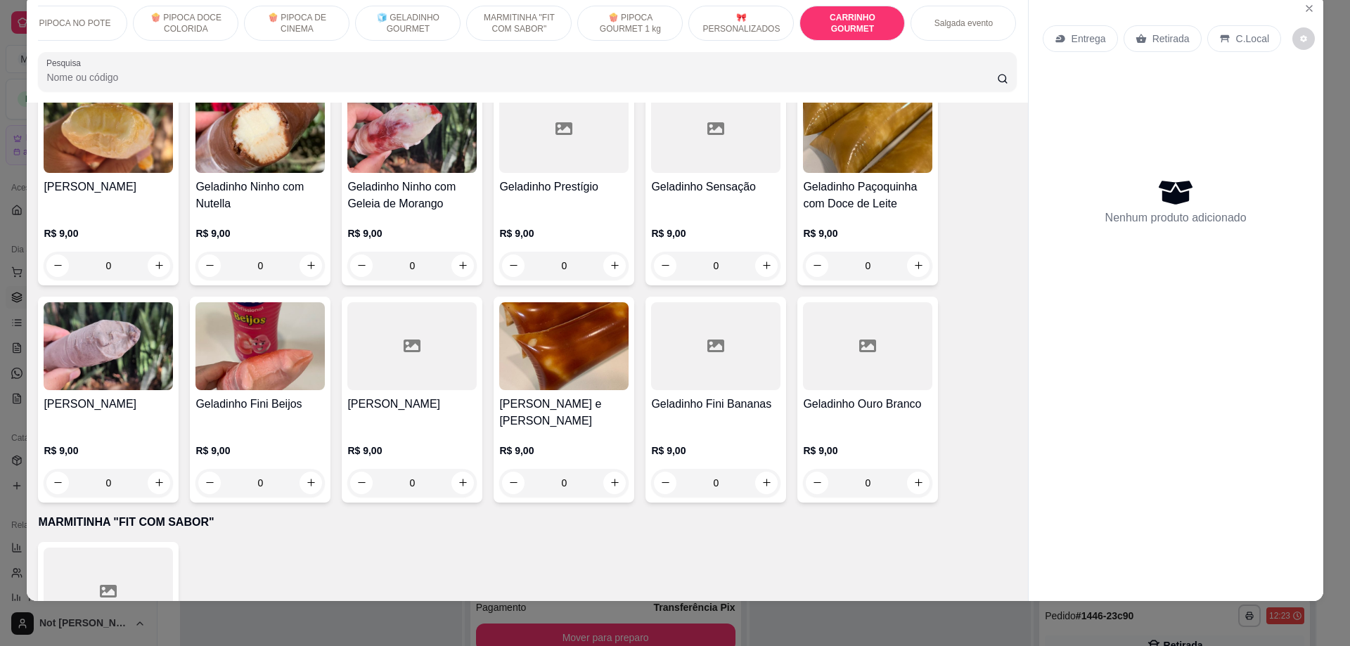
click at [93, 20] on p "PIPOCA NO POTE" at bounding box center [75, 23] width 72 height 11
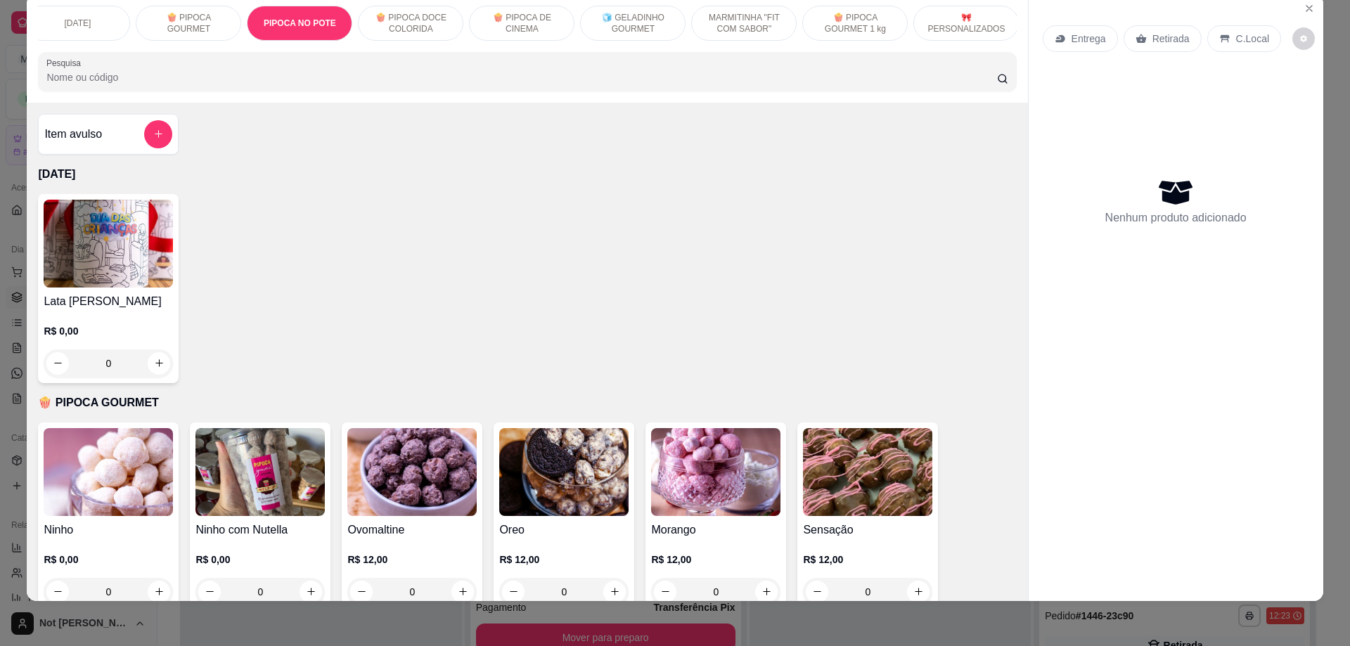
scroll to position [0, 0]
click at [427, 132] on div "Item avulso [DATE] Lata Bobbie Goods R$ 0,00 0 🍿 PIPOCA GOURMET Ninho R$ 0,00 0…" at bounding box center [527, 352] width 1001 height 499
click at [639, 23] on p "🧊 GELADINHO GOURMET" at bounding box center [647, 23] width 82 height 23
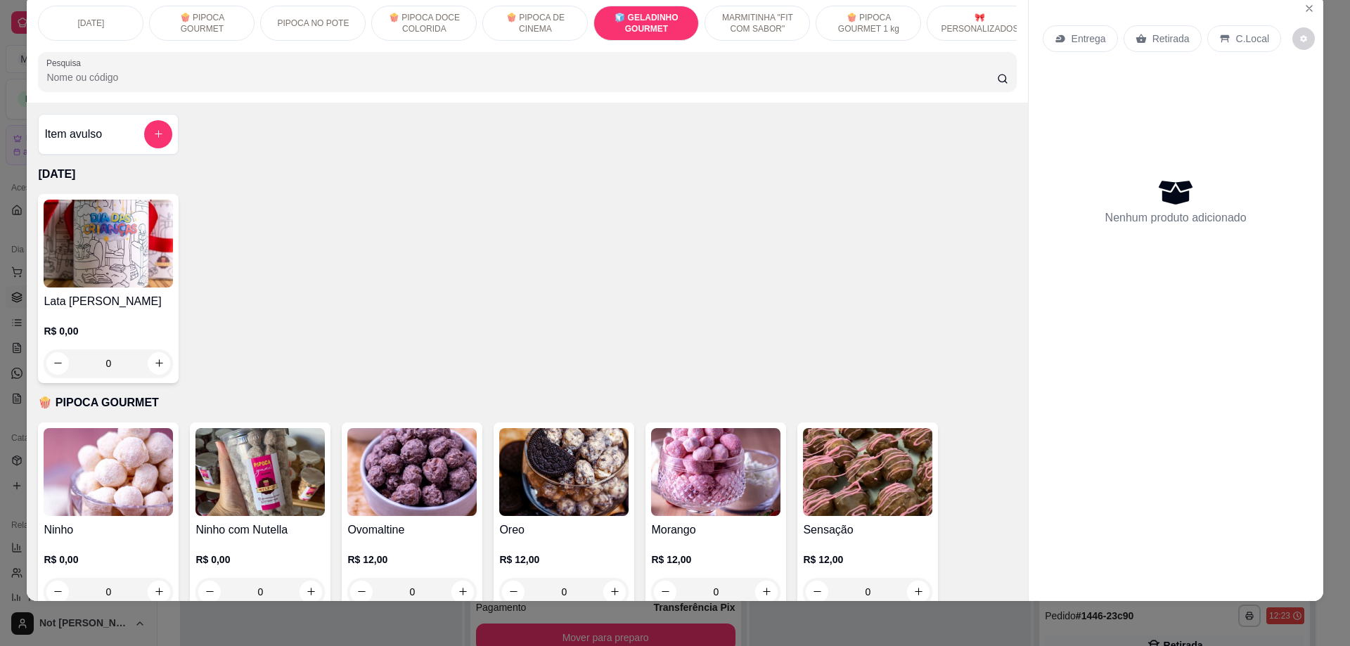
scroll to position [1607, 0]
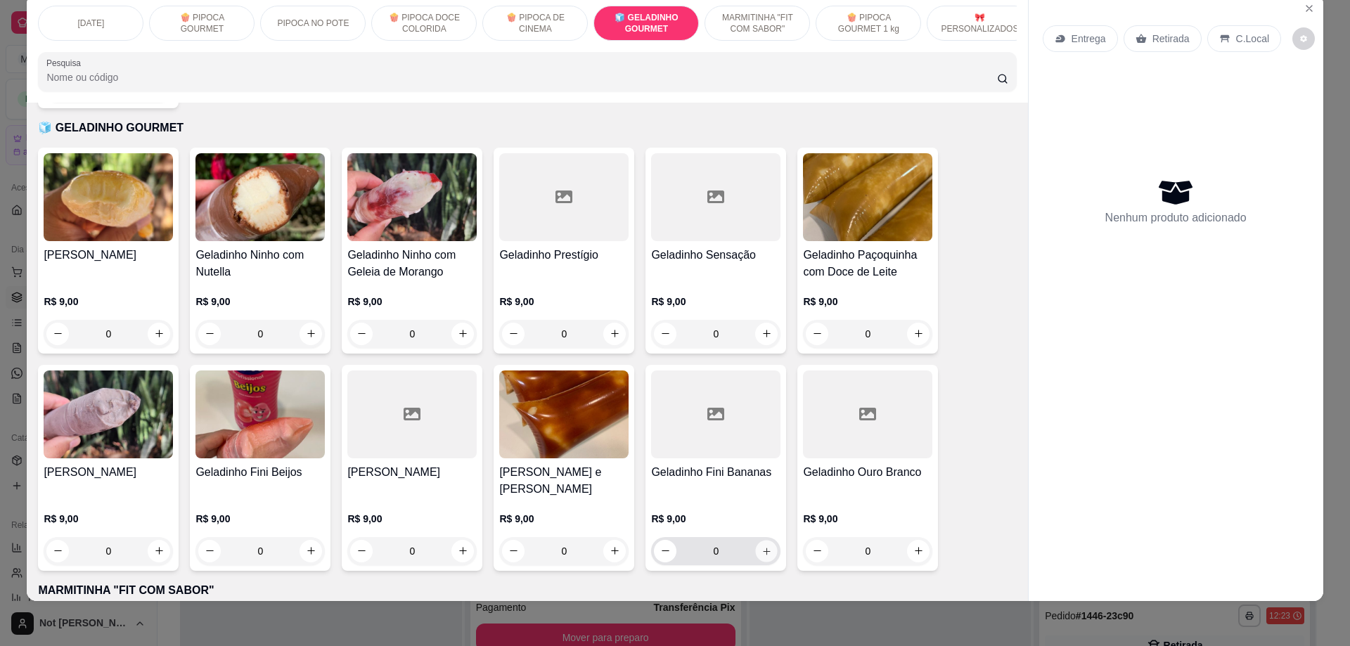
click at [763, 547] on icon "increase-product-quantity" at bounding box center [766, 550] width 7 height 7
type input "1"
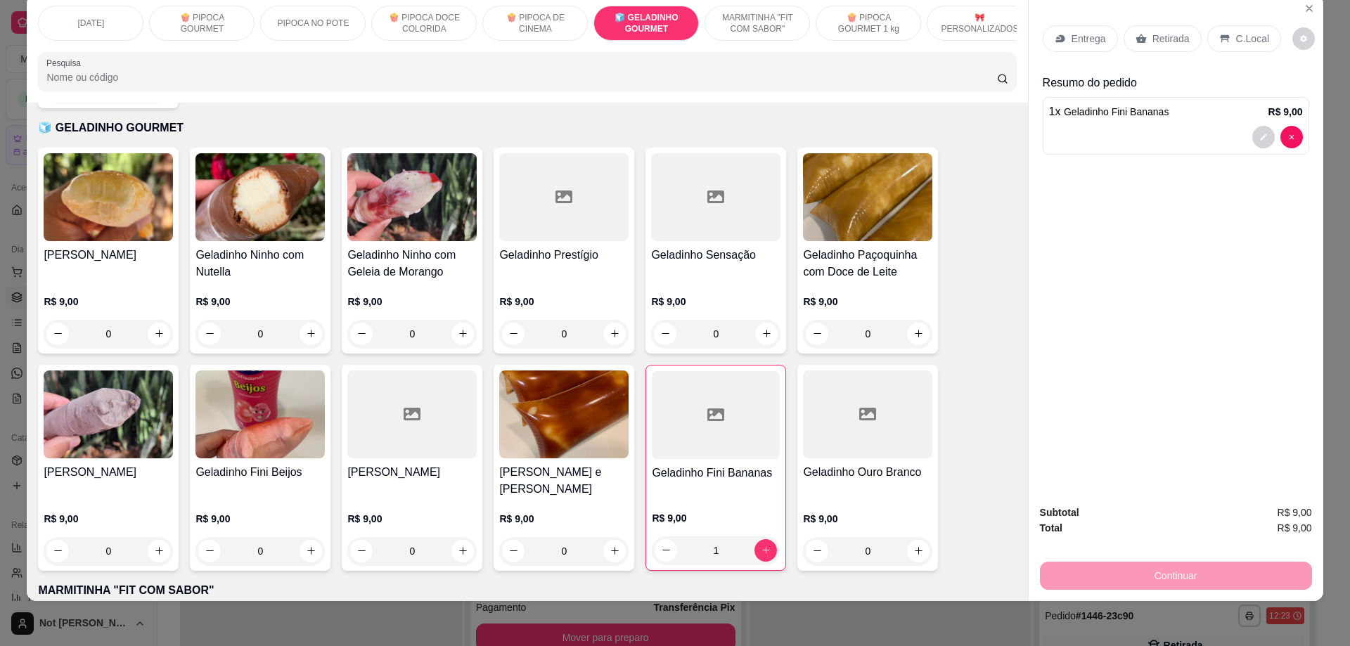
click at [1138, 42] on icon at bounding box center [1141, 38] width 11 height 9
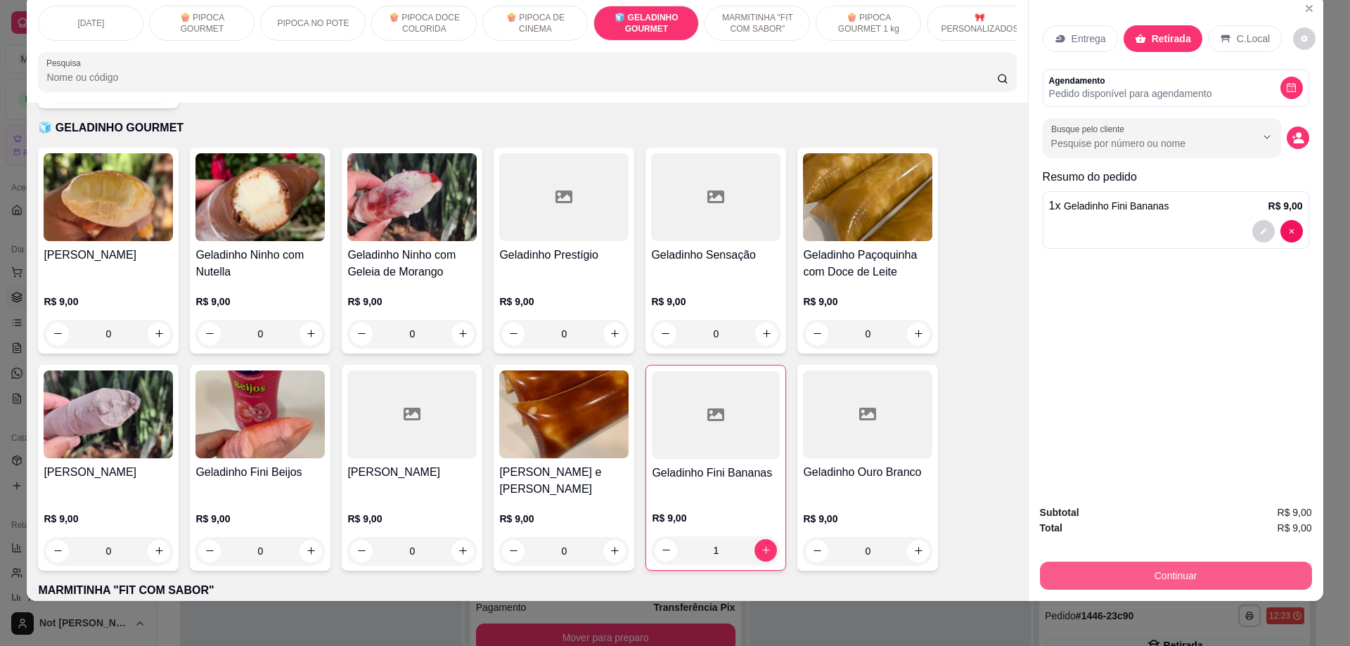
click at [1136, 573] on button "Continuar" at bounding box center [1176, 576] width 272 height 28
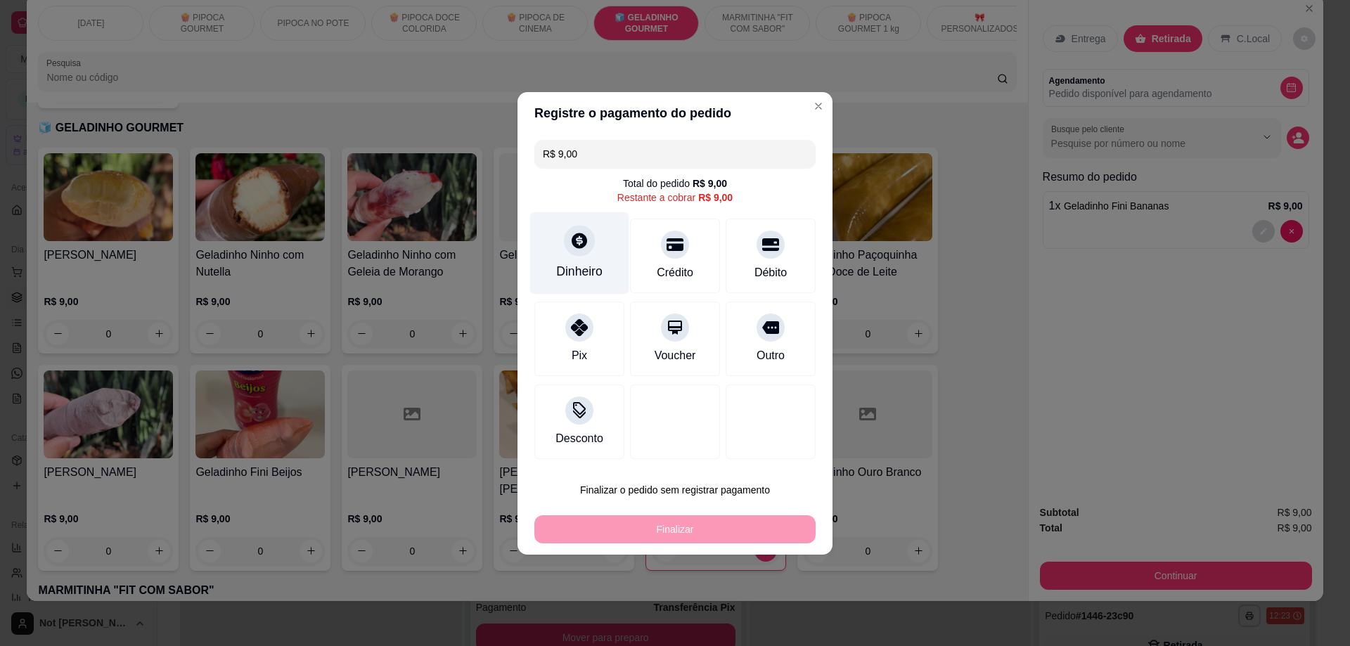
click at [571, 250] on icon at bounding box center [579, 240] width 18 height 18
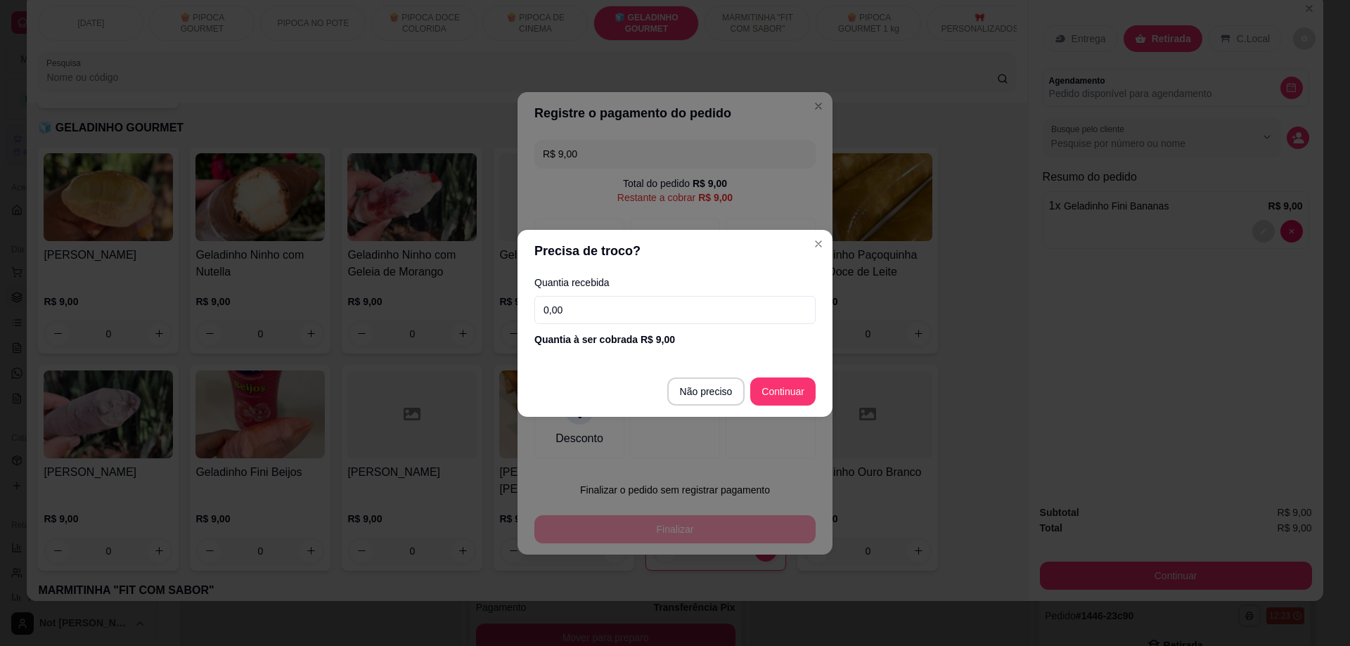
click at [601, 314] on input "0,00" at bounding box center [675, 310] width 281 height 28
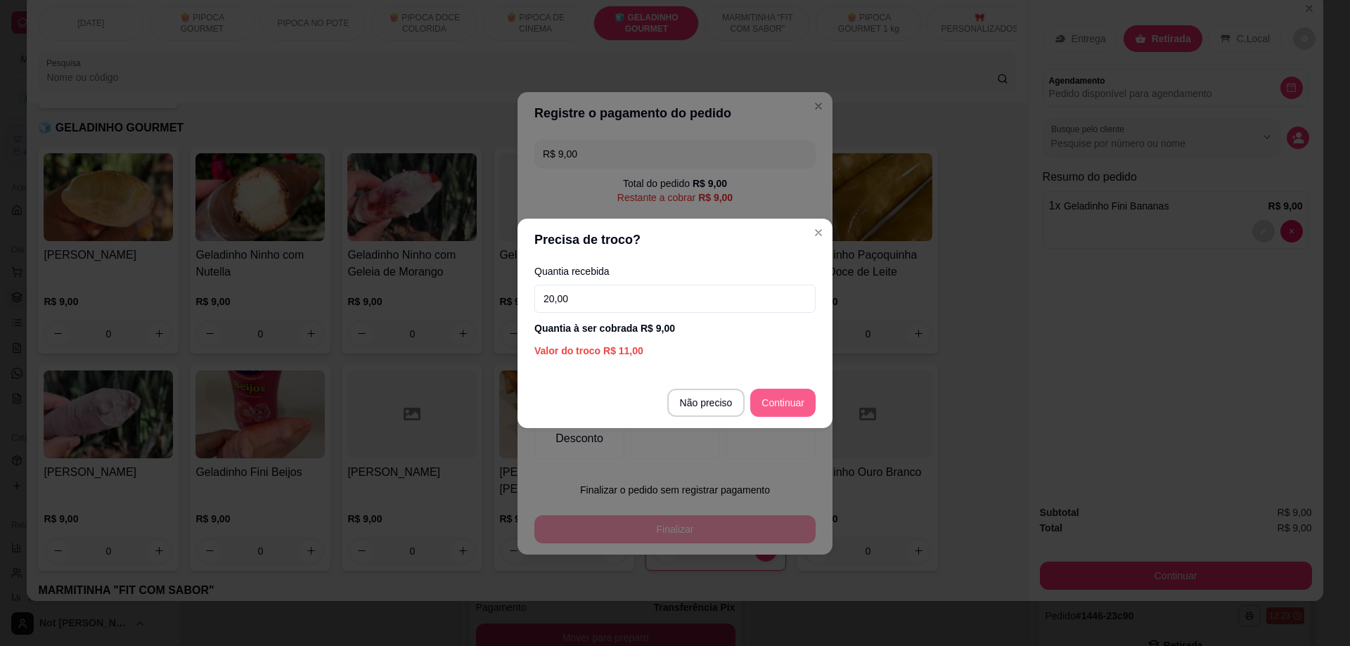
type input "20,00"
type input "R$ 0,00"
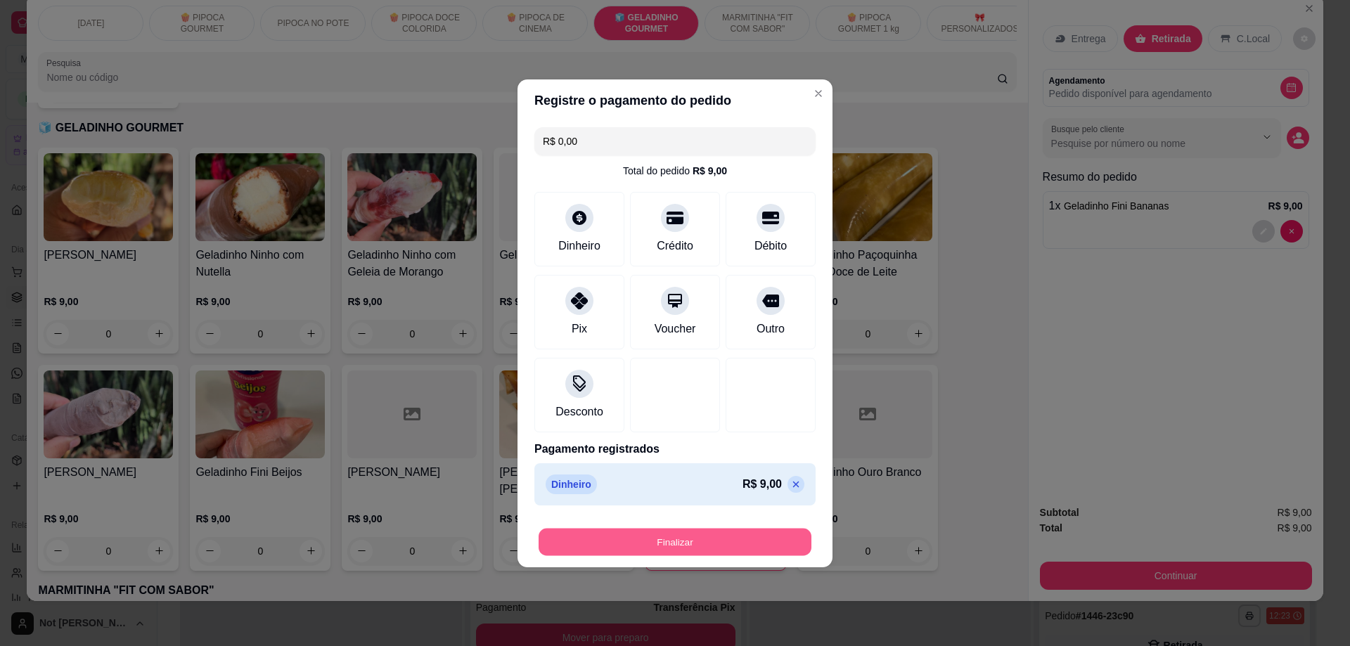
click at [687, 544] on button "Finalizar" at bounding box center [675, 541] width 273 height 27
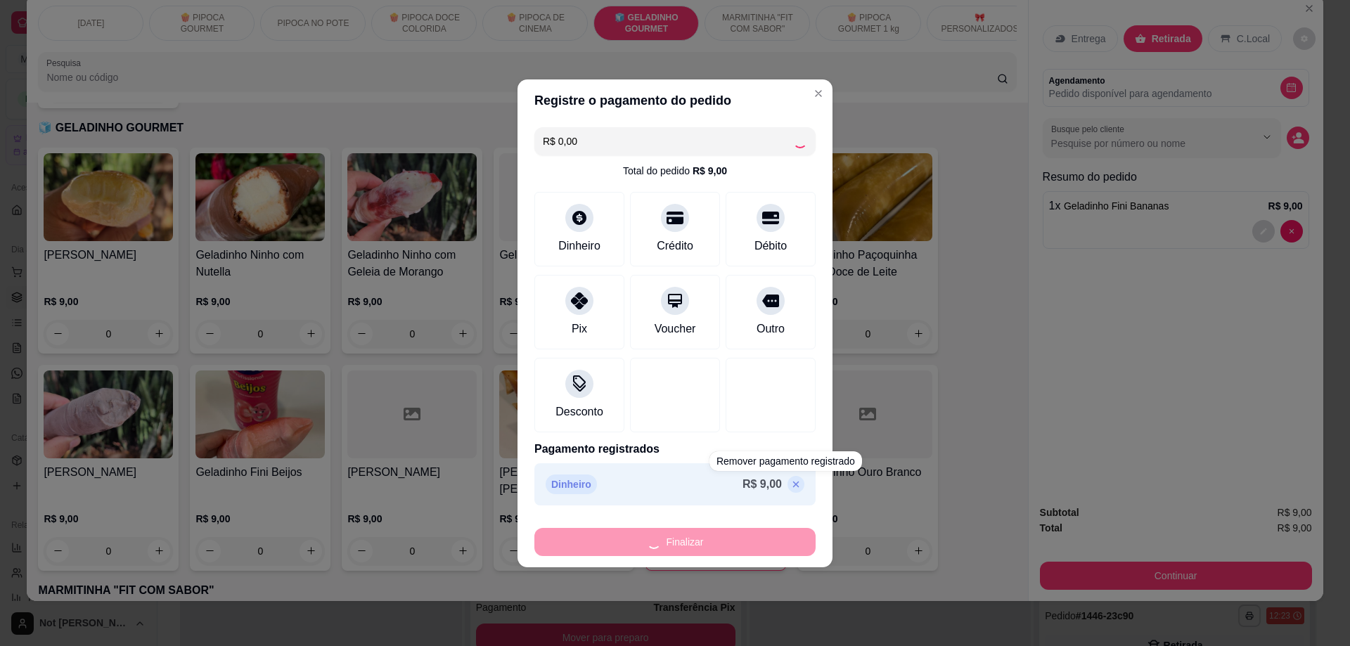
type input "0"
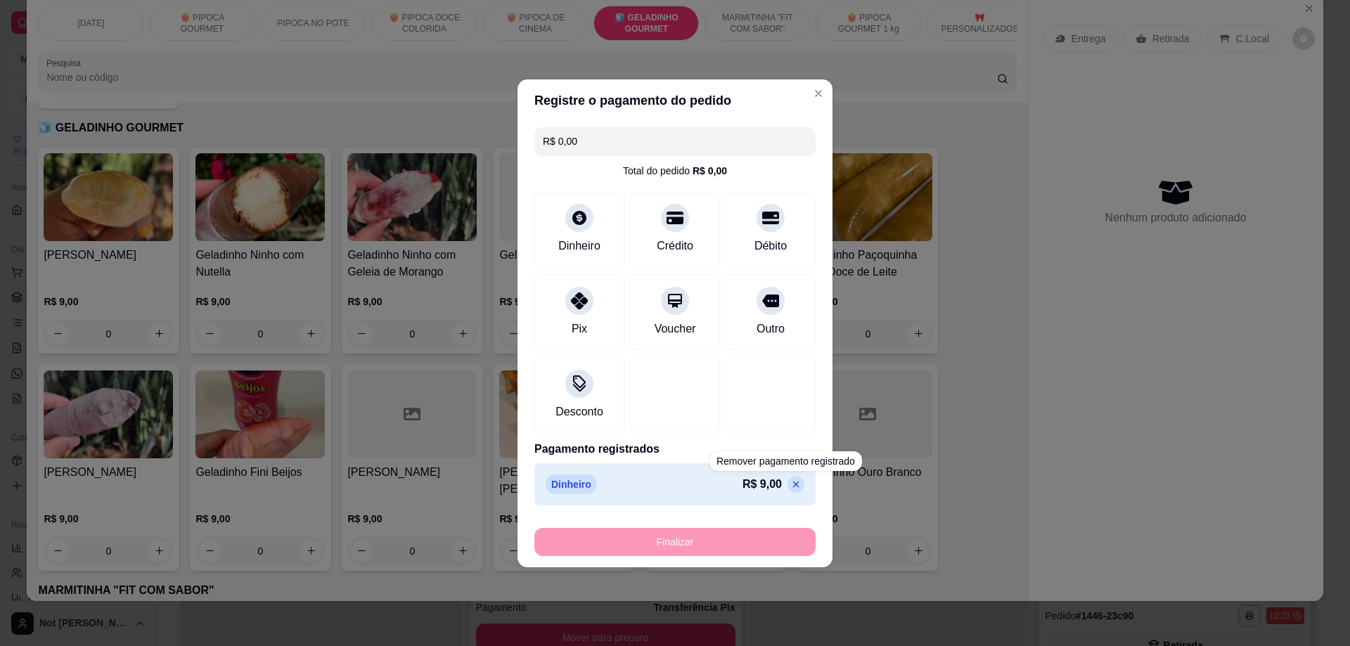
type input "-R$ 9,00"
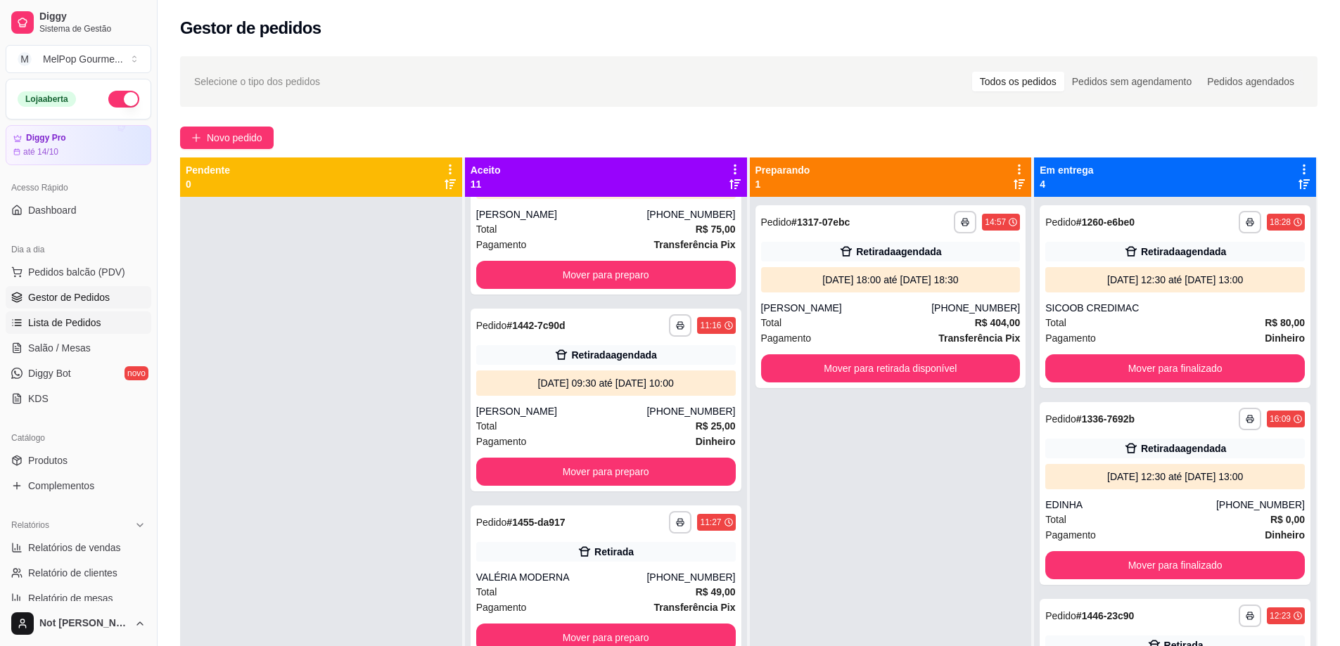
click at [49, 326] on span "Lista de Pedidos" at bounding box center [64, 323] width 73 height 14
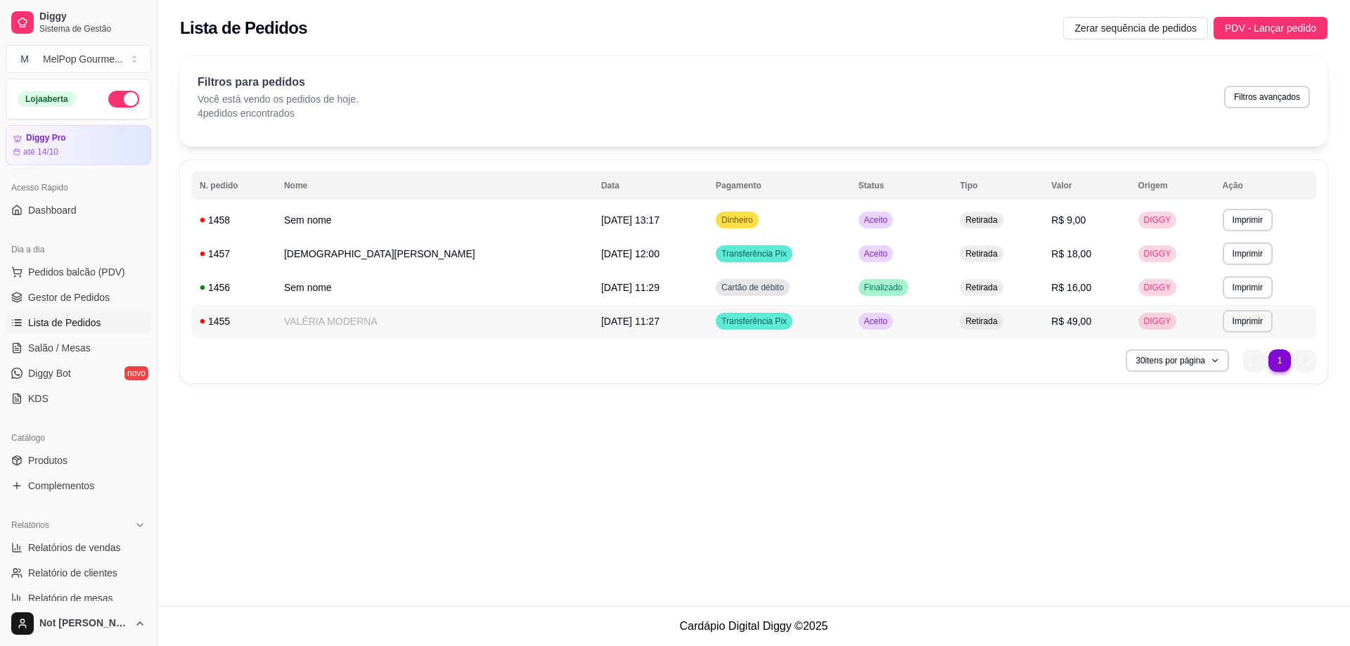
click at [333, 320] on td "VALÉRIA MODERNA" at bounding box center [434, 322] width 317 height 34
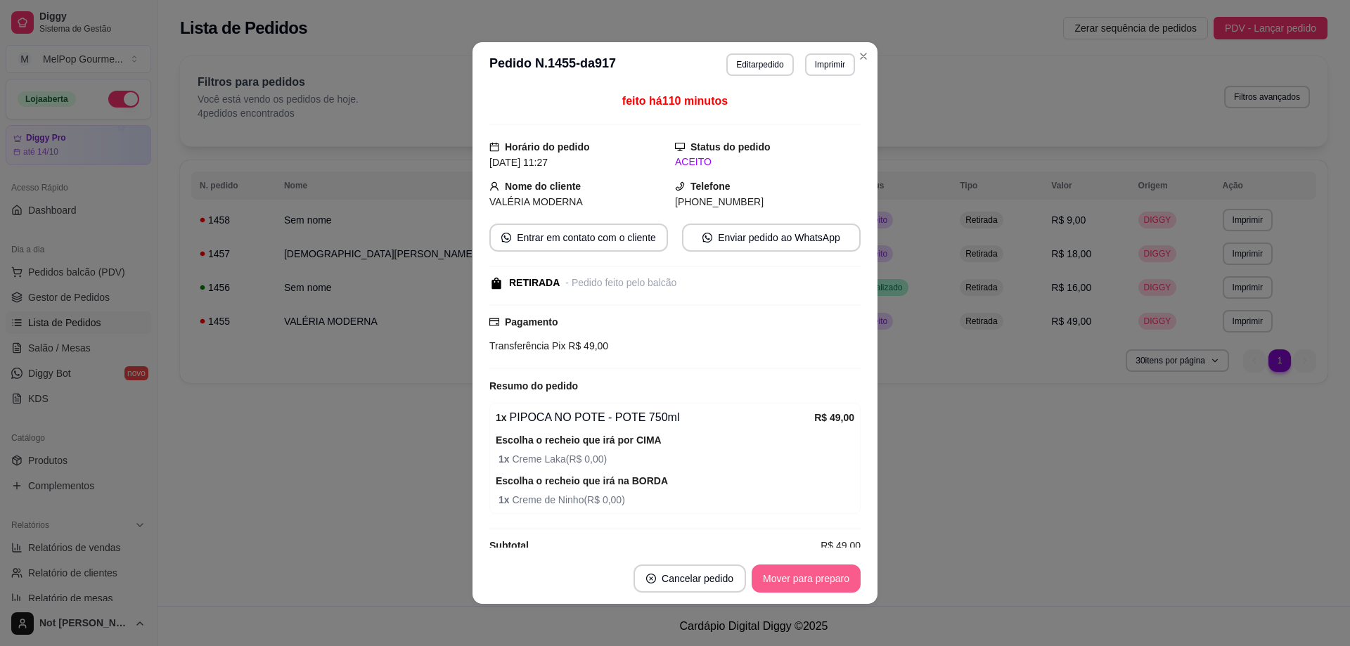
click at [776, 572] on button "Mover para preparo" at bounding box center [806, 579] width 109 height 28
click at [777, 575] on button "Mover para retirada disponível" at bounding box center [782, 579] width 155 height 28
click at [765, 579] on button "Mover para finalizado" at bounding box center [802, 579] width 117 height 28
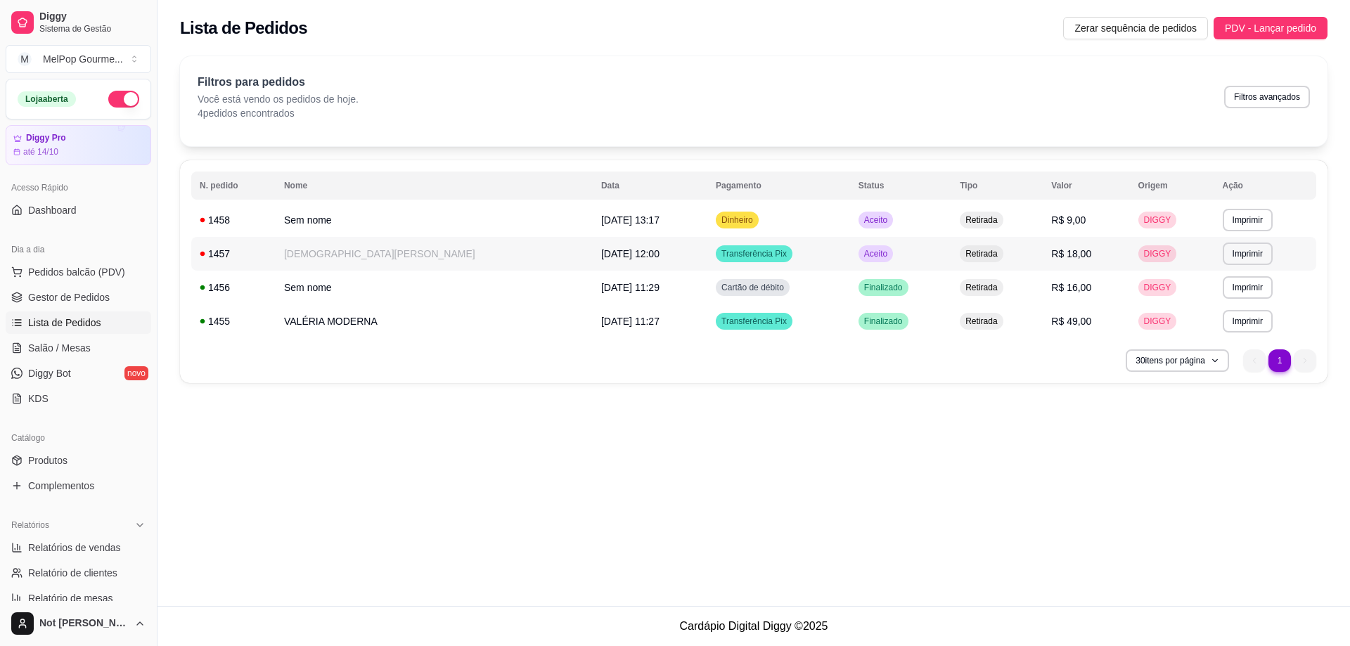
click at [343, 255] on td "[DEMOGRAPHIC_DATA][PERSON_NAME]" at bounding box center [434, 254] width 317 height 34
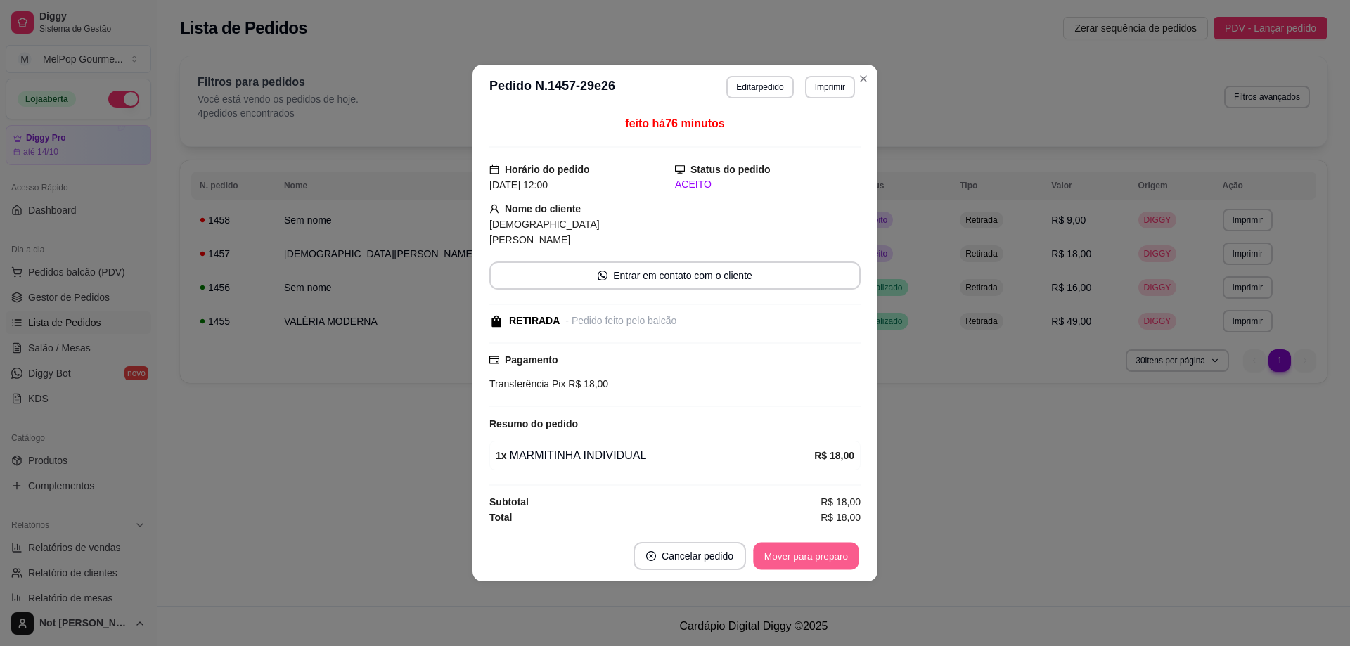
click at [791, 549] on button "Mover para preparo" at bounding box center [805, 556] width 105 height 27
click at [791, 549] on button "Mover para retirada disponível" at bounding box center [782, 556] width 155 height 28
click at [791, 549] on button "Mover para finalizado" at bounding box center [802, 556] width 117 height 28
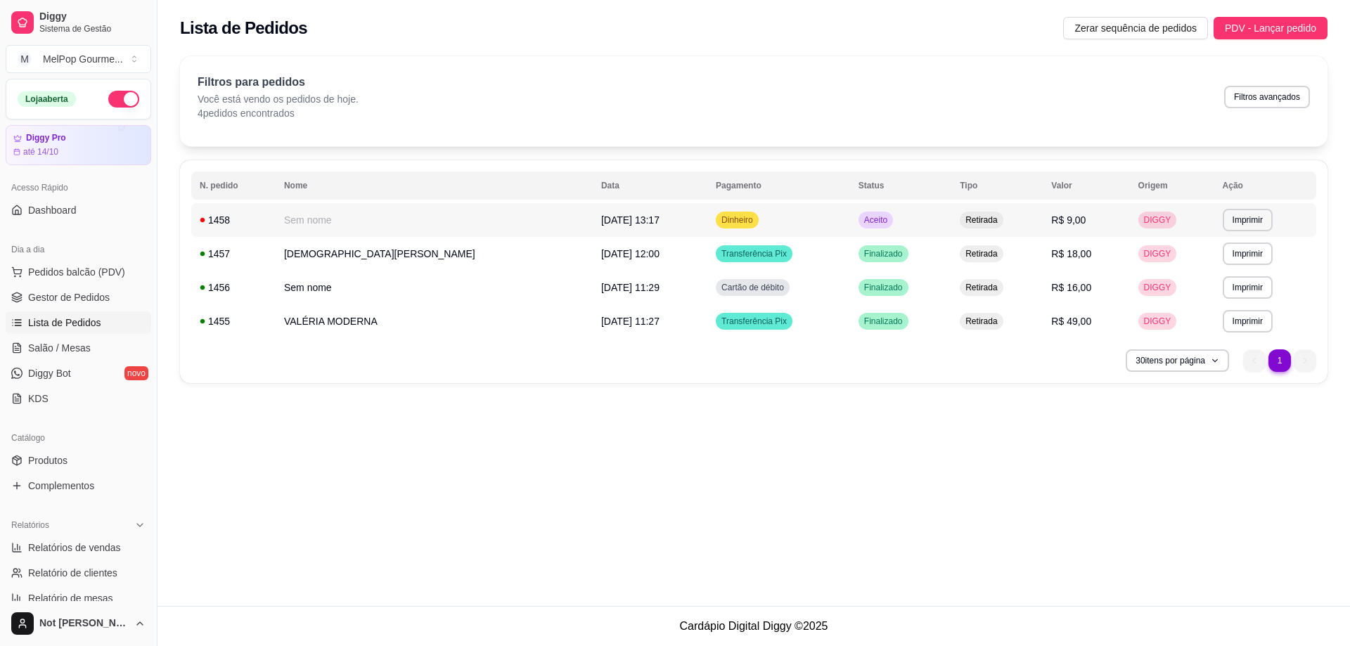
click at [326, 220] on td "Sem nome" at bounding box center [434, 220] width 317 height 34
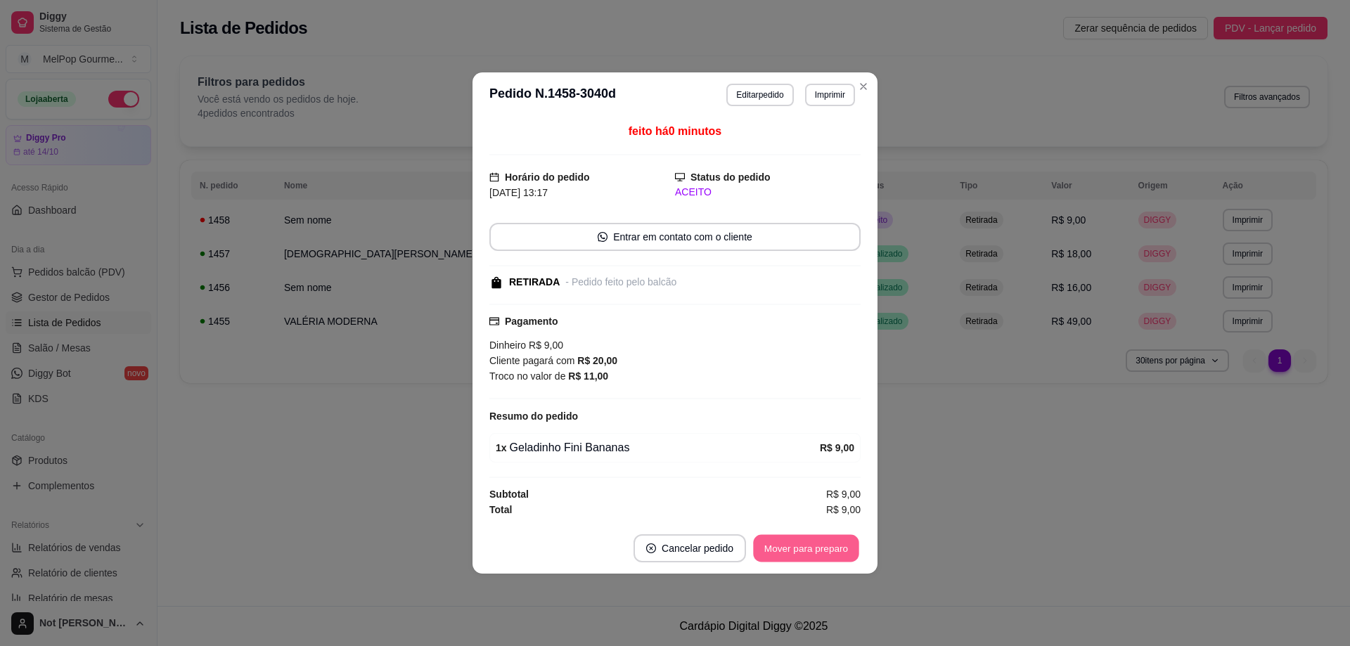
click at [829, 550] on button "Mover para preparo" at bounding box center [805, 548] width 105 height 27
click at [829, 550] on button "Mover para retirada disponível" at bounding box center [782, 549] width 155 height 28
click at [829, 550] on button "Mover para finalizado" at bounding box center [802, 548] width 113 height 27
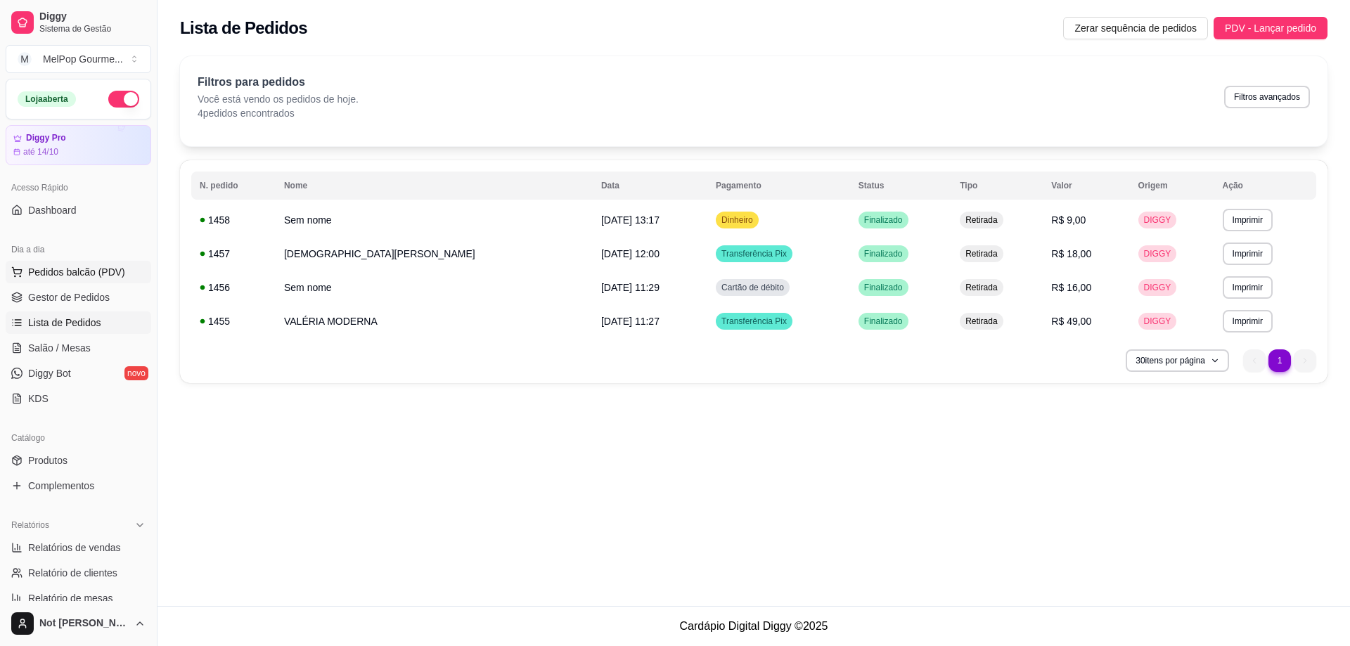
click at [65, 271] on span "Pedidos balcão (PDV)" at bounding box center [76, 272] width 97 height 14
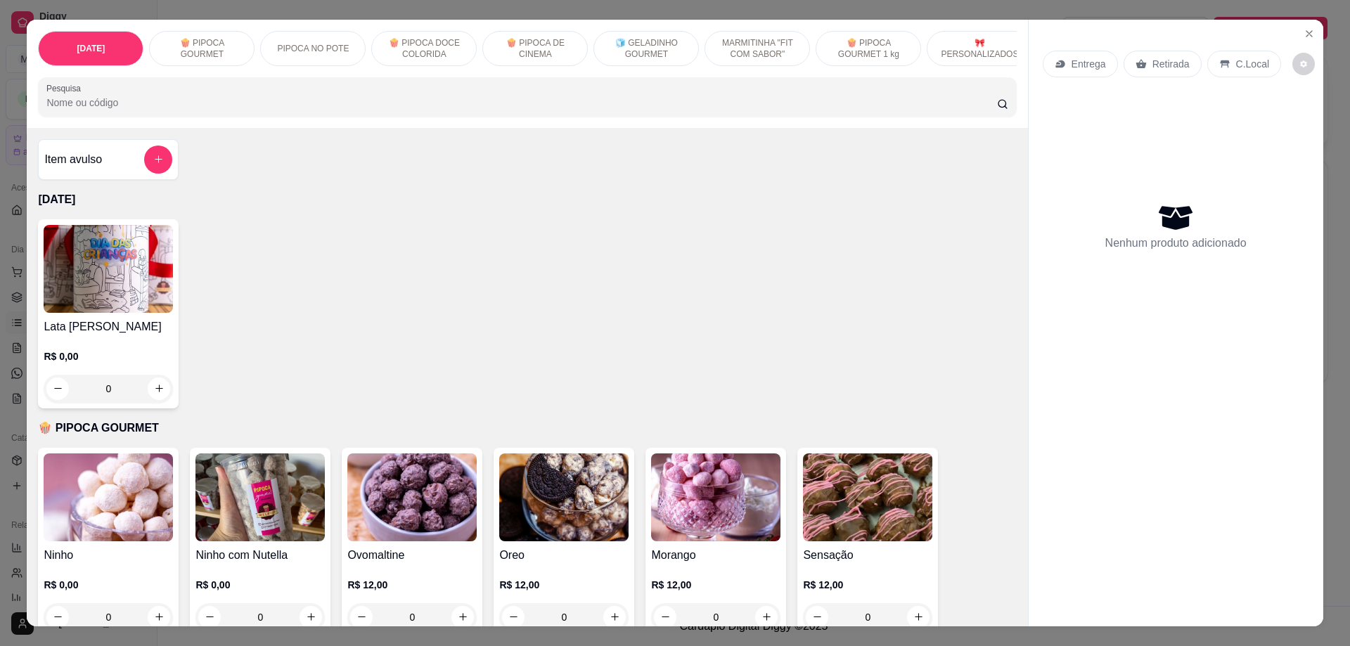
click at [437, 56] on p "🍿 PIPOCA DOCE COLORIDA" at bounding box center [424, 48] width 82 height 23
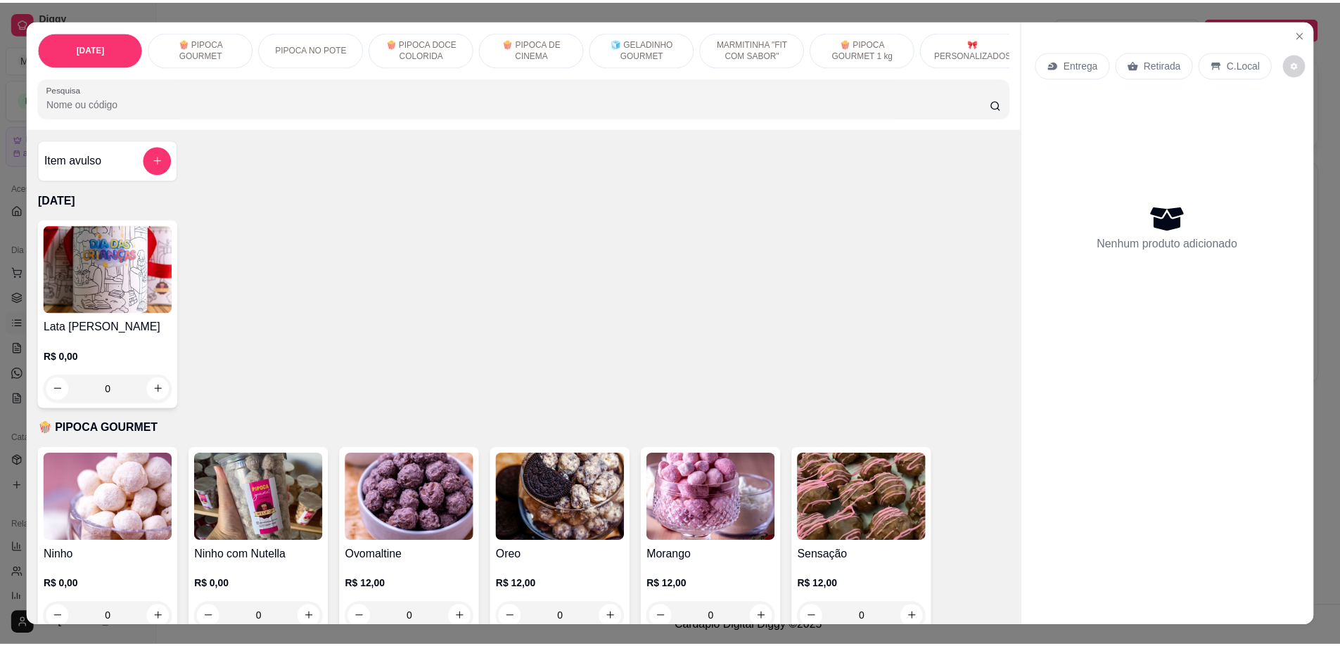
scroll to position [25, 0]
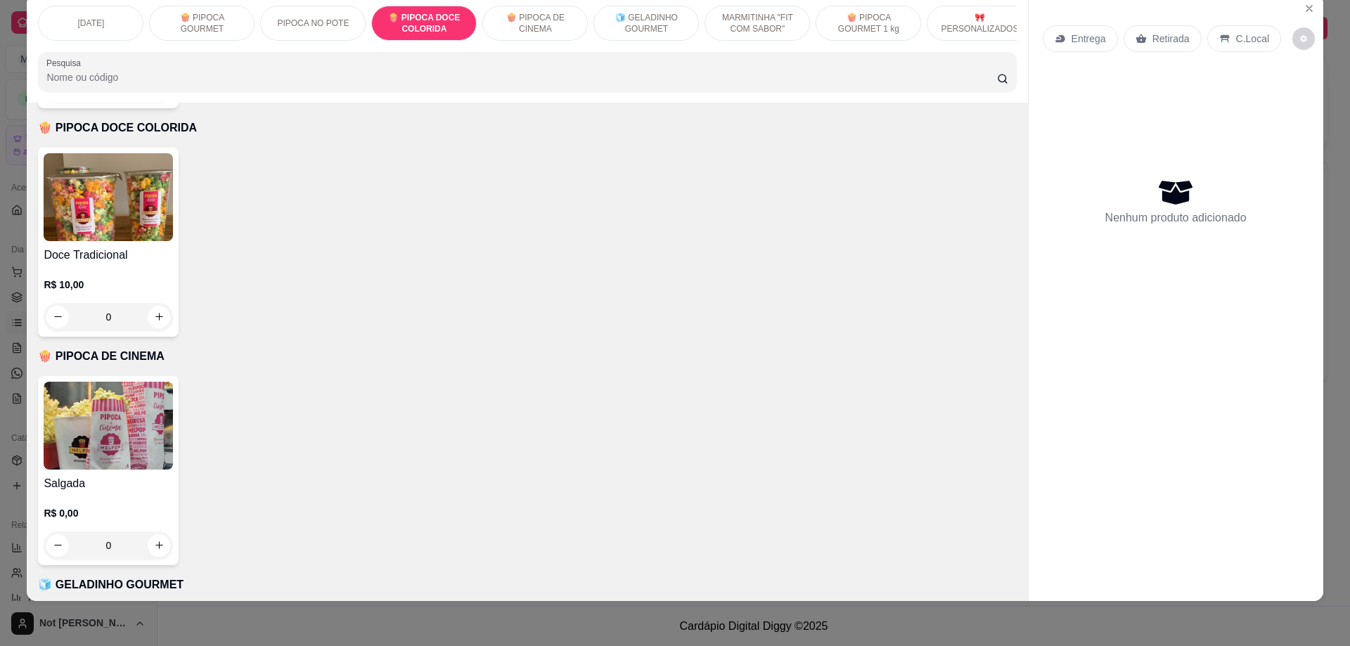
click at [121, 216] on img at bounding box center [108, 197] width 129 height 88
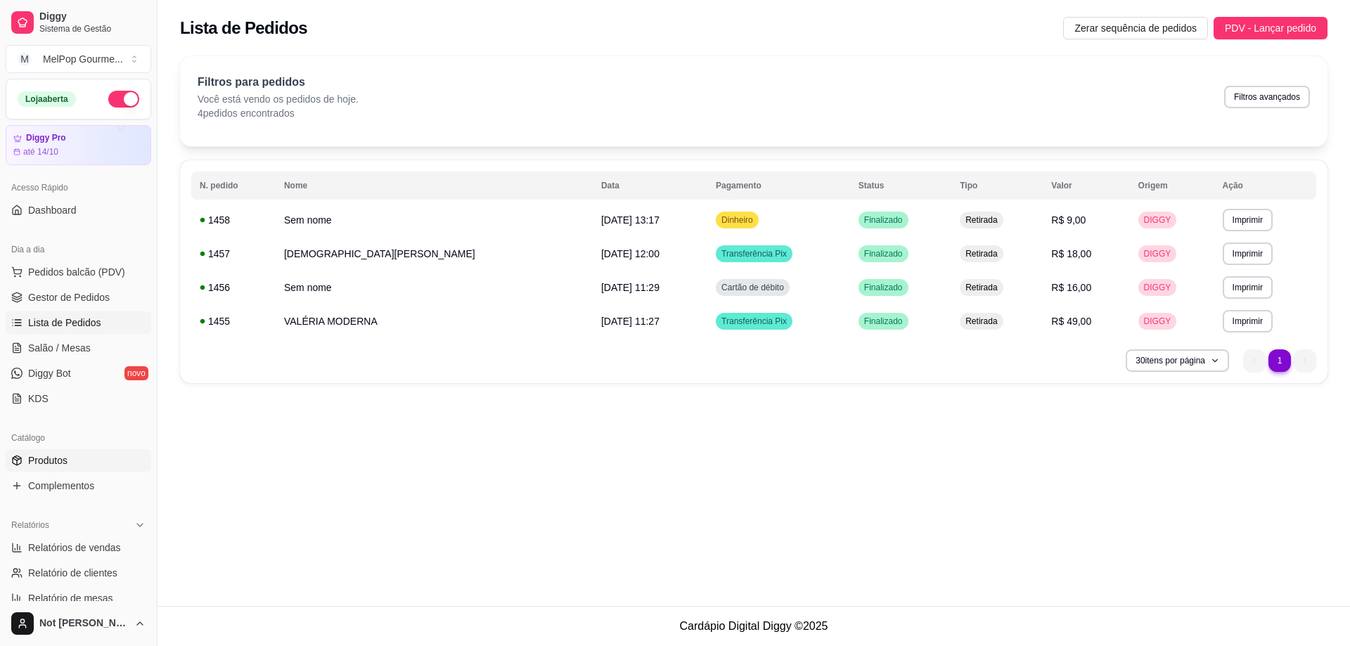
click at [39, 464] on span "Produtos" at bounding box center [47, 461] width 39 height 14
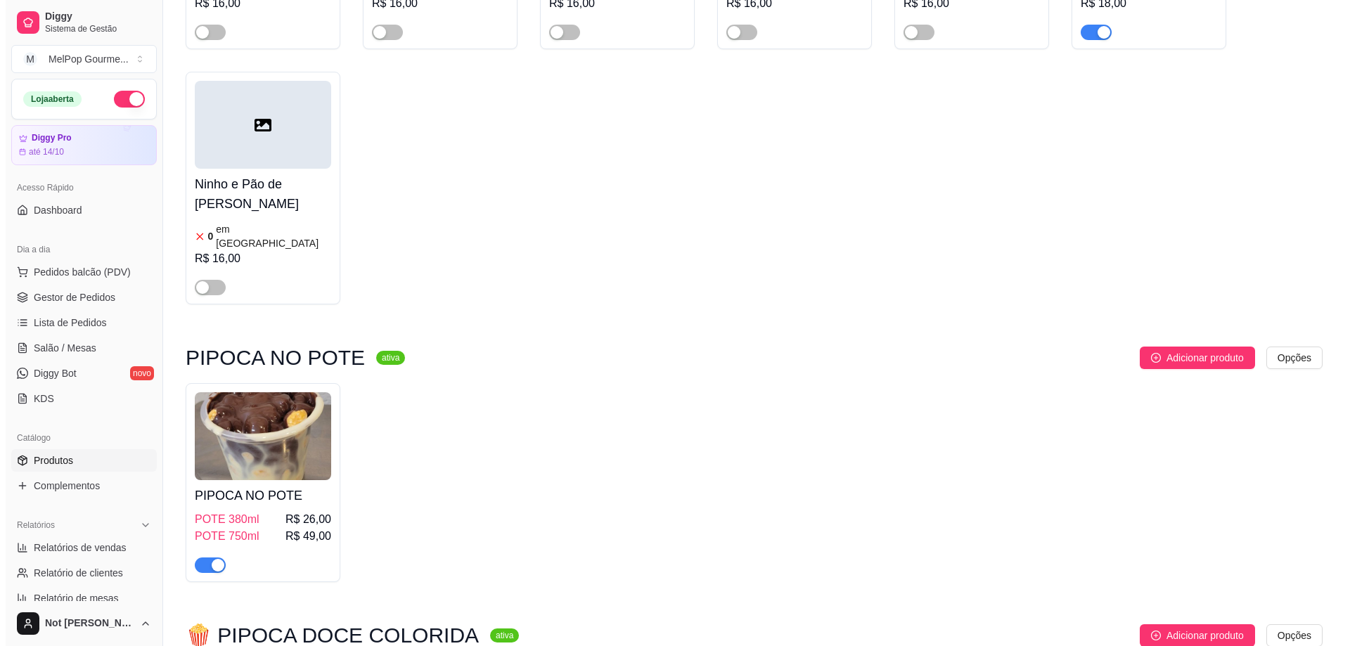
scroll to position [3024, 0]
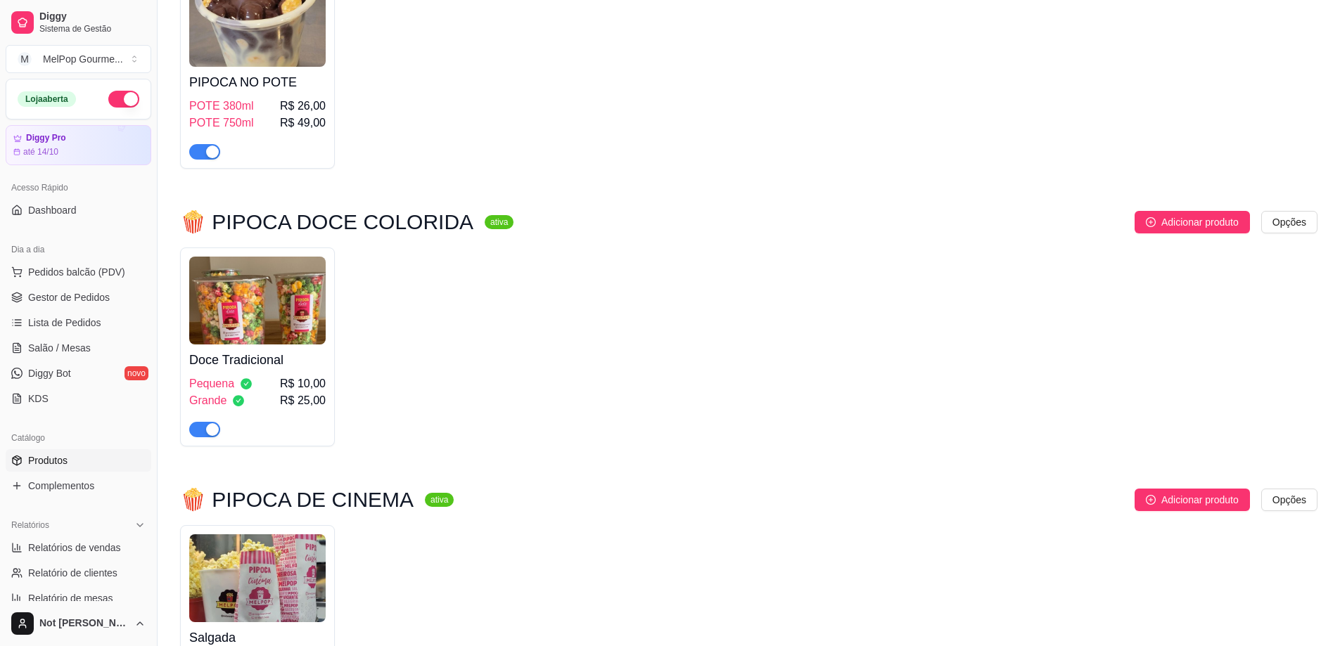
click at [279, 257] on img at bounding box center [257, 301] width 136 height 88
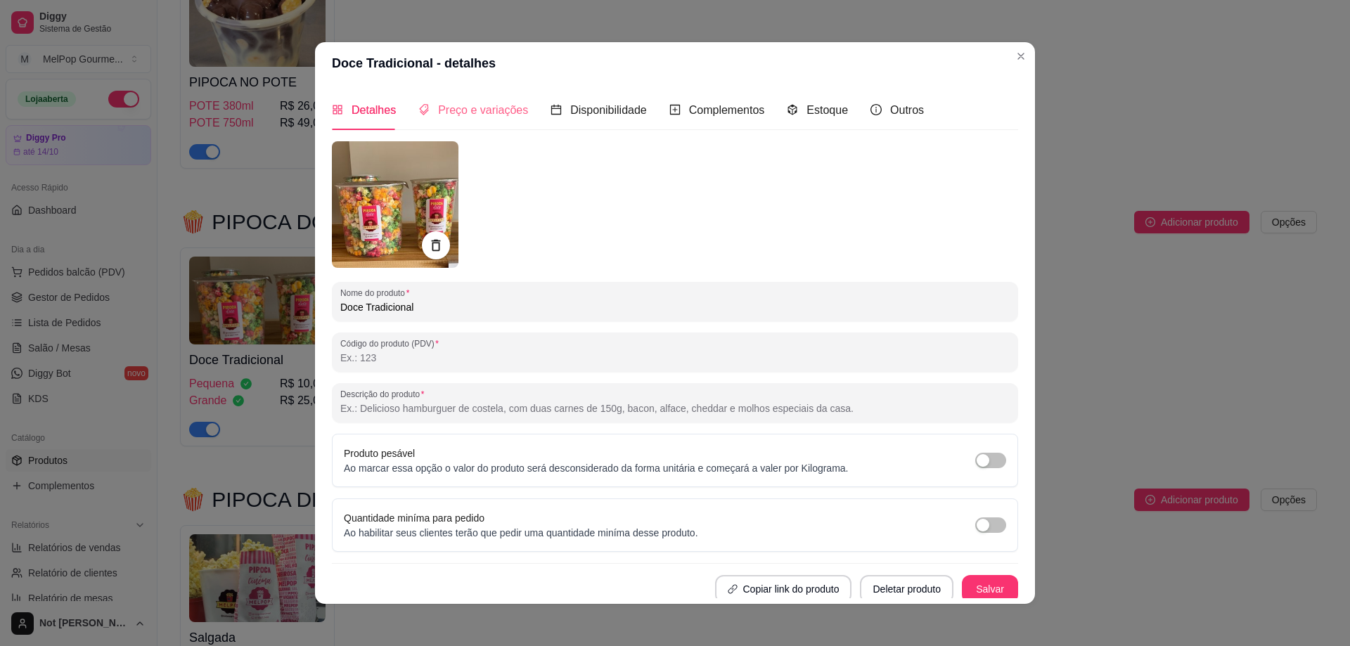
click at [469, 121] on div "Preço e variações" at bounding box center [473, 110] width 110 height 40
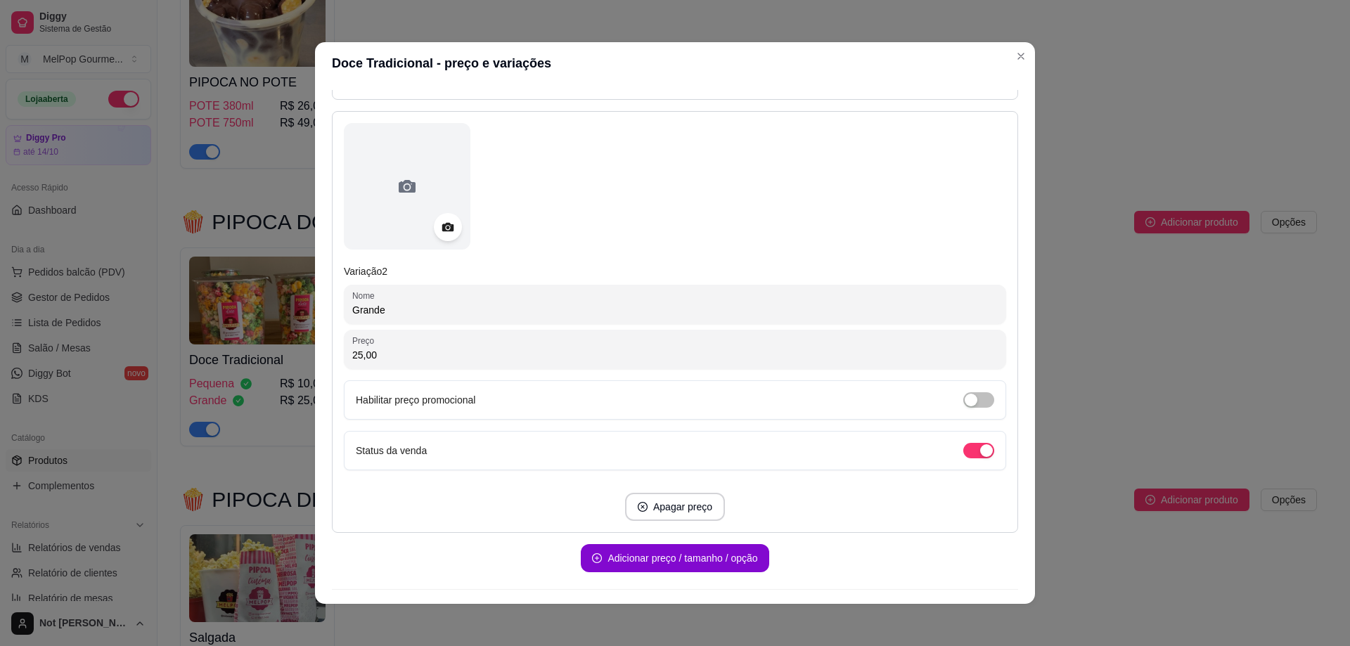
scroll to position [603, 0]
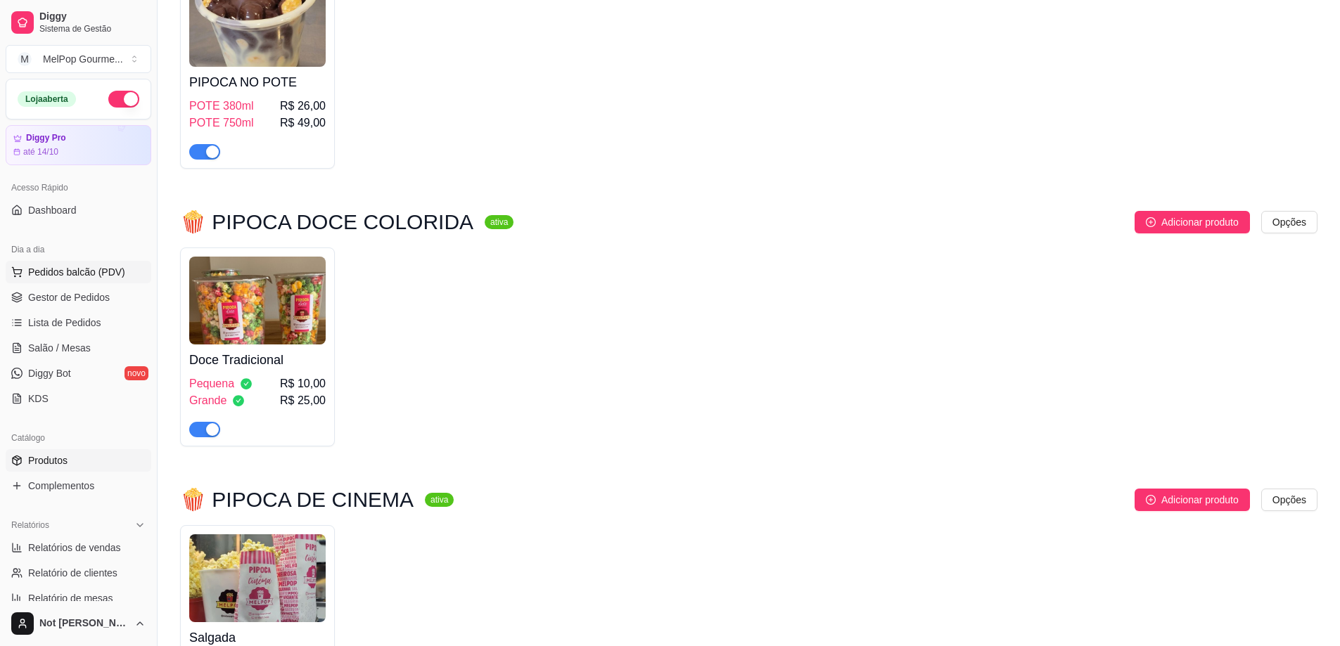
click at [75, 273] on span "Pedidos balcão (PDV)" at bounding box center [76, 272] width 97 height 14
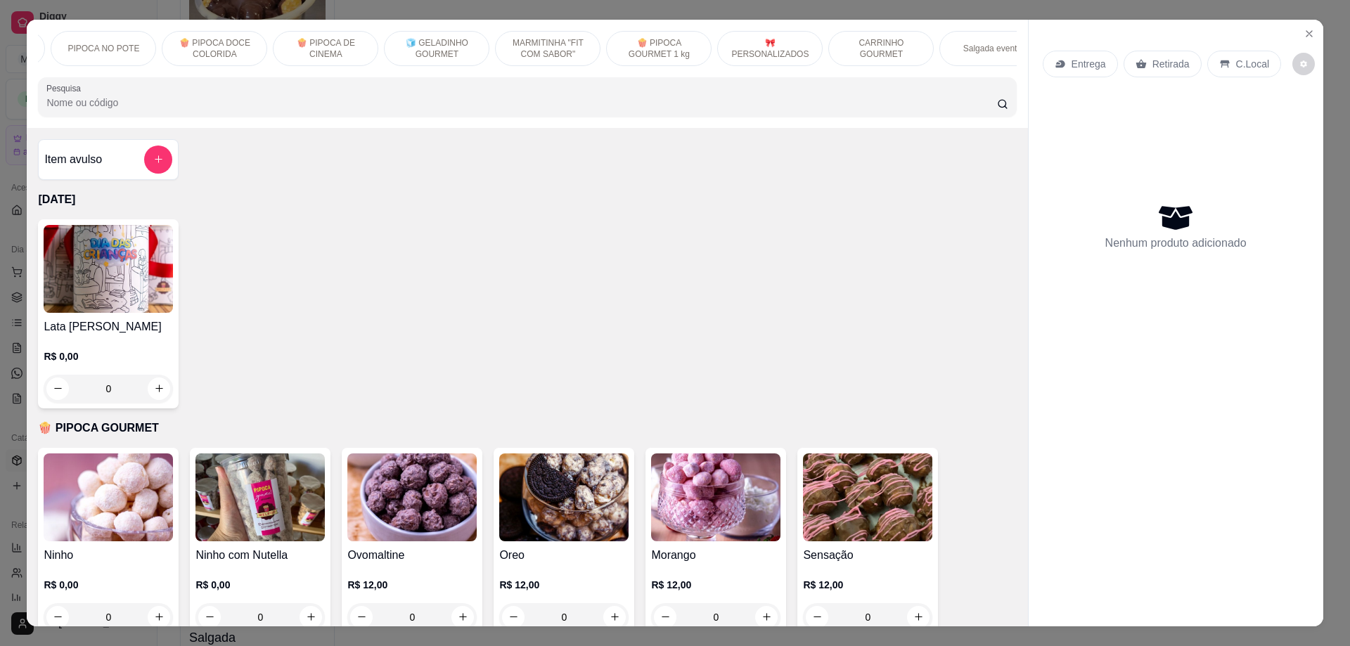
scroll to position [0, 235]
click at [858, 47] on p "CARRINHO GOURMET" at bounding box center [856, 48] width 82 height 23
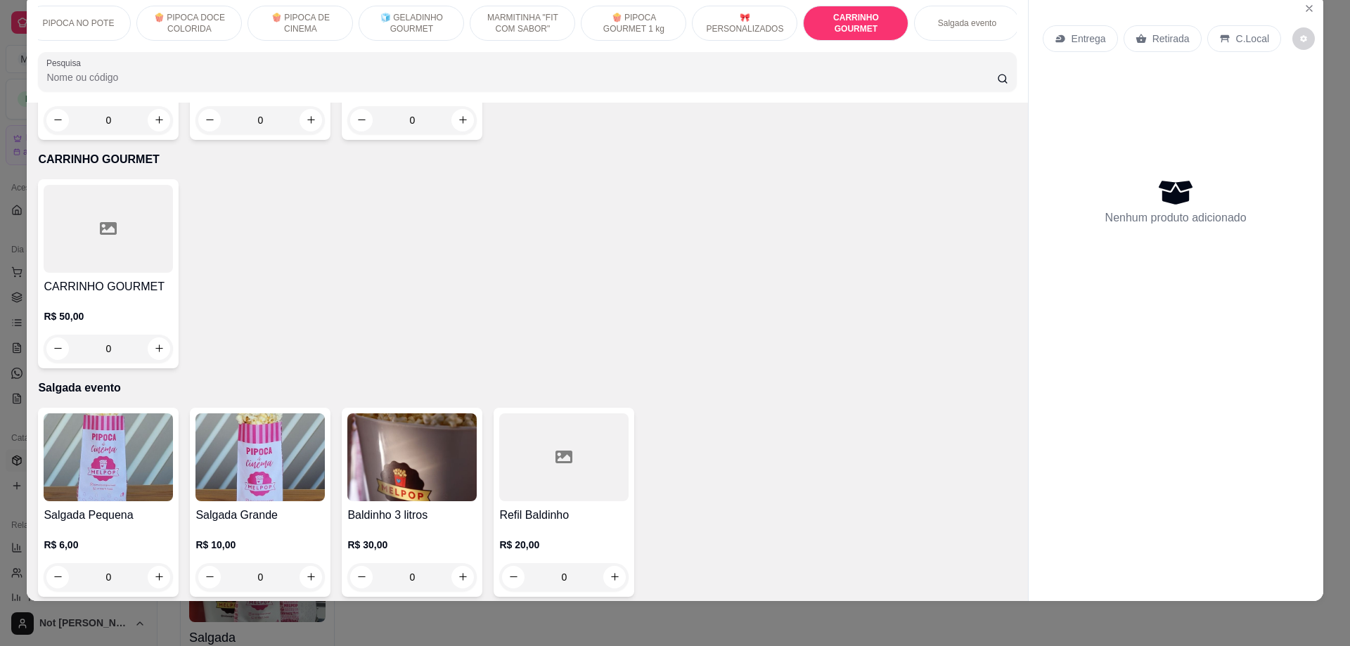
click at [82, 212] on div at bounding box center [108, 229] width 129 height 88
click at [821, 219] on div "CARRINHO GOURMET R$ 50,00 0" at bounding box center [527, 273] width 978 height 189
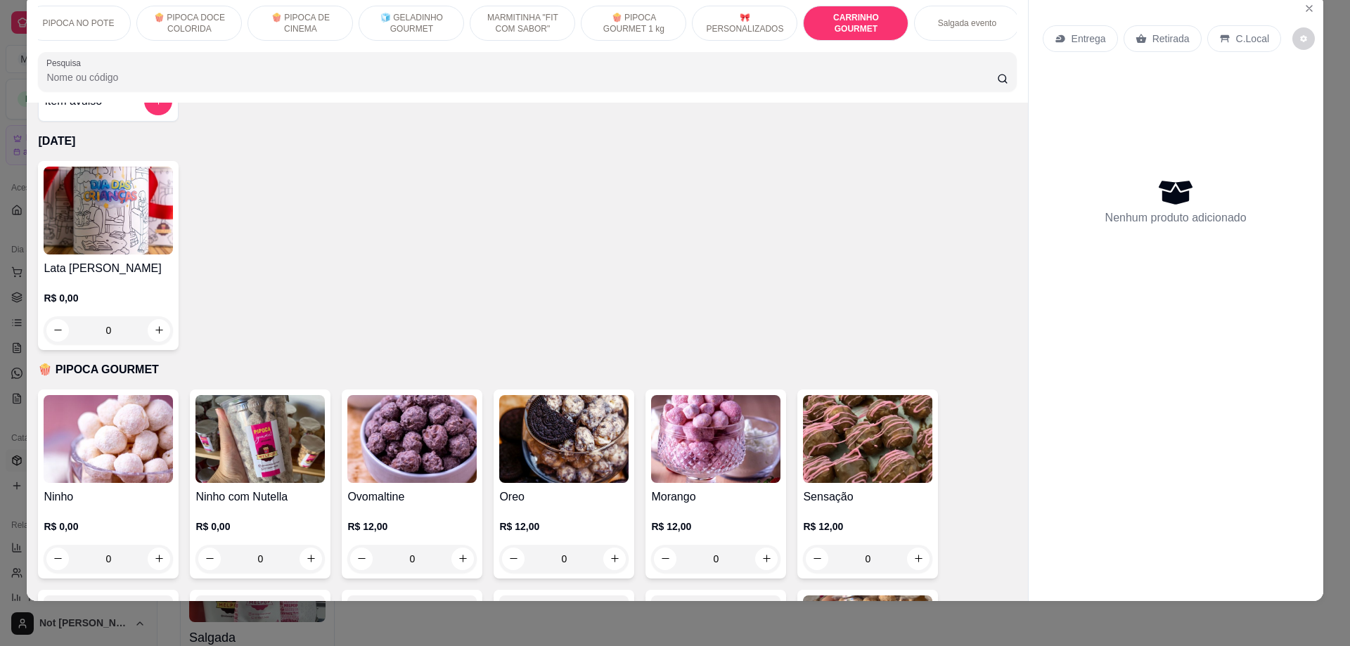
scroll to position [0, 0]
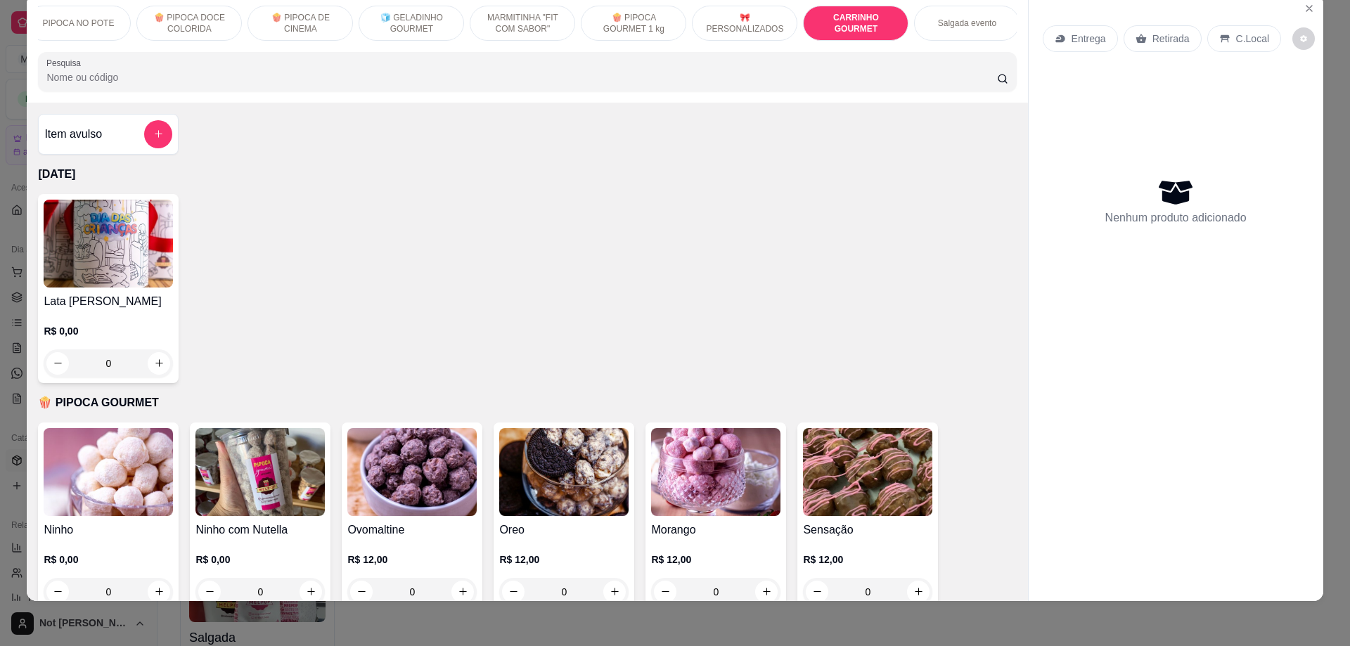
click at [94, 18] on p "PIPOCA NO POTE" at bounding box center [78, 23] width 72 height 11
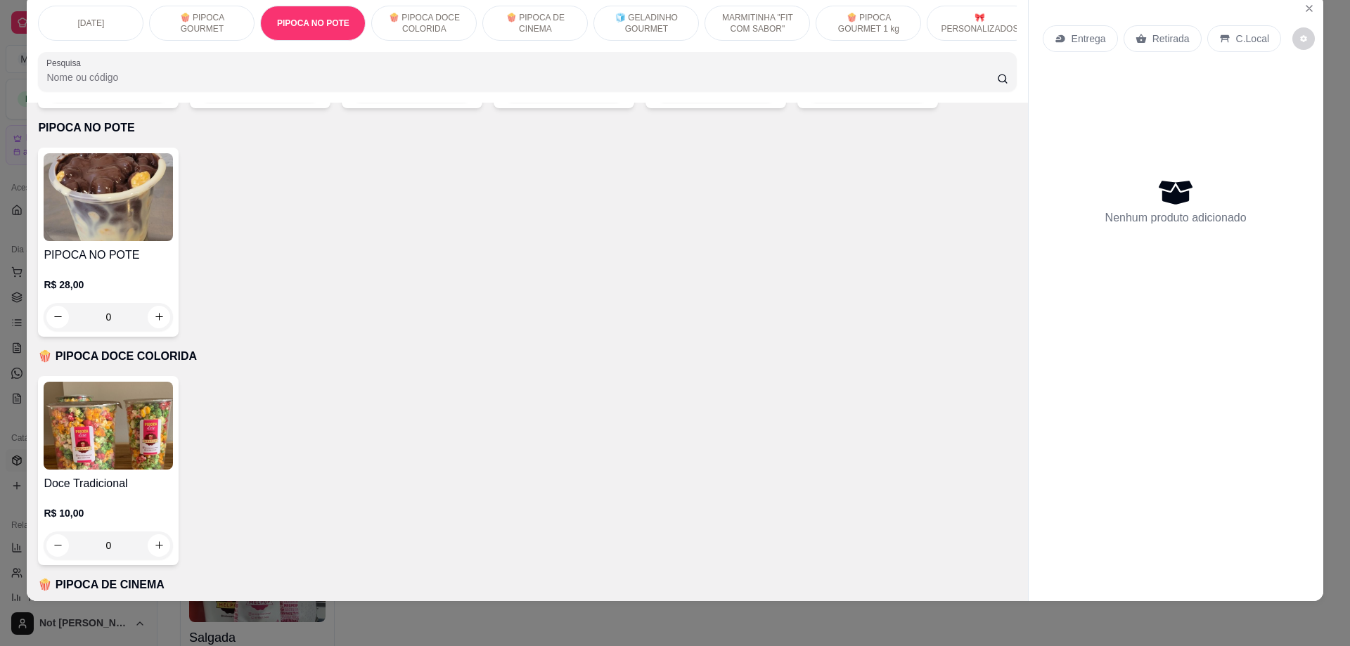
click at [80, 20] on p "[DATE]" at bounding box center [91, 23] width 27 height 11
